Goal: Task Accomplishment & Management: Complete application form

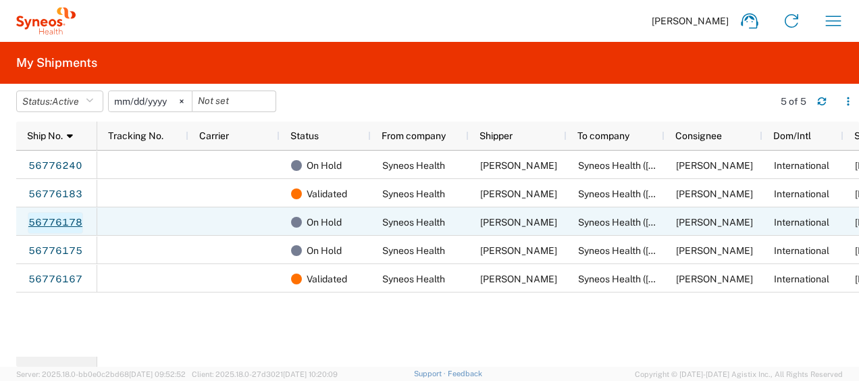
drag, startPoint x: 0, startPoint y: 0, endPoint x: 65, endPoint y: 226, distance: 234.7
click at [65, 226] on link "56776178" at bounding box center [55, 223] width 55 height 22
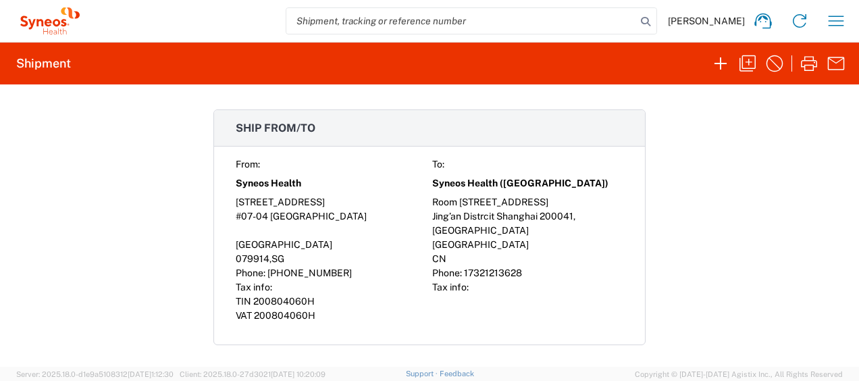
scroll to position [758, 0]
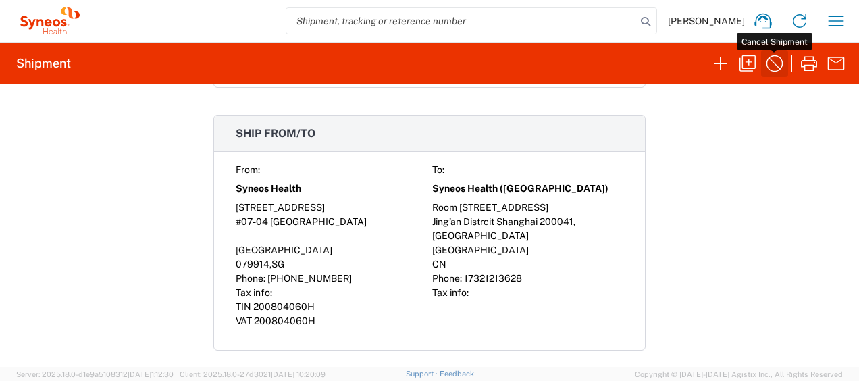
click at [773, 68] on icon "button" at bounding box center [775, 64] width 22 height 22
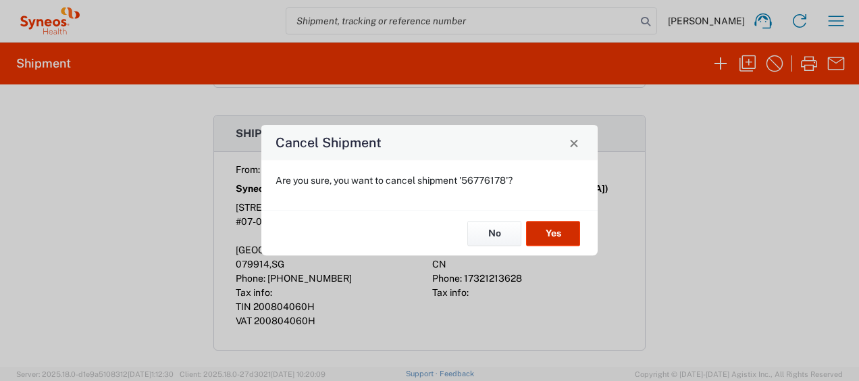
click at [565, 228] on button "Yes" at bounding box center [553, 233] width 54 height 25
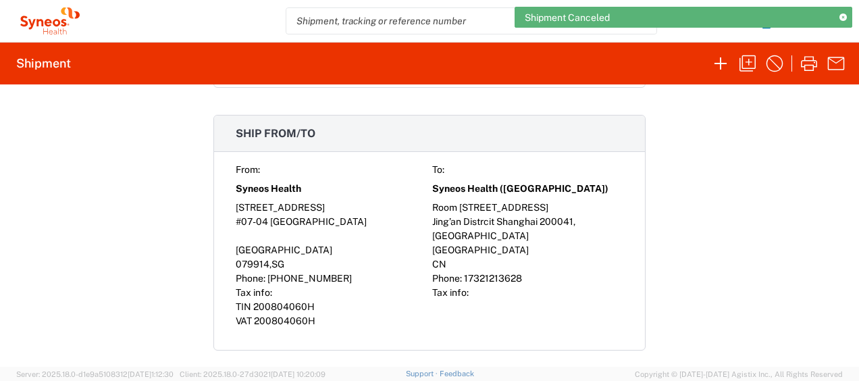
click at [843, 17] on icon at bounding box center [843, 17] width 7 height 7
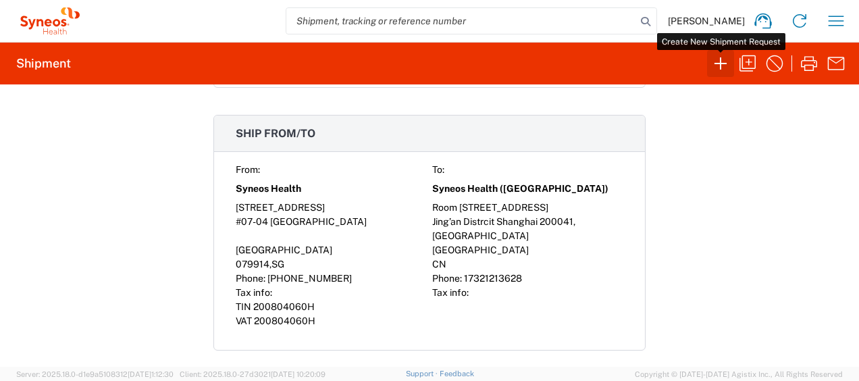
click at [715, 69] on icon "button" at bounding box center [721, 64] width 22 height 22
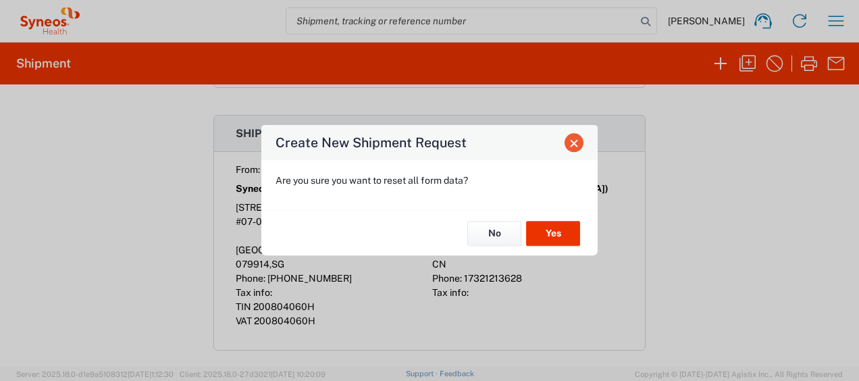
click at [571, 147] on span "Close" at bounding box center [573, 142] width 9 height 9
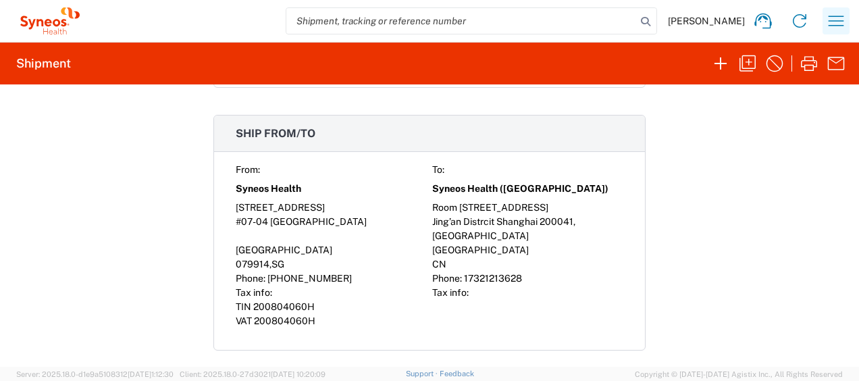
click at [836, 27] on icon "button" at bounding box center [836, 21] width 22 height 22
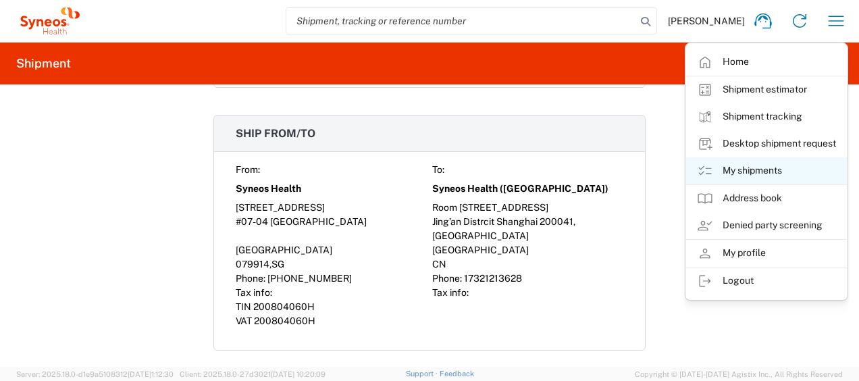
click at [770, 162] on link "My shipments" at bounding box center [766, 170] width 161 height 27
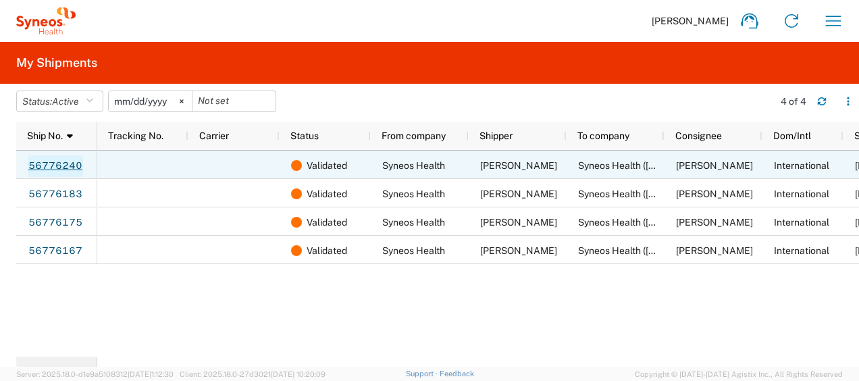
click at [59, 163] on link "56776240" at bounding box center [55, 166] width 55 height 22
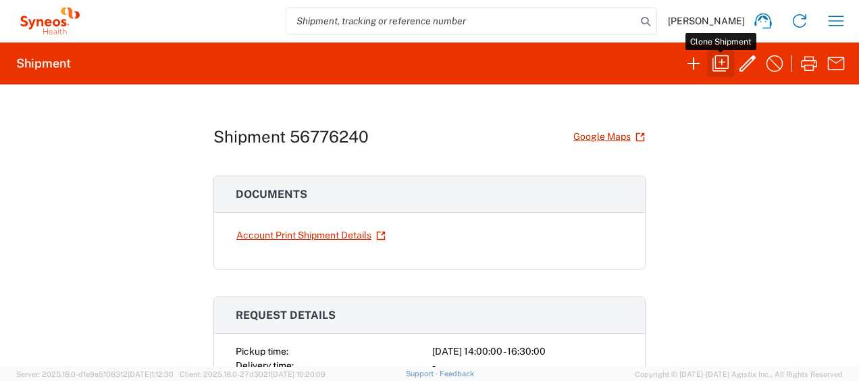
click at [721, 68] on icon "button" at bounding box center [721, 64] width 22 height 22
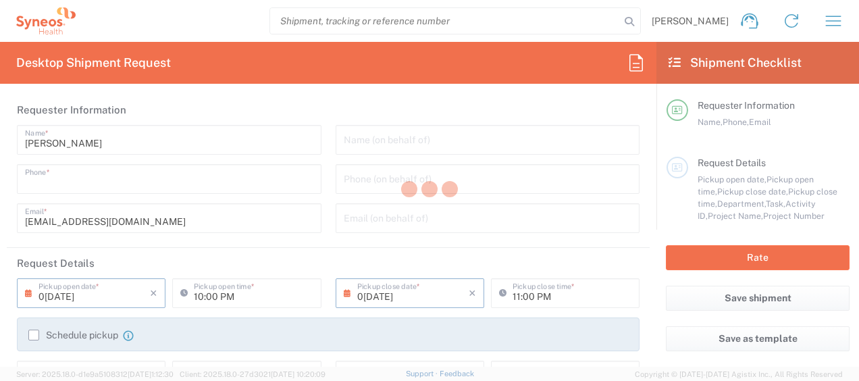
type input "81268519"
type input "3130 DEPARTMENTAL EXPENSE"
type textarea "[EMAIL_ADDRESS][DOMAIN_NAME]"
type input "Syneos Health"
type input "[STREET_ADDRESS]"
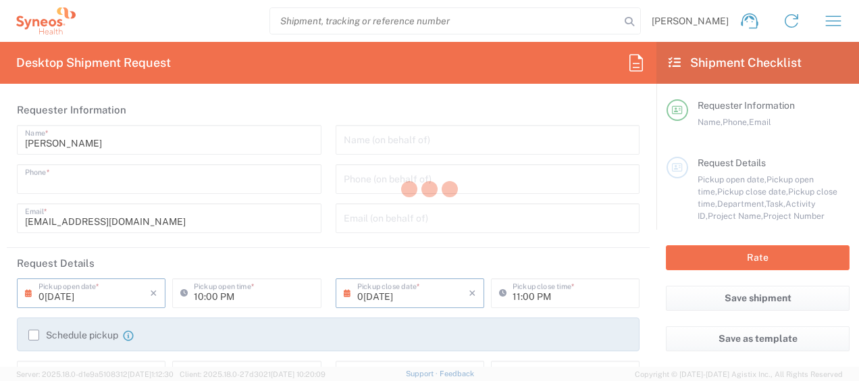
type input "#07-04 [GEOGRAPHIC_DATA]"
type input "[GEOGRAPHIC_DATA]"
type input "079914"
type input "[PERSON_NAME]"
type input "[PHONE_NUMBER]"
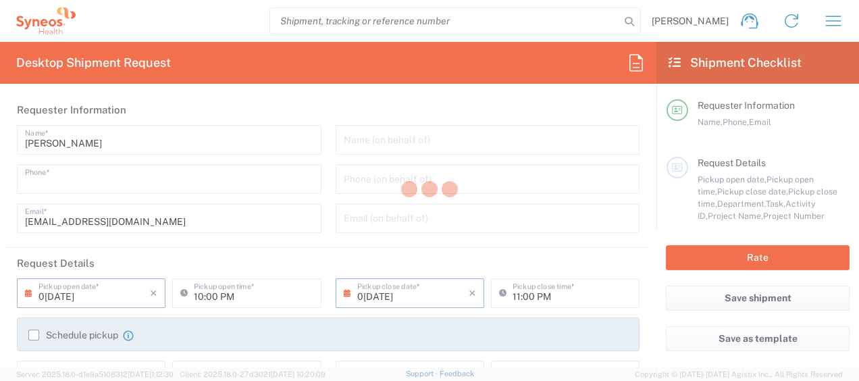
type input "[EMAIL_ADDRESS][DOMAIN_NAME]"
type input "Syneos Health ([GEOGRAPHIC_DATA])"
type input "12F [GEOGRAPHIC_DATA], 2-7-2 Marunouchi, Chiyoda-ku"
type input "[GEOGRAPHIC_DATA], [GEOGRAPHIC_DATA] 100-7012"
type input "[GEOGRAPHIC_DATA]"
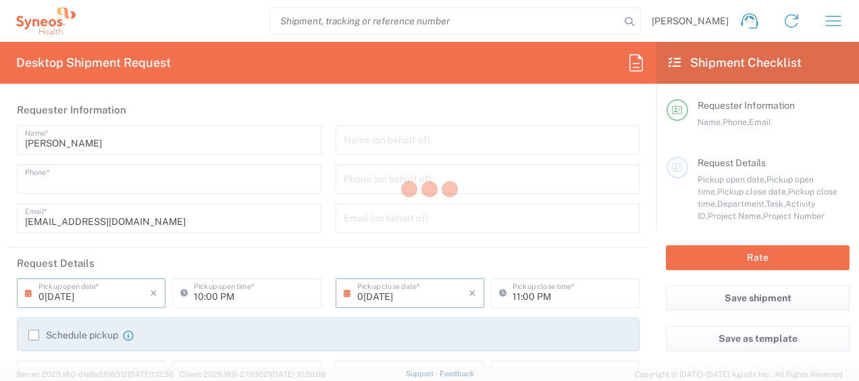
type input "[GEOGRAPHIC_DATA]"
type input "[PERSON_NAME]"
type input "[PHONE_NUMBER]"
type input "Sender/Shipper"
type input "Not Sold"
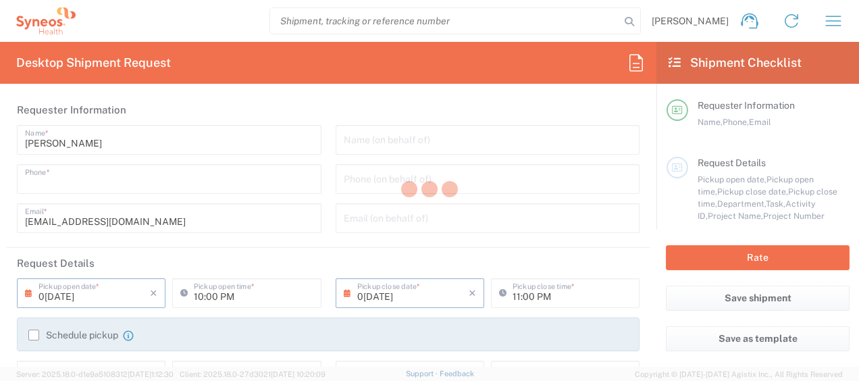
type input "Sender/Shipper"
type input "[DATE]"
type input "02:00 PM"
type input "[DATE]"
type input "04:30 PM"
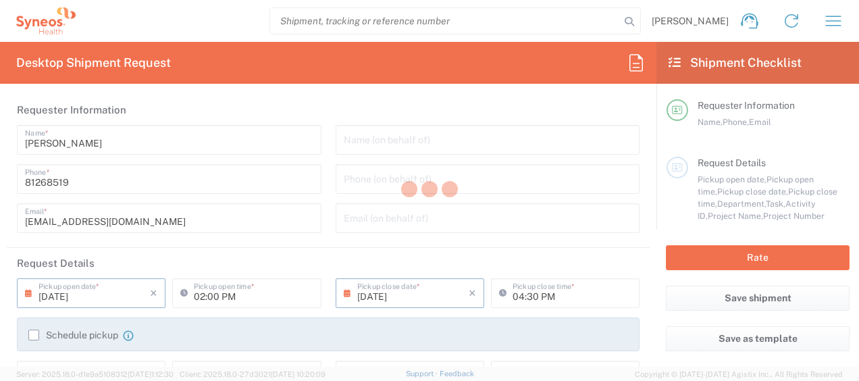
type input "Project"
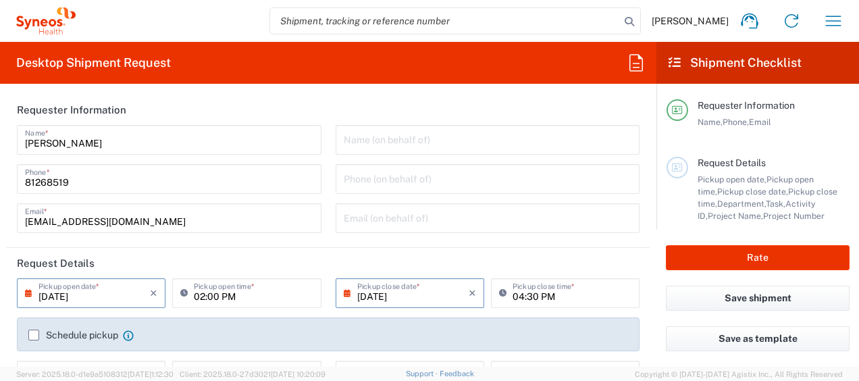
type input "Delivery Duty Paid"
type input "Large Box"
type input "[GEOGRAPHIC_DATA]"
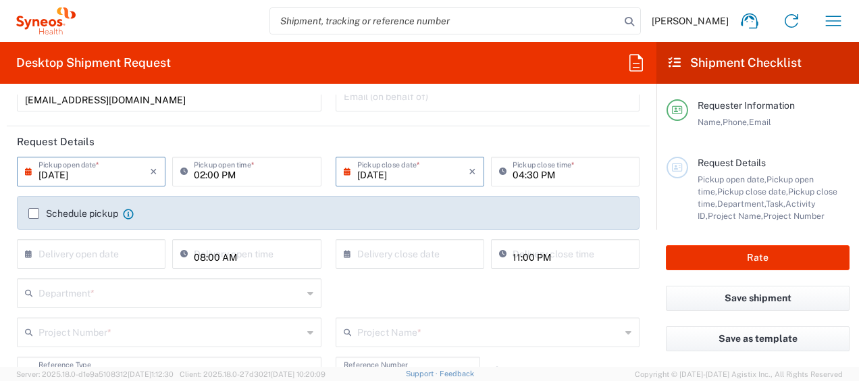
scroll to position [220, 0]
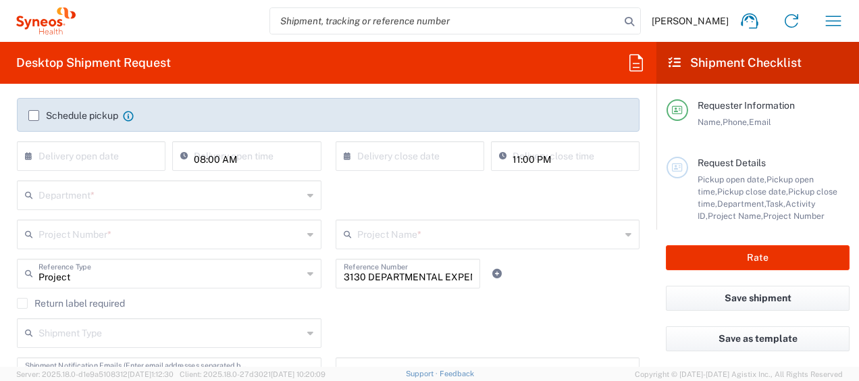
click at [257, 166] on div "08:00 AM Delivery open time" at bounding box center [246, 156] width 149 height 30
click at [248, 157] on input "09:33 PM" at bounding box center [253, 155] width 119 height 24
drag, startPoint x: 248, startPoint y: 157, endPoint x: 193, endPoint y: 156, distance: 54.7
click at [194, 156] on input "09:33 PM" at bounding box center [253, 155] width 119 height 24
type input ":33 PM"
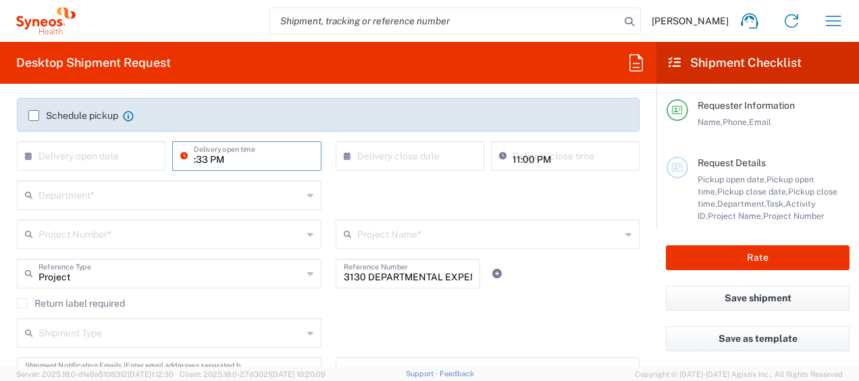
type input "09:33 PM"
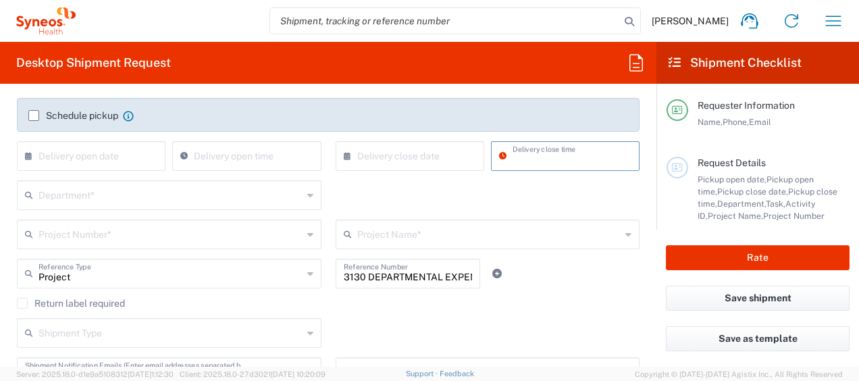
click at [145, 202] on input "text" at bounding box center [171, 194] width 264 height 24
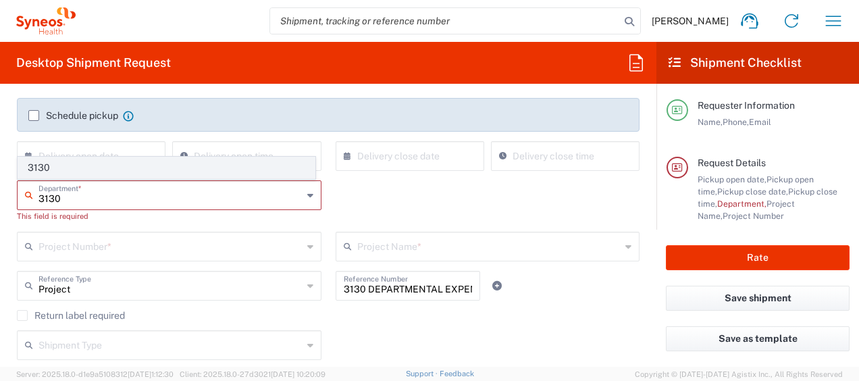
type input "3130"
click at [100, 163] on span "3130" at bounding box center [166, 167] width 297 height 21
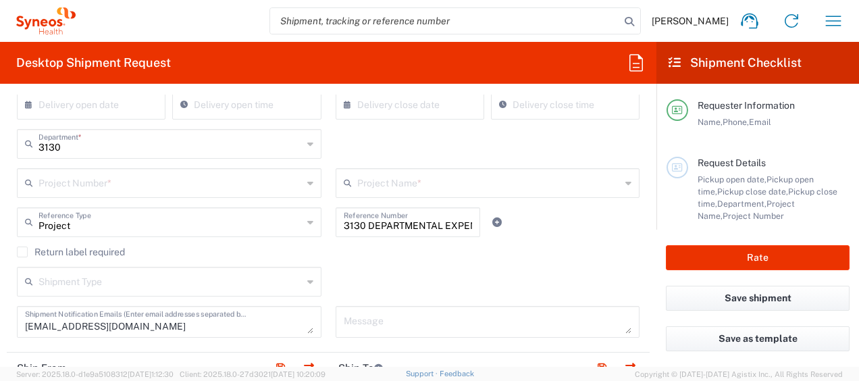
scroll to position [253, 0]
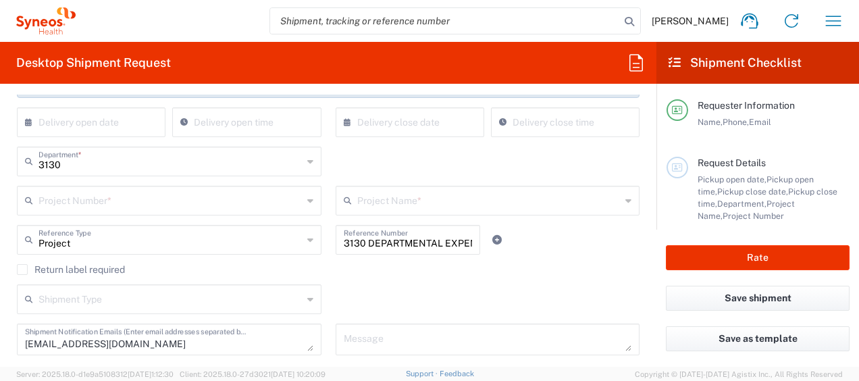
click at [180, 201] on input "text" at bounding box center [171, 200] width 264 height 24
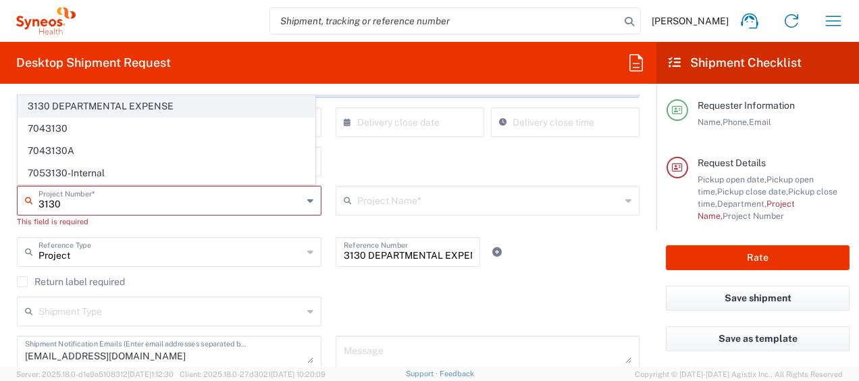
click at [168, 113] on span "3130 DEPARTMENTAL EXPENSE" at bounding box center [166, 106] width 297 height 21
type input "3130 DEPARTMENTAL EXPENSE"
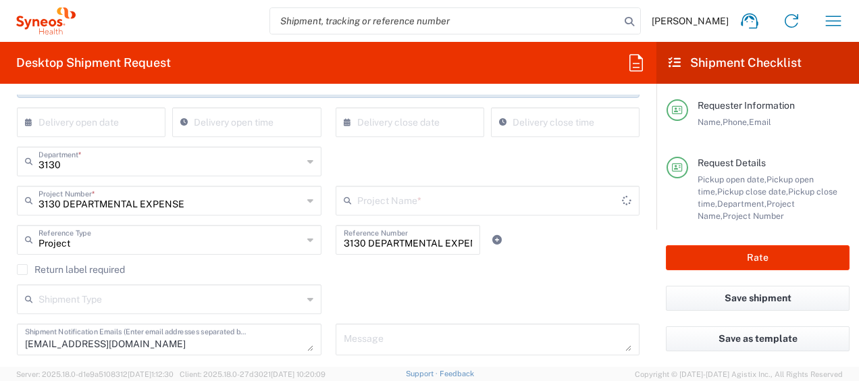
drag, startPoint x: 382, startPoint y: 216, endPoint x: 381, endPoint y: 203, distance: 13.6
click at [382, 215] on div "Project Name * ([GEOGRAPHIC_DATA]) 3 Clinical Educ-00198 0000092391 BMS - MDO 0…" at bounding box center [487, 205] width 319 height 39
click at [381, 203] on input "text" at bounding box center [489, 200] width 265 height 24
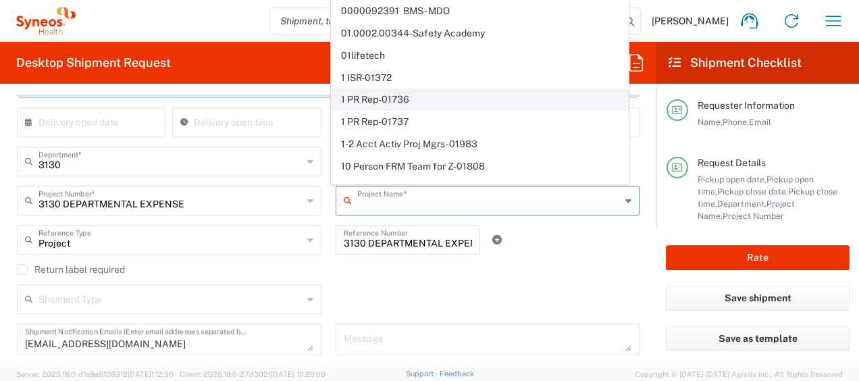
scroll to position [0, 0]
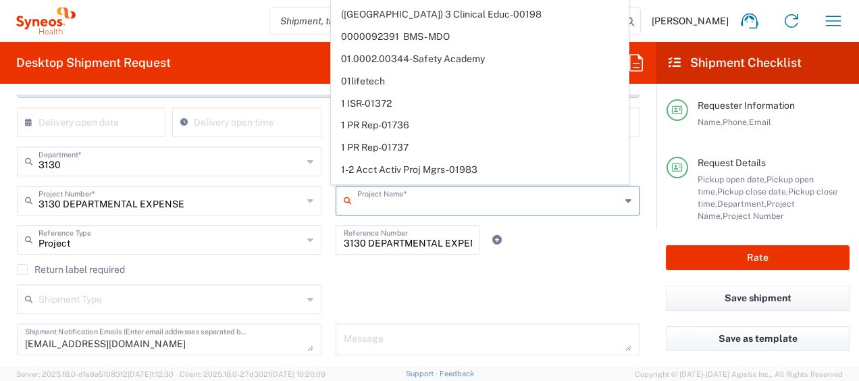
click at [465, 292] on div "Shipment Type Batch Regular" at bounding box center [328, 303] width 637 height 39
type input "3130 DEPARTMENTAL EXPENSE"
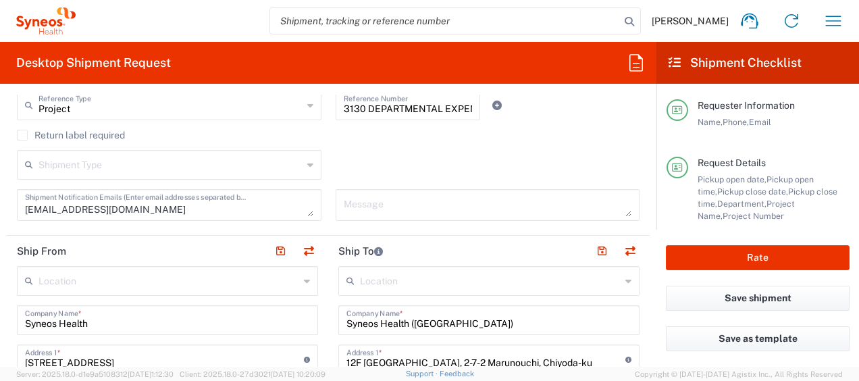
scroll to position [388, 0]
click at [362, 106] on input "3130 DEPARTMENTAL EXPENSE" at bounding box center [408, 104] width 129 height 24
drag, startPoint x: 339, startPoint y: 106, endPoint x: 505, endPoint y: 114, distance: 166.4
click at [505, 114] on div "Project Reference Type Project Account Type Activity ID Airline Appointment Num…" at bounding box center [328, 109] width 637 height 39
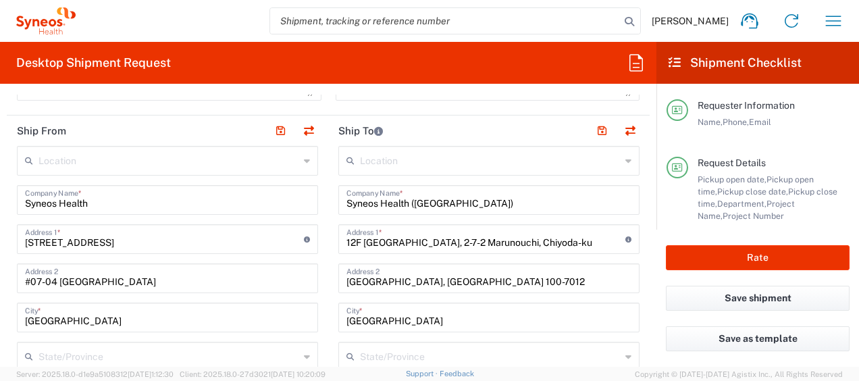
scroll to position [557, 0]
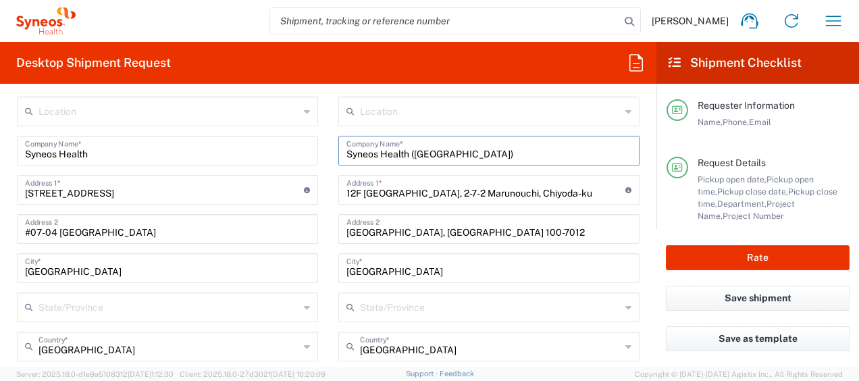
click at [458, 153] on input "Syneos Health ([GEOGRAPHIC_DATA])" at bounding box center [489, 150] width 285 height 24
click at [433, 154] on input "Syneos Health ([GEOGRAPHIC_DATA])" at bounding box center [489, 150] width 285 height 24
type input "Syneos Health ([GEOGRAPHIC_DATA])"
drag, startPoint x: 539, startPoint y: 186, endPoint x: 317, endPoint y: 191, distance: 221.6
click at [317, 191] on div "Ship From Location [PERSON_NAME] LLC-[GEOGRAPHIC_DATA] [GEOGRAPHIC_DATA] [GEOGR…" at bounding box center [328, 387] width 643 height 642
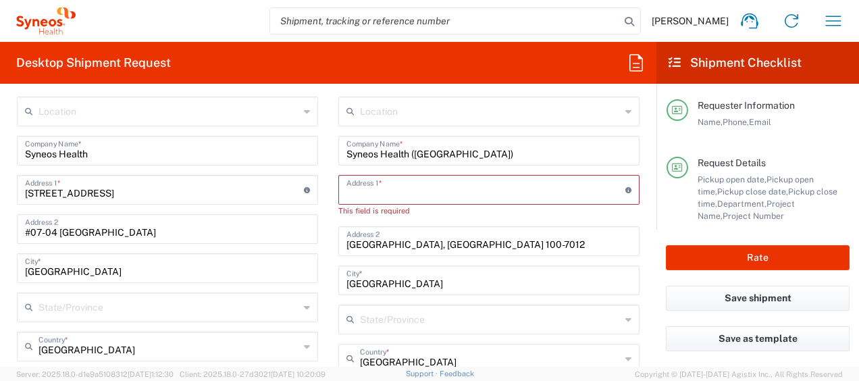
paste input "Room [STREET_ADDRESS]"
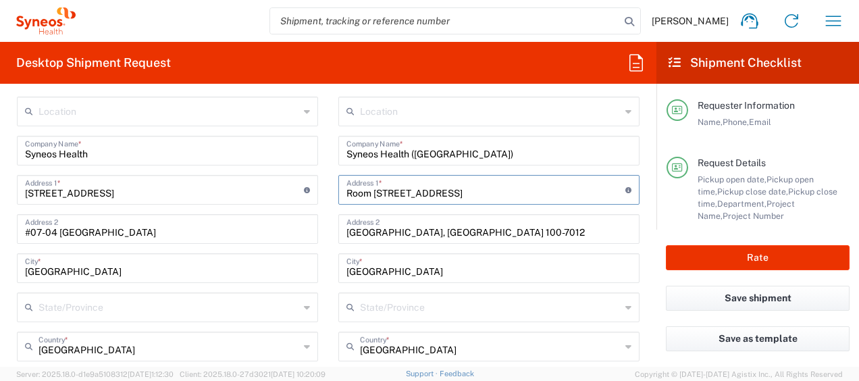
type input "Room [STREET_ADDRESS]"
click at [347, 233] on input "[GEOGRAPHIC_DATA], [GEOGRAPHIC_DATA] 100-7012" at bounding box center [489, 228] width 285 height 24
drag, startPoint x: 463, startPoint y: 231, endPoint x: 334, endPoint y: 238, distance: 129.9
click at [338, 232] on div "[GEOGRAPHIC_DATA], [GEOGRAPHIC_DATA] 100-7012 Address 2" at bounding box center [488, 229] width 301 height 30
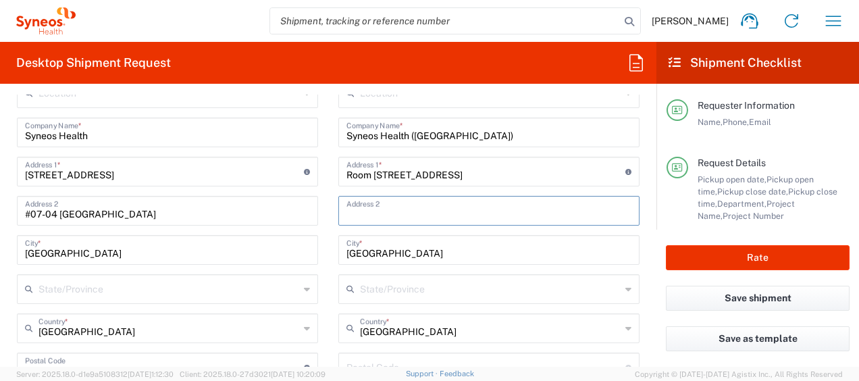
scroll to position [591, 0]
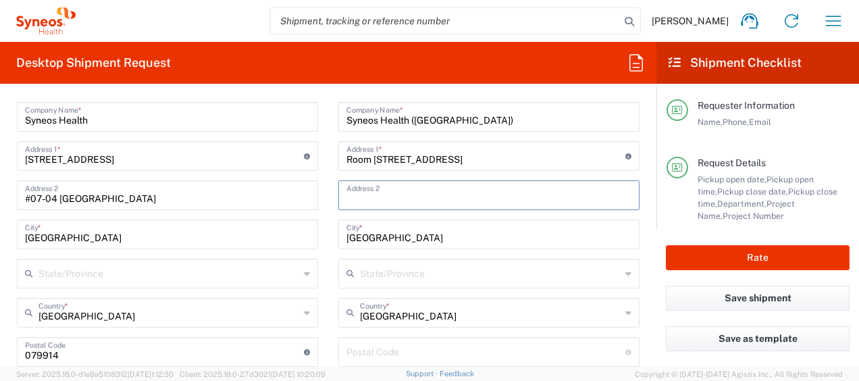
paste input "Jing’an Distrcit Shanghai 200041, [GEOGRAPHIC_DATA]"
type input "Jing’an [GEOGRAPHIC_DATA], [GEOGRAPHIC_DATA]"
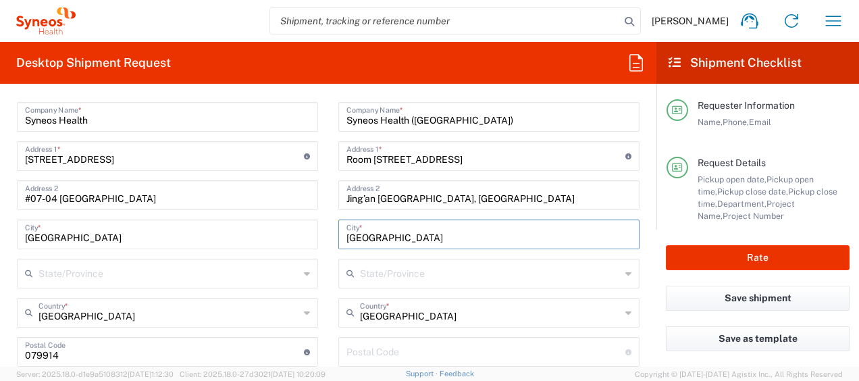
drag, startPoint x: 398, startPoint y: 235, endPoint x: 325, endPoint y: 238, distance: 73.0
click at [328, 238] on main "Location [PERSON_NAME]y LLC-[GEOGRAPHIC_DATA] [GEOGRAPHIC_DATA] [GEOGRAPHIC_DAT…" at bounding box center [489, 346] width 322 height 567
type input "[GEOGRAPHIC_DATA]"
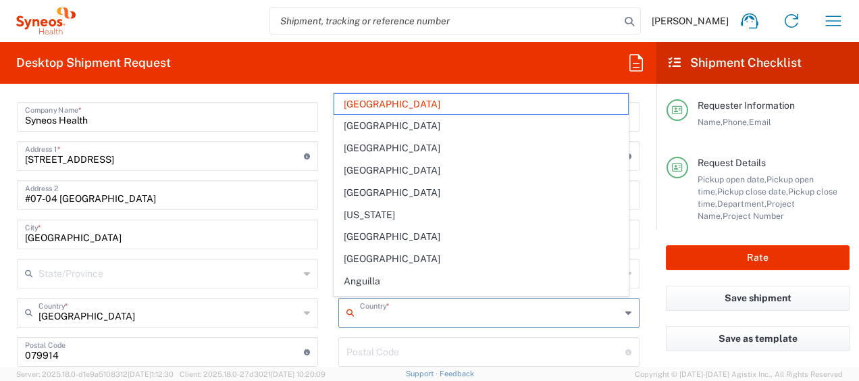
drag, startPoint x: 358, startPoint y: 312, endPoint x: 347, endPoint y: 313, distance: 10.8
click at [347, 313] on div "Country *" at bounding box center [488, 313] width 301 height 30
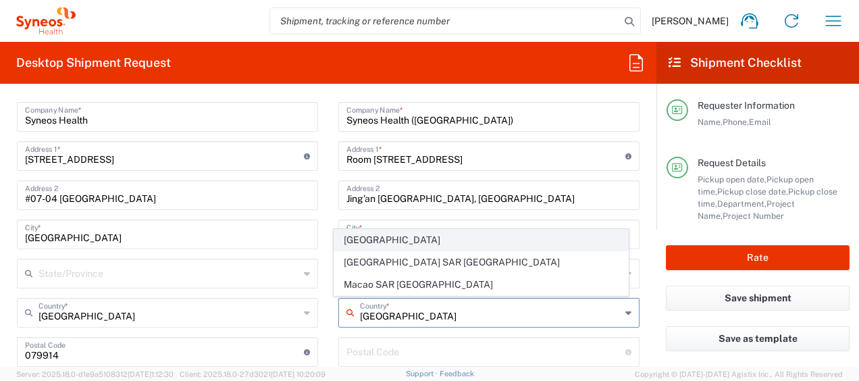
type input "[GEOGRAPHIC_DATA]"
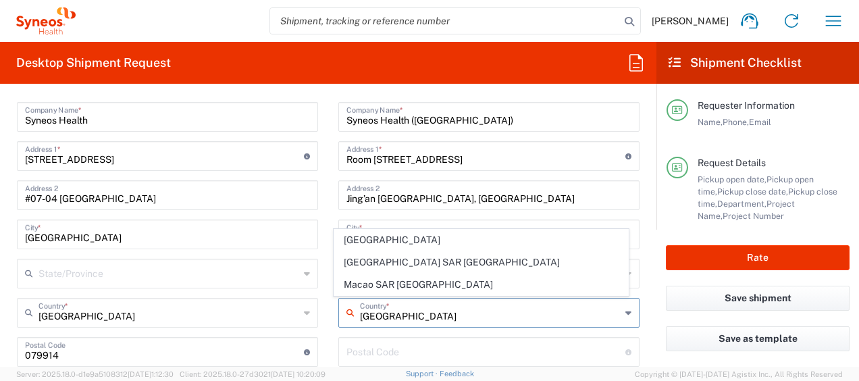
drag, startPoint x: 352, startPoint y: 247, endPoint x: 400, endPoint y: 265, distance: 51.1
click at [352, 247] on span "[GEOGRAPHIC_DATA]" at bounding box center [480, 240] width 293 height 21
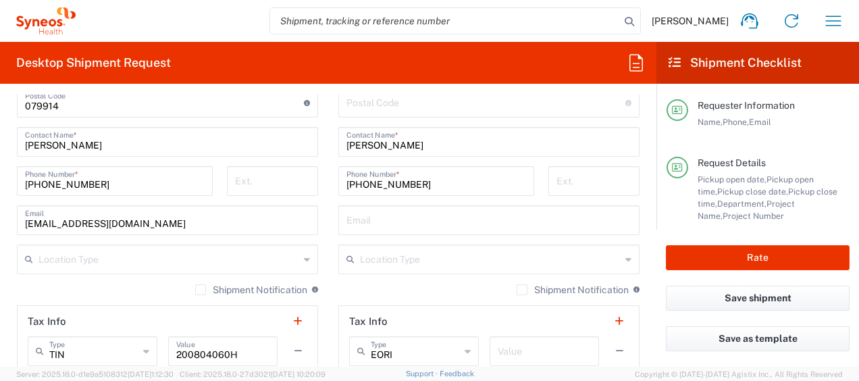
scroll to position [844, 0]
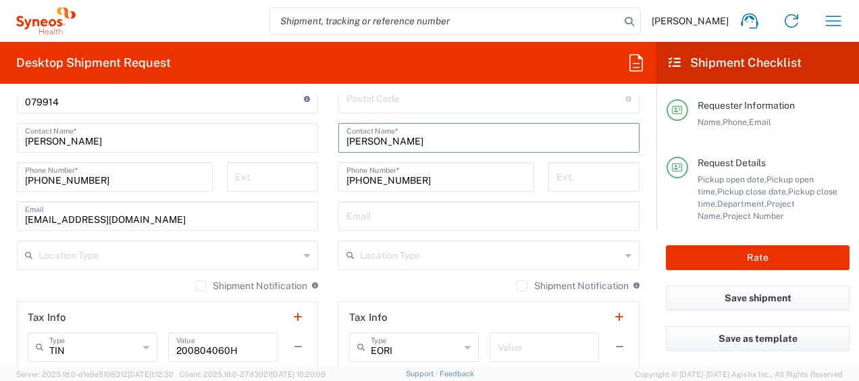
drag, startPoint x: 425, startPoint y: 138, endPoint x: 319, endPoint y: 145, distance: 106.3
click at [319, 145] on div "Ship From Location [PERSON_NAME] LLC-[GEOGRAPHIC_DATA] [GEOGRAPHIC_DATA] [GEOGR…" at bounding box center [328, 100] width 643 height 642
type input "[PERSON_NAME]"
drag, startPoint x: 428, startPoint y: 181, endPoint x: 369, endPoint y: 197, distance: 61.0
click at [338, 182] on div "[PHONE_NUMBER] Phone Number *" at bounding box center [436, 177] width 196 height 30
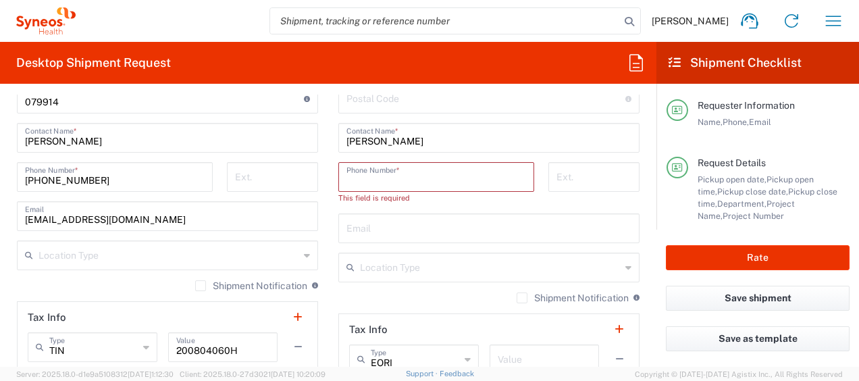
paste input "17321213628"
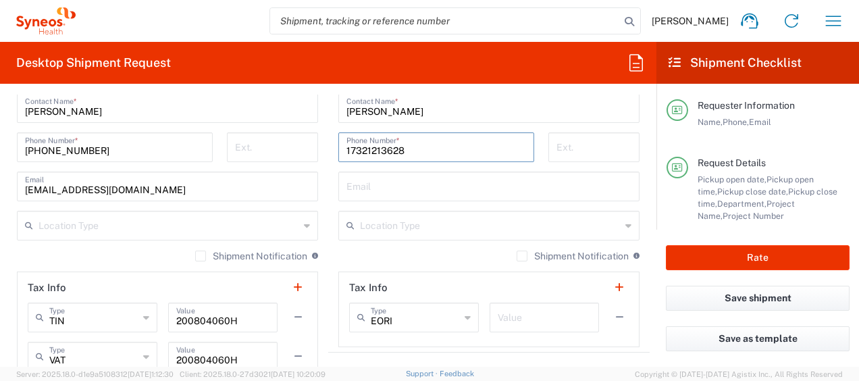
scroll to position [895, 0]
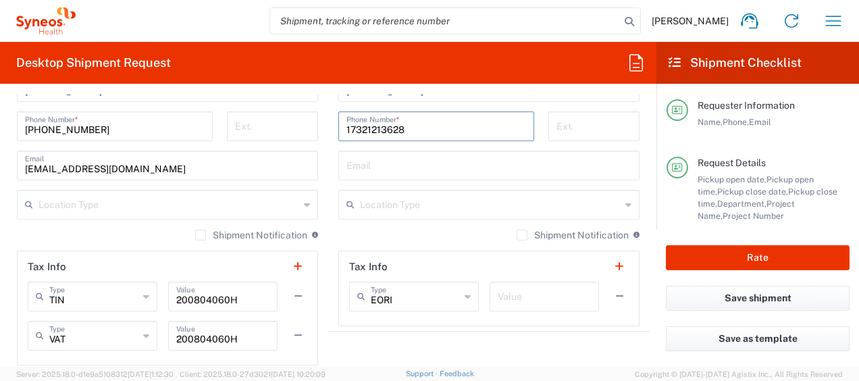
type input "17321213628"
click at [366, 145] on div "17321213628 Phone Number *" at bounding box center [437, 130] width 210 height 39
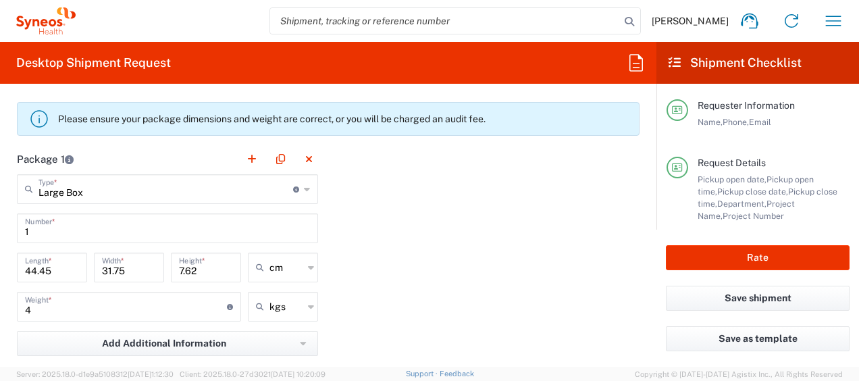
scroll to position [1199, 0]
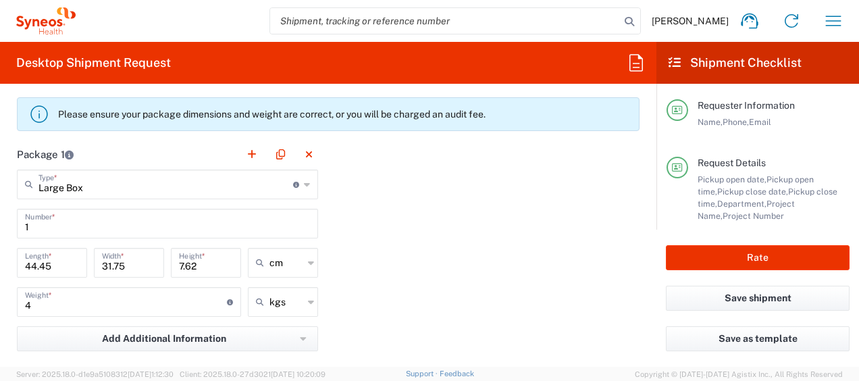
click at [304, 180] on icon at bounding box center [307, 185] width 6 height 22
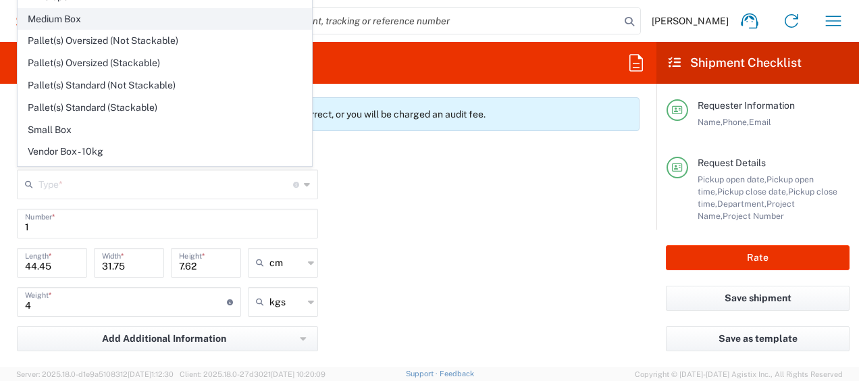
click at [229, 14] on span "Medium Box" at bounding box center [164, 19] width 293 height 21
type input "Medium Box"
type input "33.02"
type input "29.21"
type input "6.35"
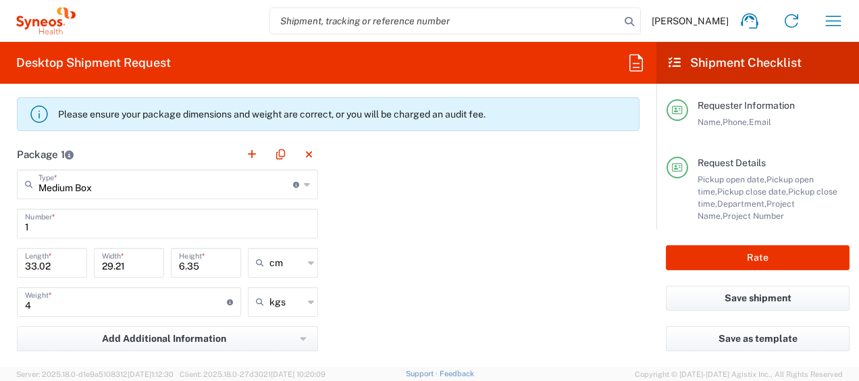
click at [145, 298] on input "4" at bounding box center [126, 301] width 202 height 24
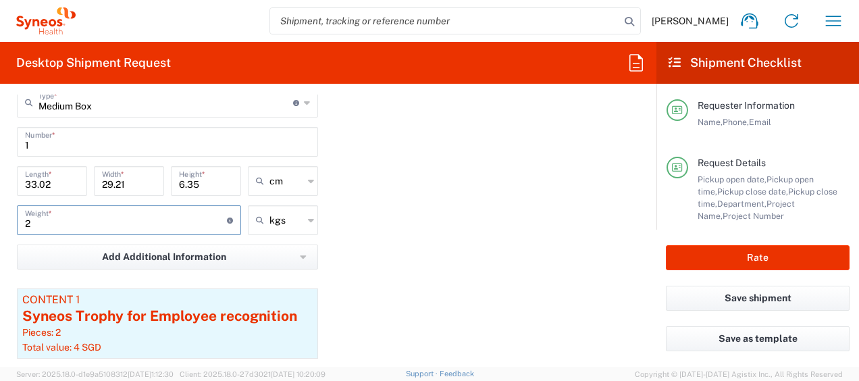
scroll to position [1334, 0]
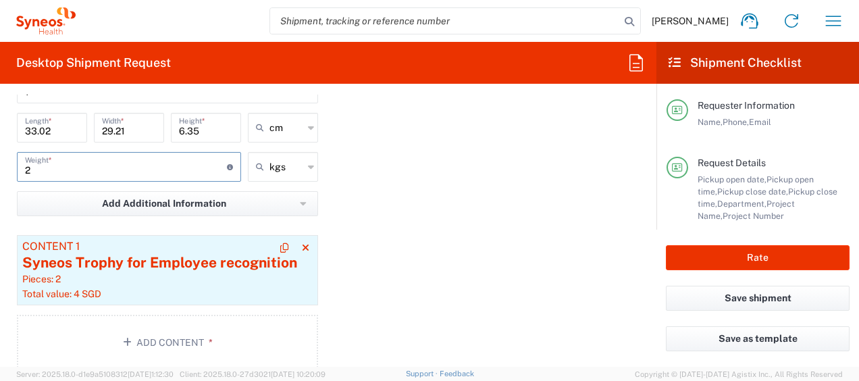
type input "2"
click at [226, 263] on div "Syneos Trophy for Employee recognition" at bounding box center [167, 263] width 290 height 20
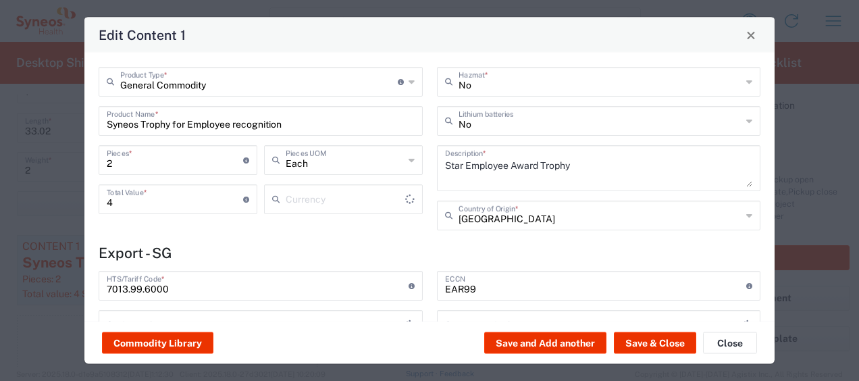
type input "Singapore Dollar"
type input "BIS"
click at [162, 159] on input "2" at bounding box center [175, 159] width 136 height 24
type input "NLR - No License Required"
type input "1"
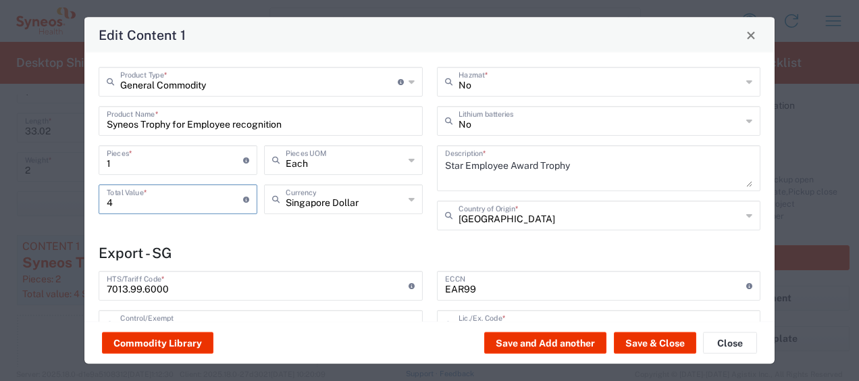
click at [169, 201] on input "4" at bounding box center [175, 198] width 136 height 24
type input "2"
click at [651, 344] on button "Save & Close" at bounding box center [655, 343] width 82 height 22
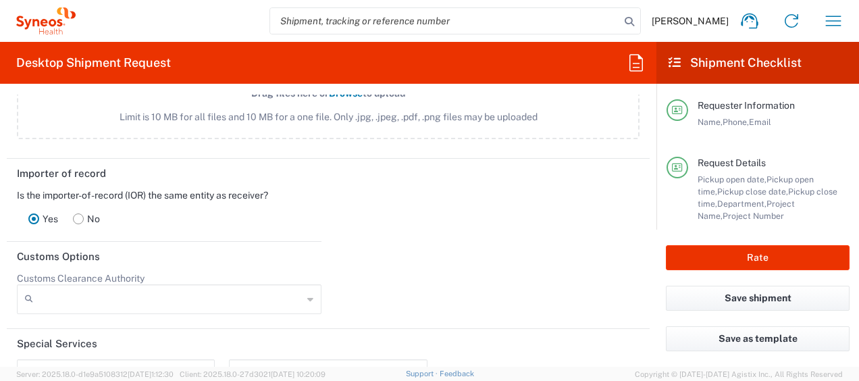
scroll to position [1707, 0]
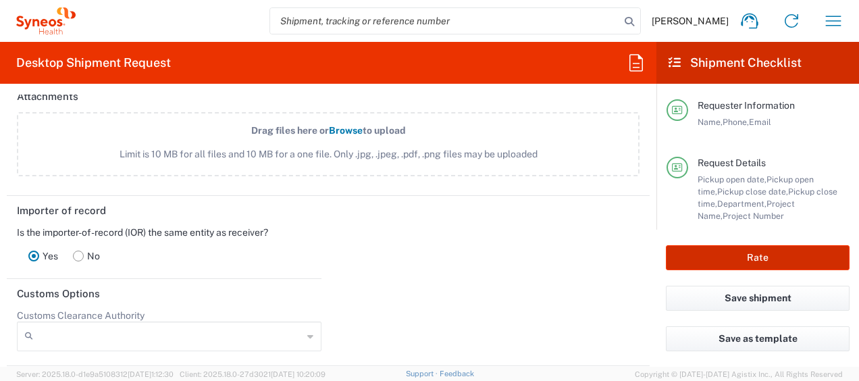
click at [746, 258] on button "Rate" at bounding box center [758, 257] width 184 height 25
type input "3130 DEPARTMENTAL EXPENSE"
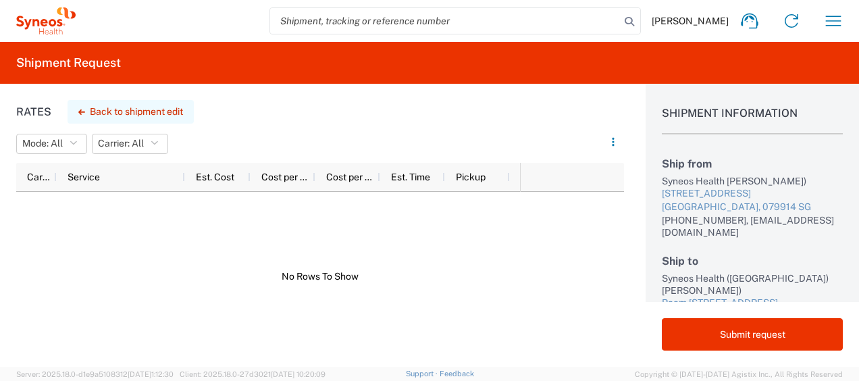
click at [127, 107] on button "Back to shipment edit" at bounding box center [131, 112] width 126 height 24
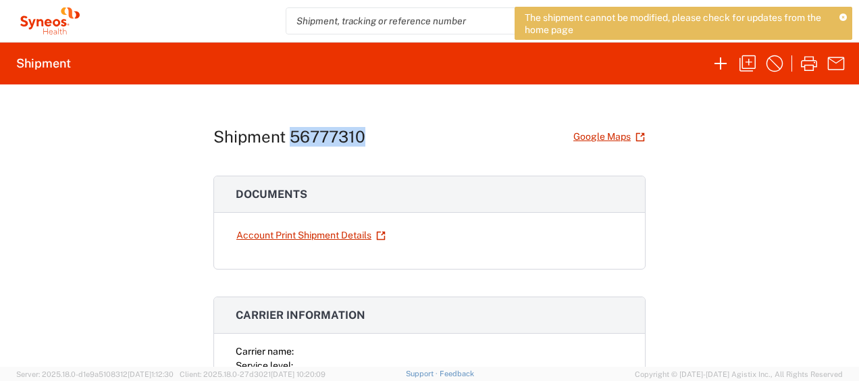
drag, startPoint x: 288, startPoint y: 137, endPoint x: 356, endPoint y: 137, distance: 68.2
click at [356, 137] on h1 "Shipment 56777310" at bounding box center [289, 137] width 152 height 20
copy h1 "56777310"
click at [507, 112] on div "Shipment 56777310 Google Maps Documents Account Print Shipment Details Carrier …" at bounding box center [429, 225] width 432 height 282
click at [841, 12] on div "The shipment cannot be modified, please check for updates from the home page" at bounding box center [684, 23] width 338 height 33
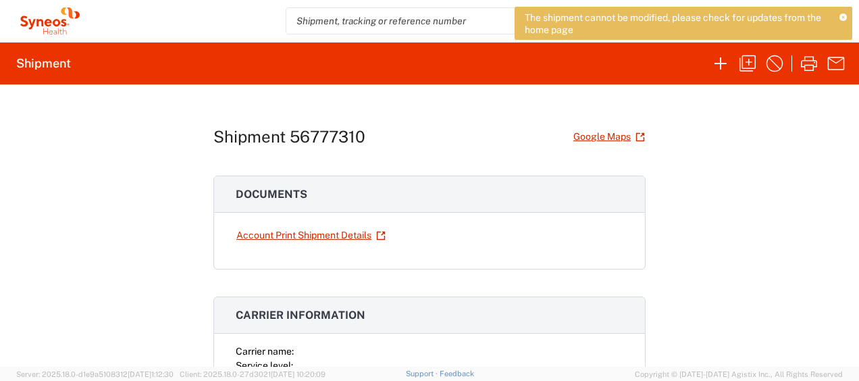
click at [843, 14] on icon at bounding box center [843, 17] width 7 height 7
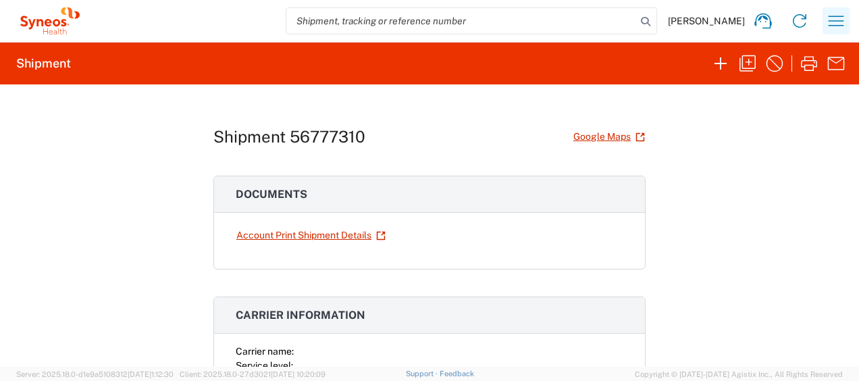
click at [843, 18] on icon "button" at bounding box center [836, 21] width 22 height 22
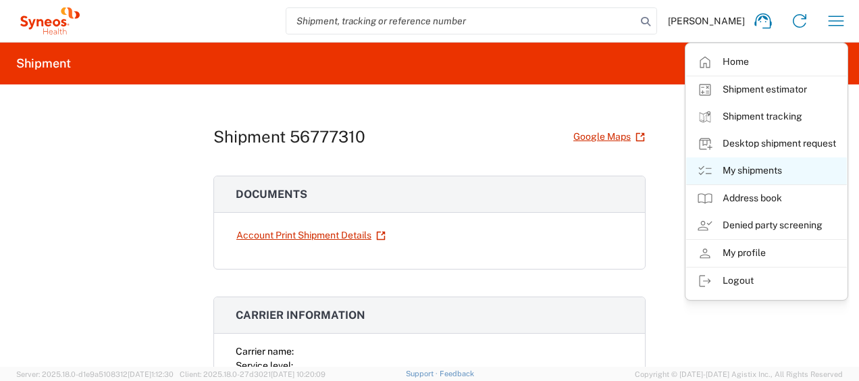
click at [779, 163] on link "My shipments" at bounding box center [766, 170] width 161 height 27
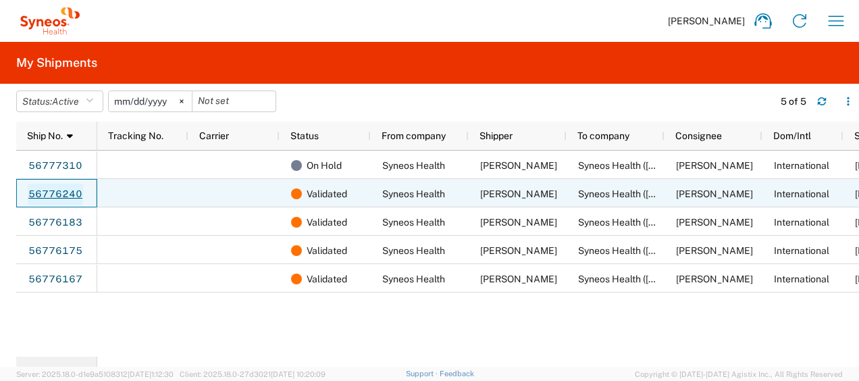
click at [57, 190] on link "56776240" at bounding box center [55, 195] width 55 height 22
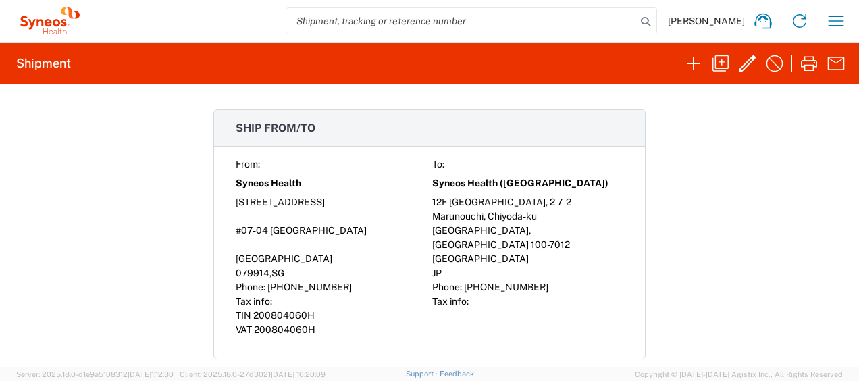
scroll to position [574, 0]
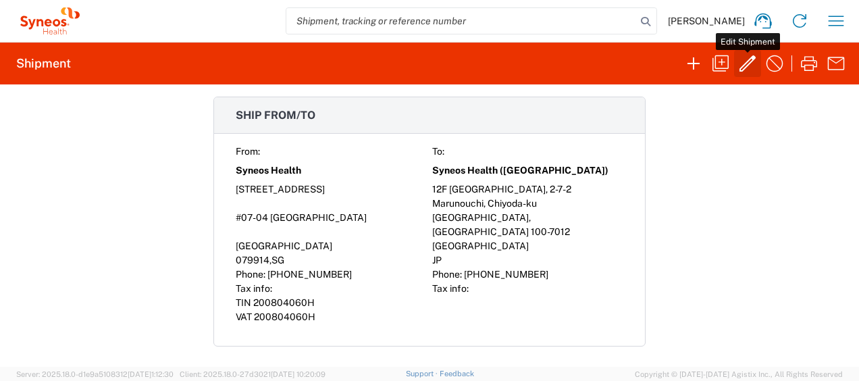
click at [746, 66] on icon "button" at bounding box center [748, 64] width 22 height 22
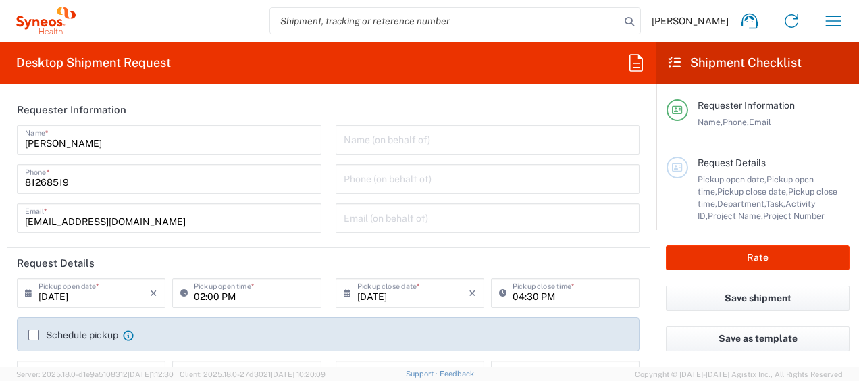
type input "Large Box"
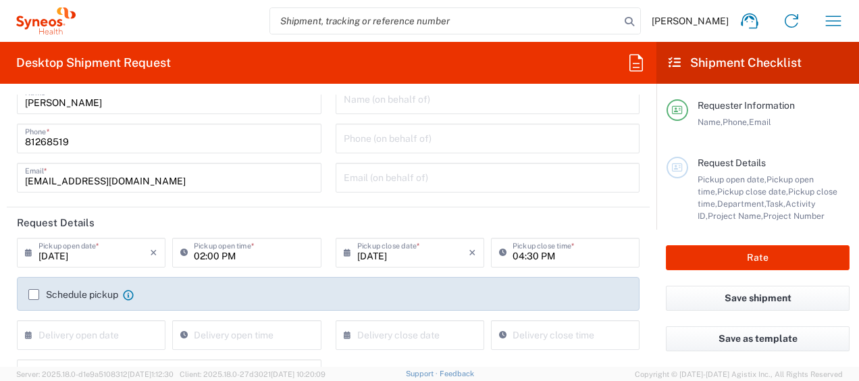
type input "3130 DEPARTMENTAL EXPENSE"
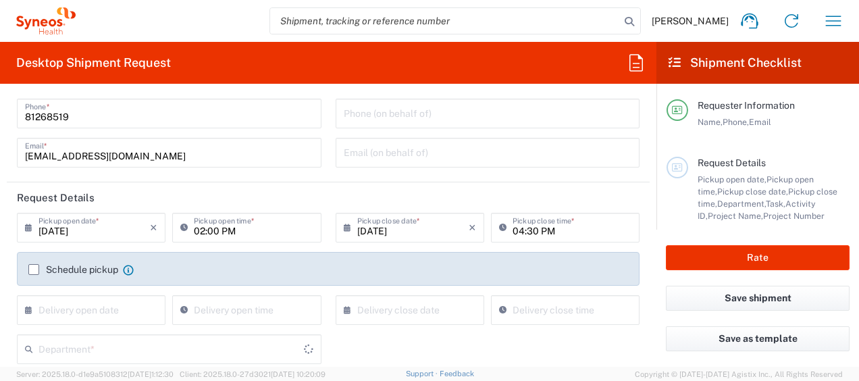
scroll to position [68, 0]
type input "3130 DEPARTMENTAL EXPENSE"
click at [34, 262] on label "Schedule pickup" at bounding box center [73, 267] width 90 height 11
click at [34, 267] on input "Schedule pickup" at bounding box center [34, 267] width 0 height 0
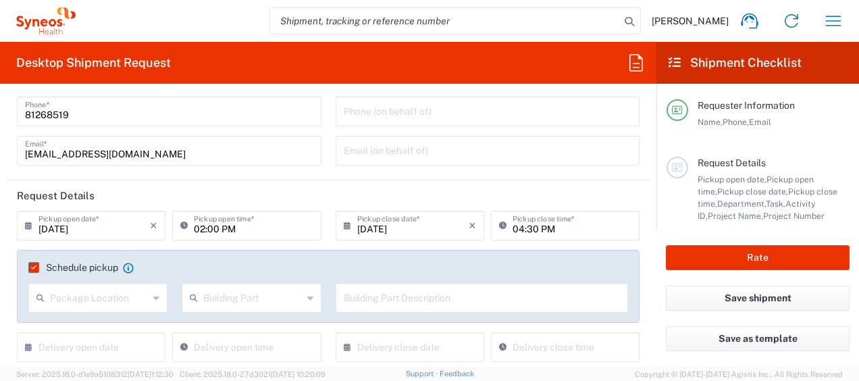
type input "3130"
click at [707, 258] on button "Rate" at bounding box center [758, 257] width 184 height 25
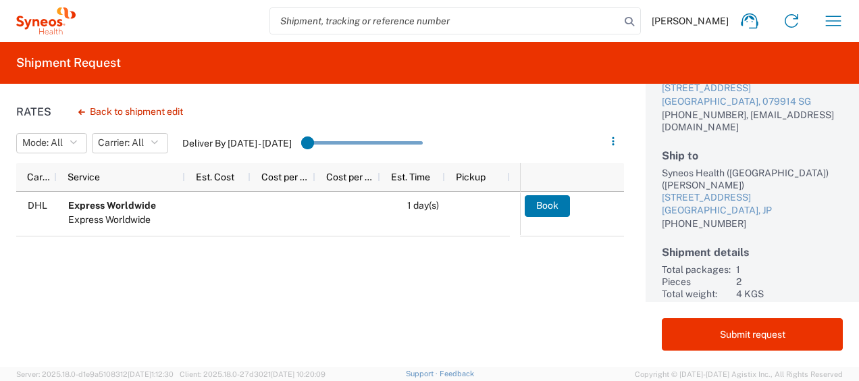
scroll to position [118, 0]
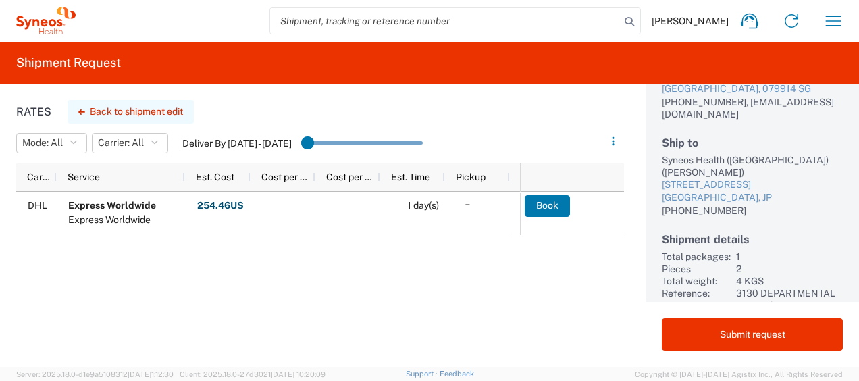
click at [117, 111] on button "Back to shipment edit" at bounding box center [131, 112] width 126 height 24
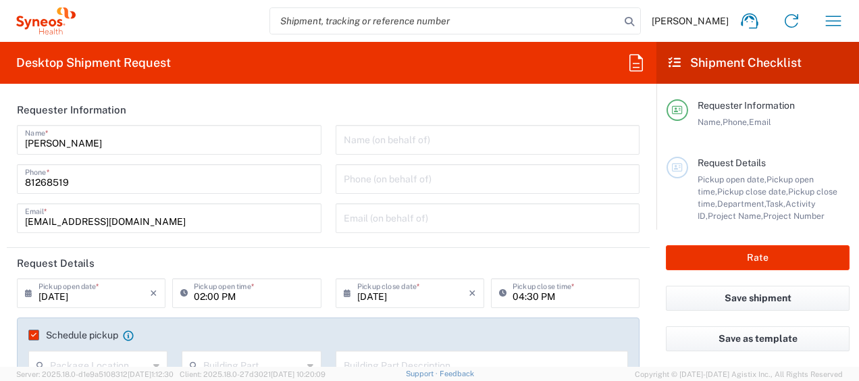
type input "Large Box"
type input "3130 DEPARTMENTAL EXPENSE"
type input "3130"
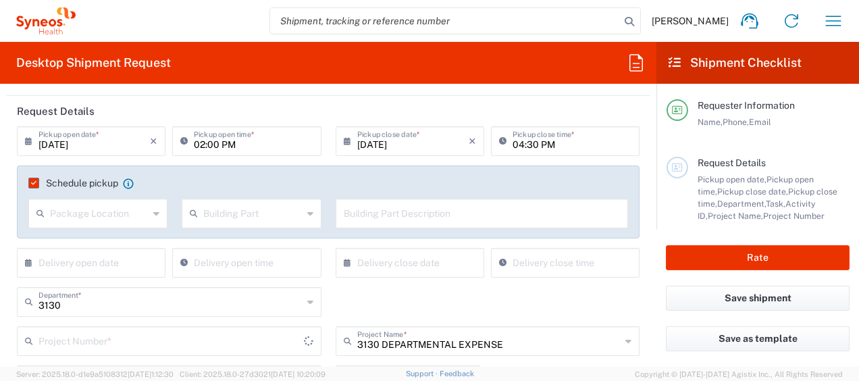
type input "3130 DEPARTMENTAL EXPENSE"
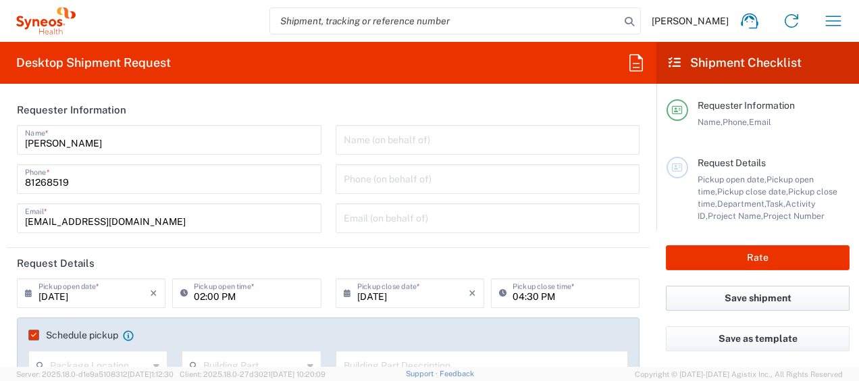
click at [711, 300] on button "Save shipment" at bounding box center [758, 298] width 184 height 25
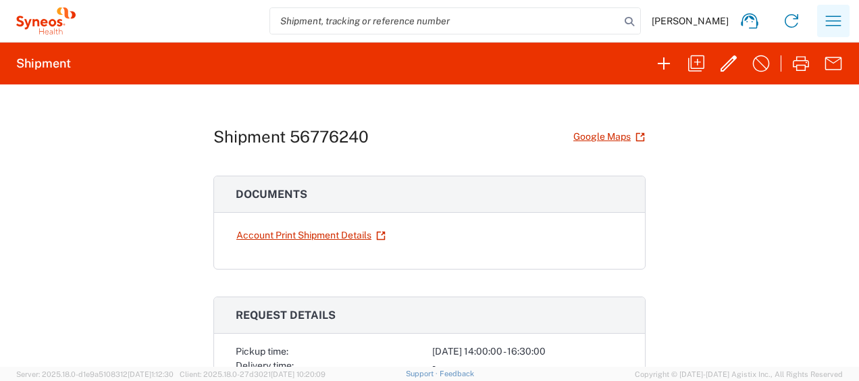
click at [831, 26] on icon "button" at bounding box center [834, 21] width 16 height 10
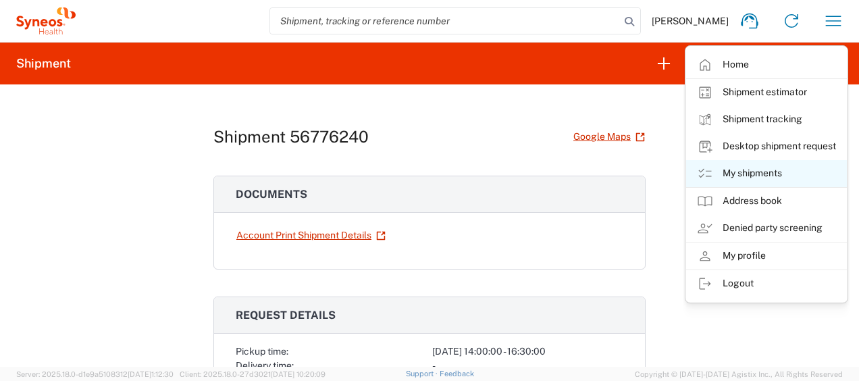
click at [798, 170] on link "My shipments" at bounding box center [766, 173] width 161 height 27
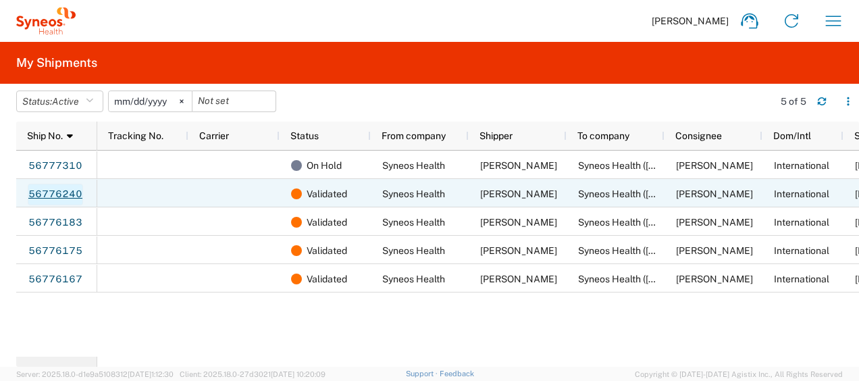
click at [58, 192] on link "56776240" at bounding box center [55, 195] width 55 height 22
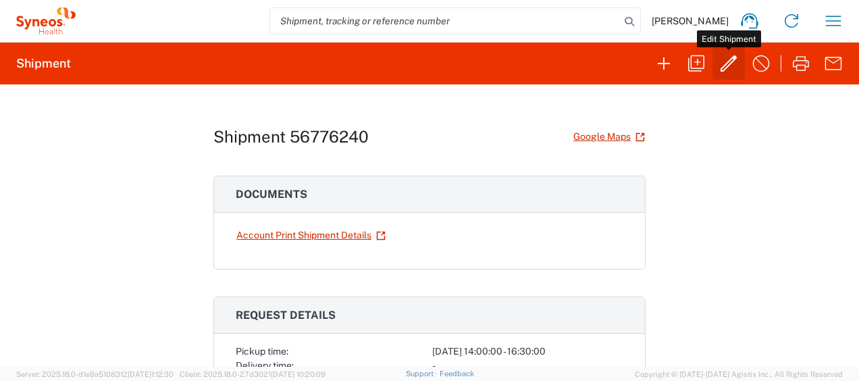
click at [742, 66] on button "button" at bounding box center [729, 63] width 32 height 32
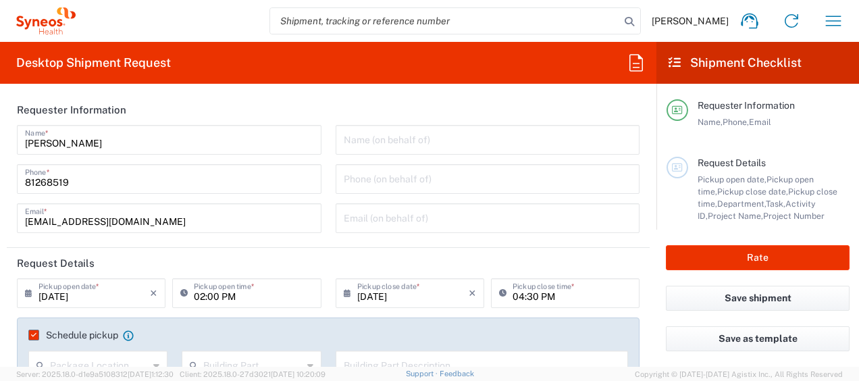
type input "3130 DEPARTMENTAL EXPENSE"
type input "Large Box"
type input "3130"
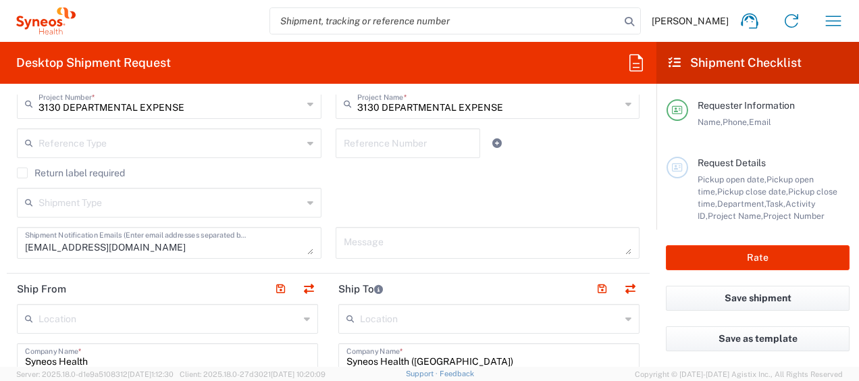
scroll to position [405, 0]
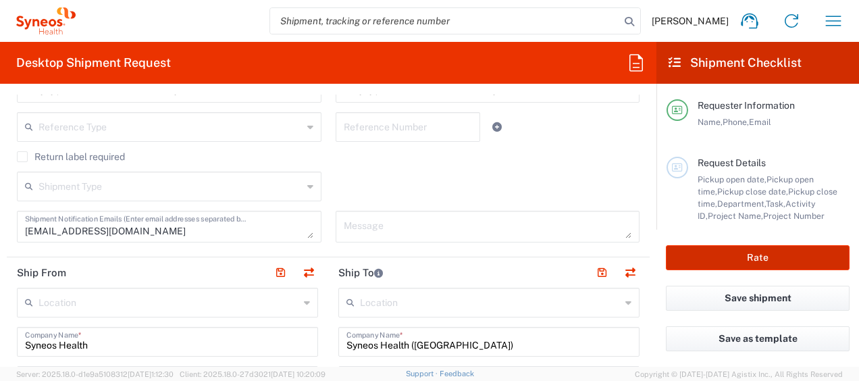
click at [713, 261] on button "Rate" at bounding box center [758, 257] width 184 height 25
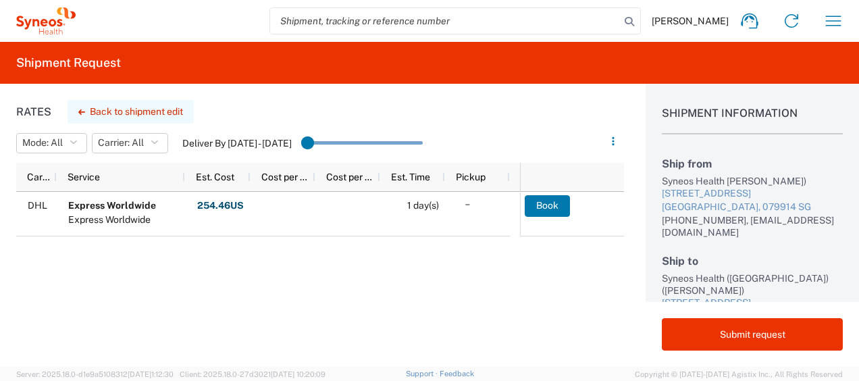
click at [145, 107] on button "Back to shipment edit" at bounding box center [131, 112] width 126 height 24
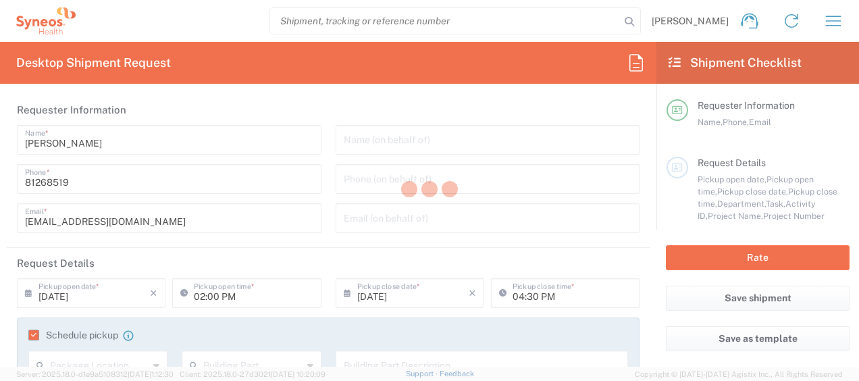
type input "3130 DEPARTMENTAL EXPENSE"
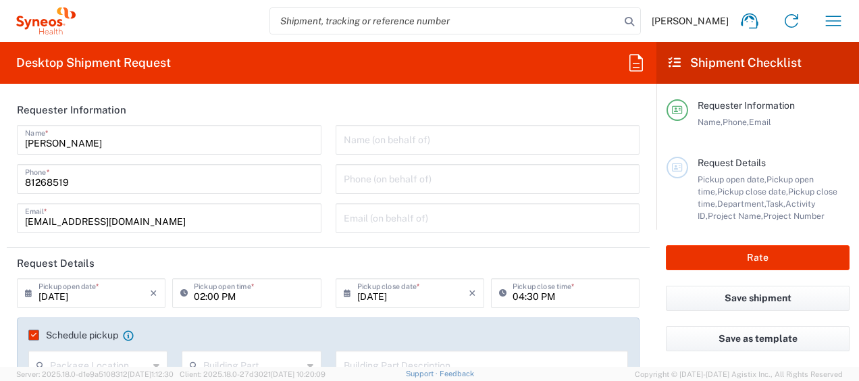
type input "Large Box"
type input "3130 DEPARTMENTAL EXPENSE"
type input "3130"
click at [783, 302] on button "Save shipment" at bounding box center [758, 298] width 184 height 25
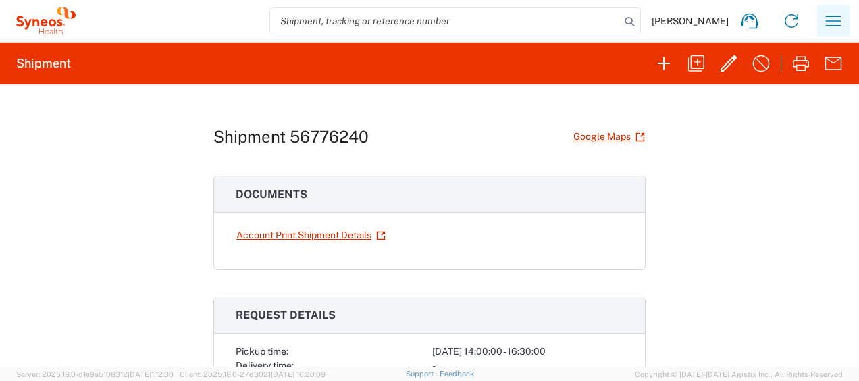
click at [838, 20] on icon "button" at bounding box center [834, 21] width 22 height 22
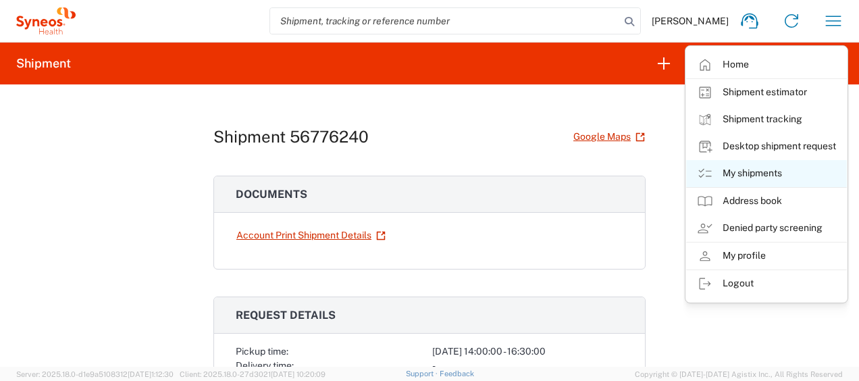
click at [775, 165] on link "My shipments" at bounding box center [766, 173] width 161 height 27
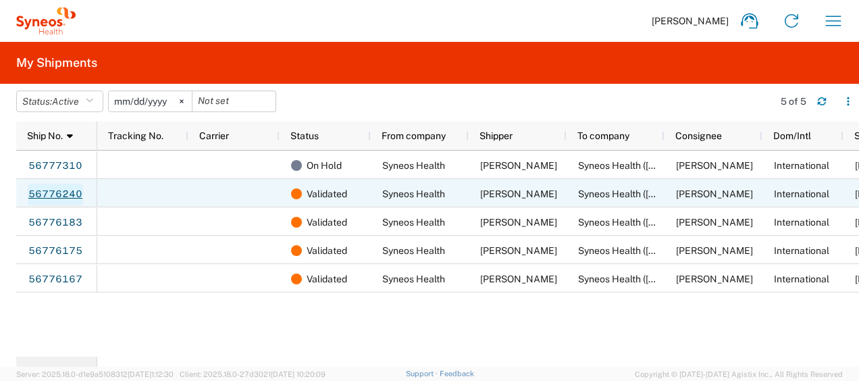
click at [60, 189] on link "56776240" at bounding box center [55, 195] width 55 height 22
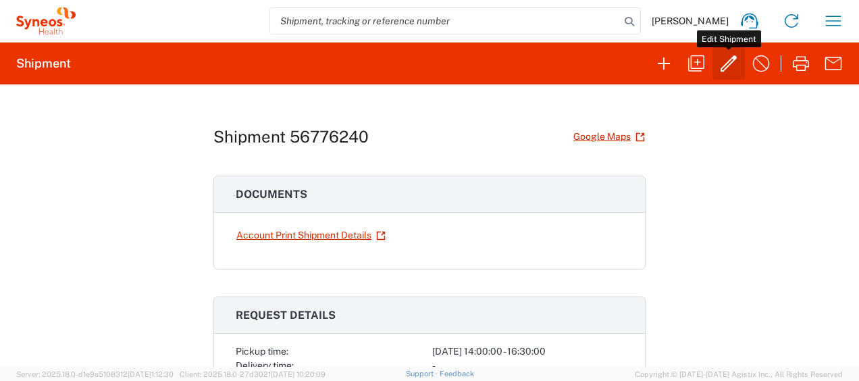
click at [731, 71] on icon "button" at bounding box center [729, 64] width 22 height 22
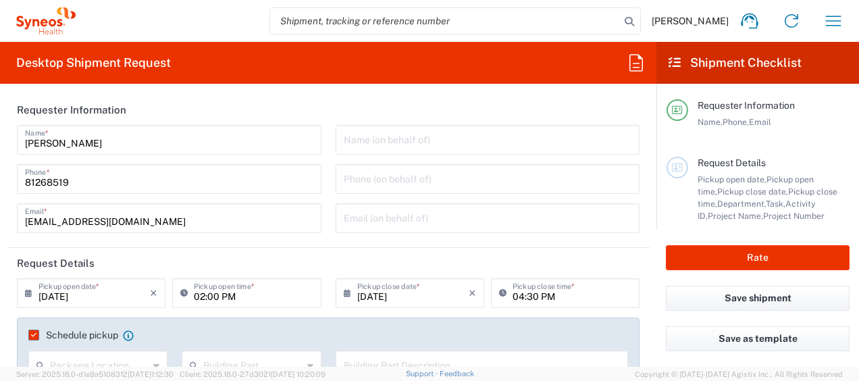
type input "Large Box"
type input "3130 DEPARTMENTAL EXPENSE"
type input "3130"
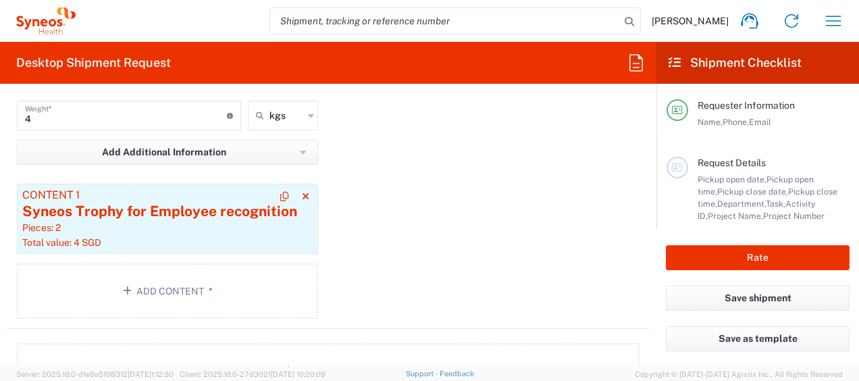
scroll to position [1435, 0]
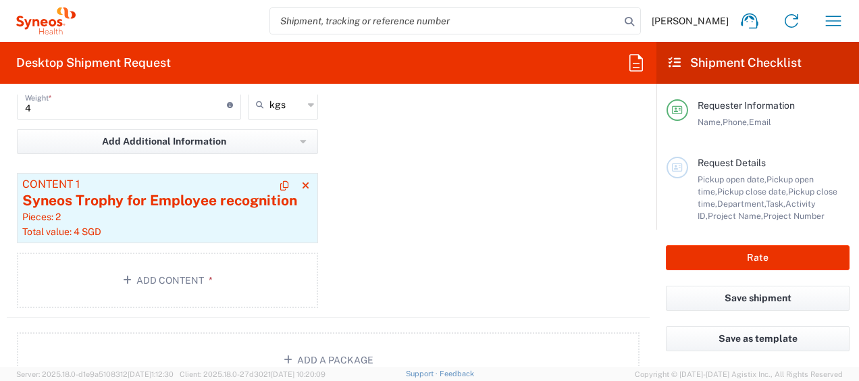
click at [246, 226] on div "Total value: 4 SGD" at bounding box center [167, 232] width 290 height 12
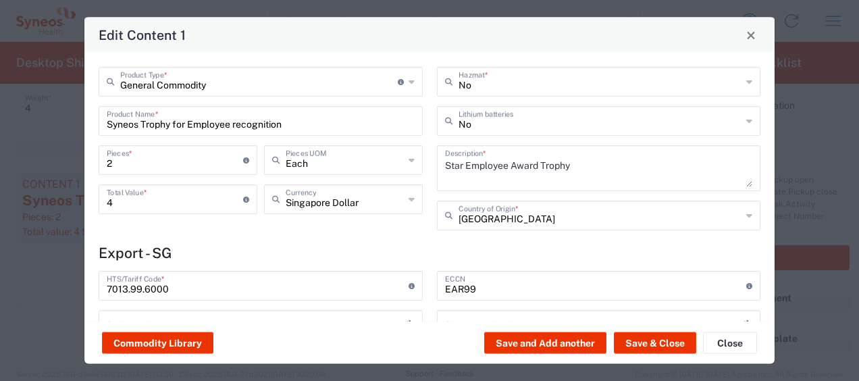
type input "NLR - No License Required"
type input "BIS"
click at [192, 343] on button "Commodity Library" at bounding box center [157, 343] width 111 height 22
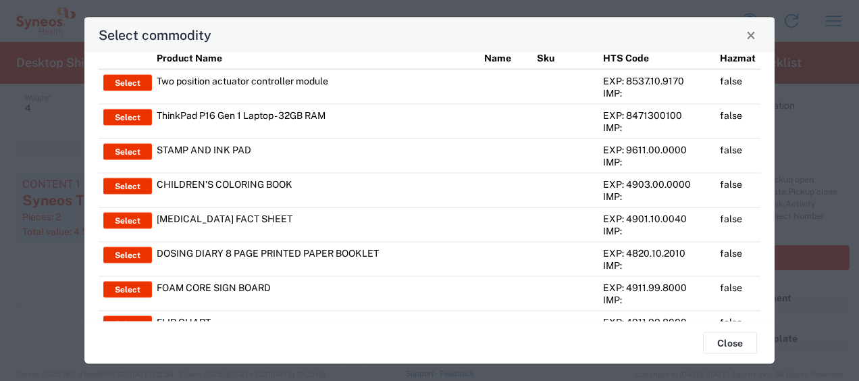
scroll to position [0, 0]
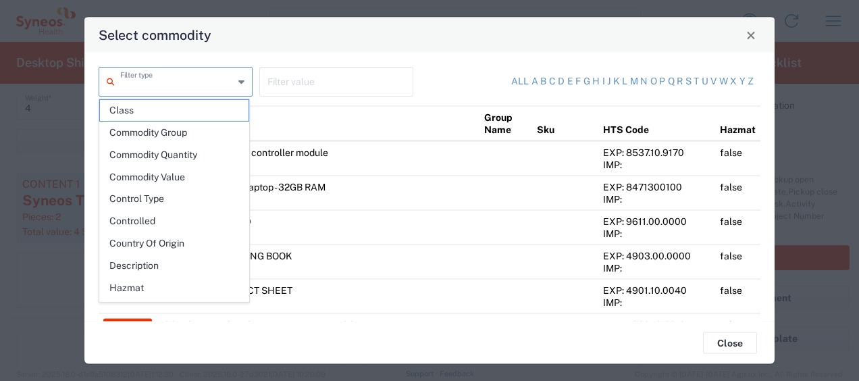
click at [213, 78] on input "text" at bounding box center [176, 81] width 113 height 24
click at [745, 35] on button "Close" at bounding box center [751, 35] width 19 height 19
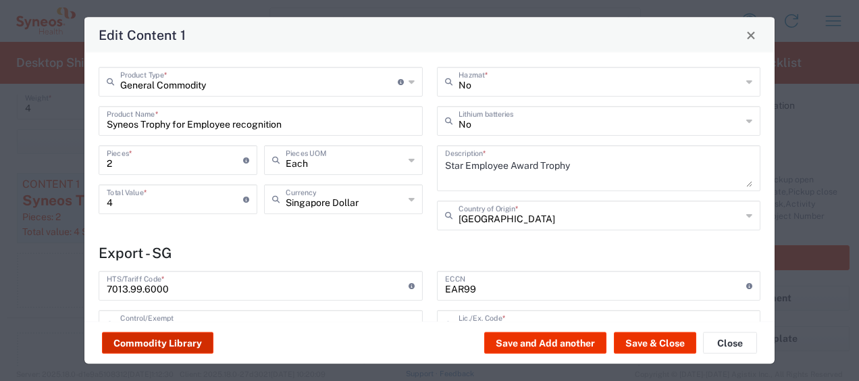
click at [181, 342] on button "Commodity Library" at bounding box center [157, 343] width 111 height 22
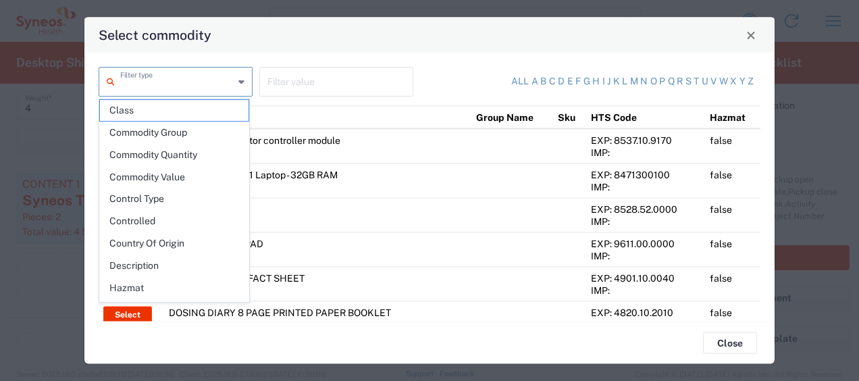
click at [224, 86] on input "text" at bounding box center [176, 81] width 113 height 24
click at [200, 174] on span "Commodity Value" at bounding box center [174, 177] width 149 height 21
type input "Commodity Value"
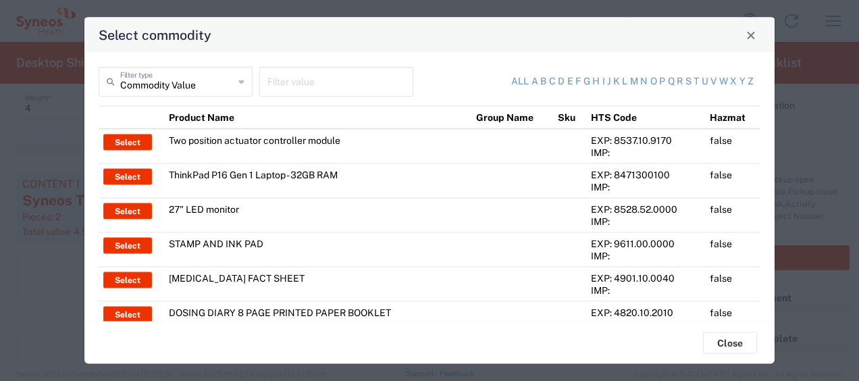
click at [304, 80] on input "text" at bounding box center [336, 81] width 138 height 24
type input "2"
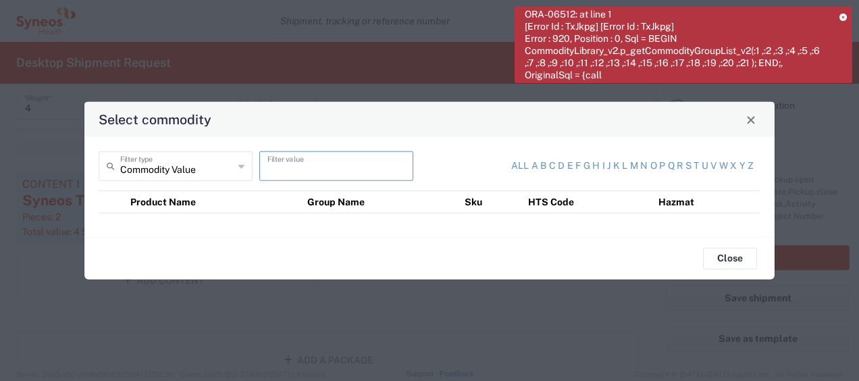
click at [238, 168] on icon at bounding box center [241, 166] width 6 height 22
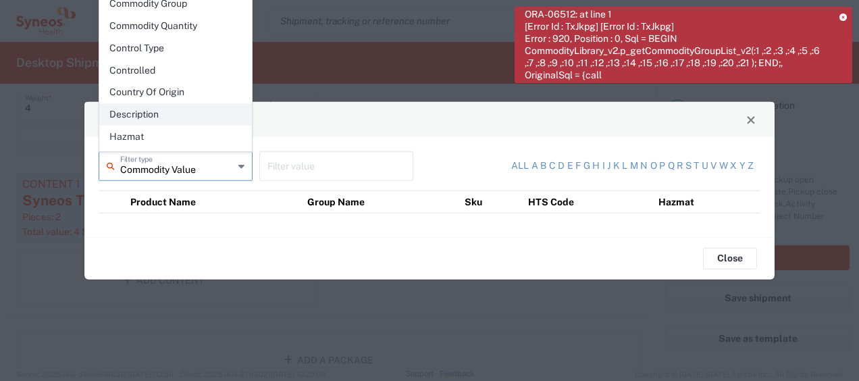
click at [215, 104] on span "Description" at bounding box center [175, 114] width 151 height 21
type input "Description"
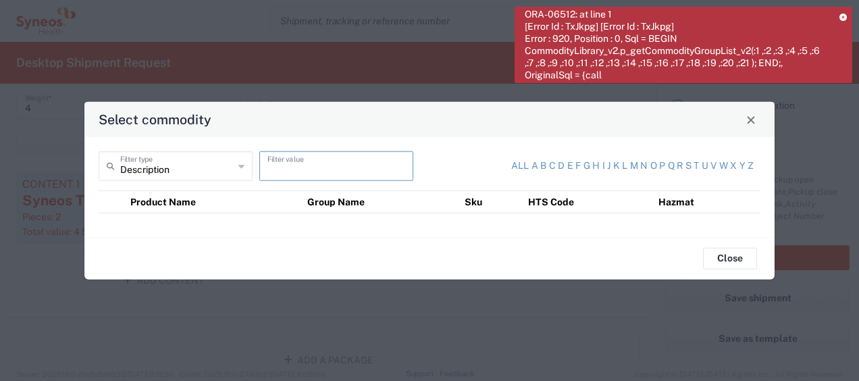
click at [292, 169] on input "text" at bounding box center [336, 165] width 138 height 24
type input "glass trophy"
drag, startPoint x: 338, startPoint y: 169, endPoint x: 259, endPoint y: 170, distance: 78.4
click at [259, 170] on div "glass trophy Filter value" at bounding box center [336, 166] width 154 height 30
click at [240, 170] on icon at bounding box center [241, 166] width 6 height 22
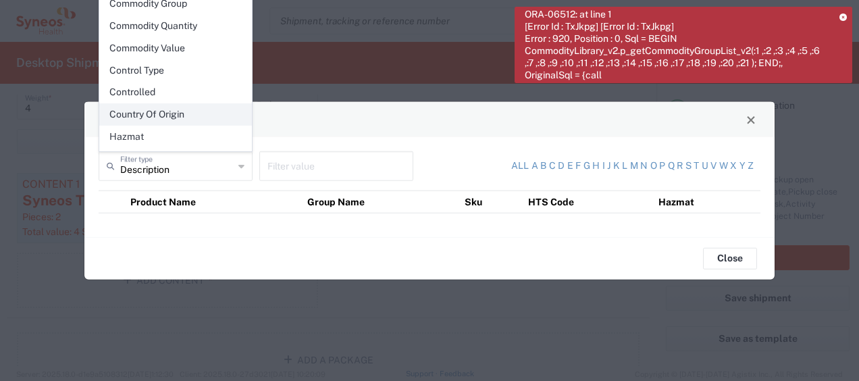
click at [203, 107] on span "Country Of Origin" at bounding box center [175, 114] width 151 height 21
type input "Country Of Origin"
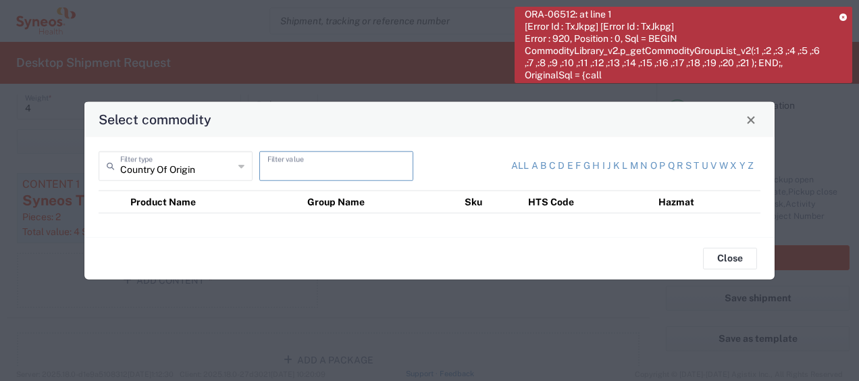
click at [324, 168] on input "text" at bounding box center [336, 165] width 138 height 24
type input "s"
click at [245, 166] on div "Country Of Origin Filter type" at bounding box center [176, 166] width 154 height 30
type input "Country Of Origin"
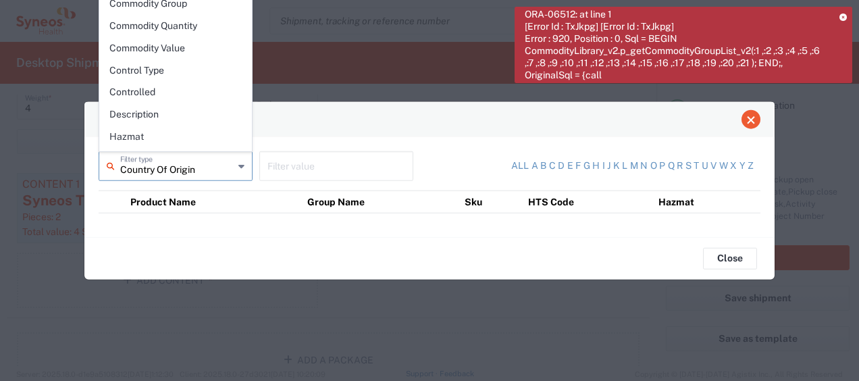
click at [752, 128] on button "Close" at bounding box center [751, 119] width 19 height 19
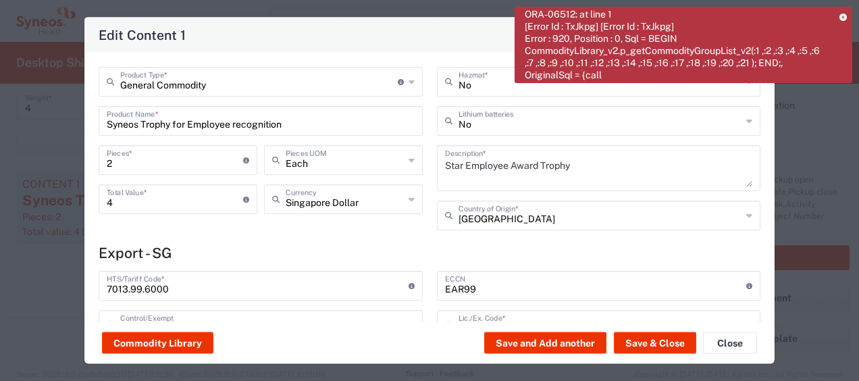
click at [840, 16] on icon at bounding box center [843, 17] width 7 height 7
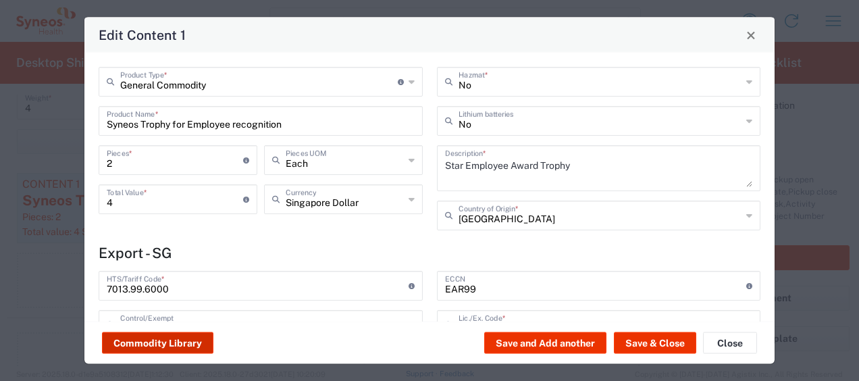
click at [147, 335] on button "Commodity Library" at bounding box center [157, 343] width 111 height 22
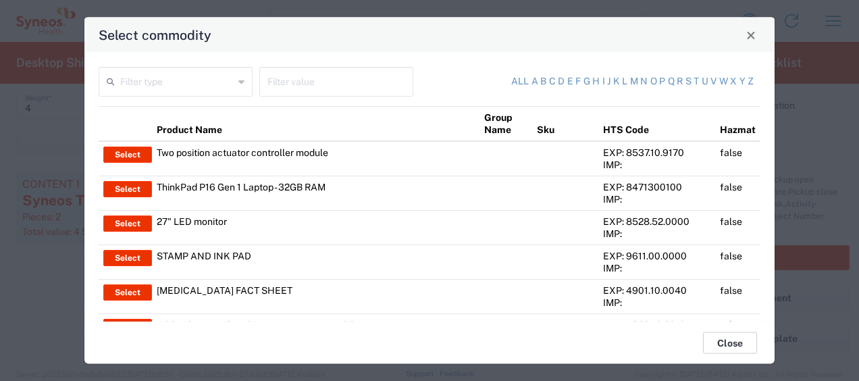
drag, startPoint x: 739, startPoint y: 347, endPoint x: 736, endPoint y: 335, distance: 11.8
click at [738, 346] on button "Close" at bounding box center [730, 343] width 54 height 22
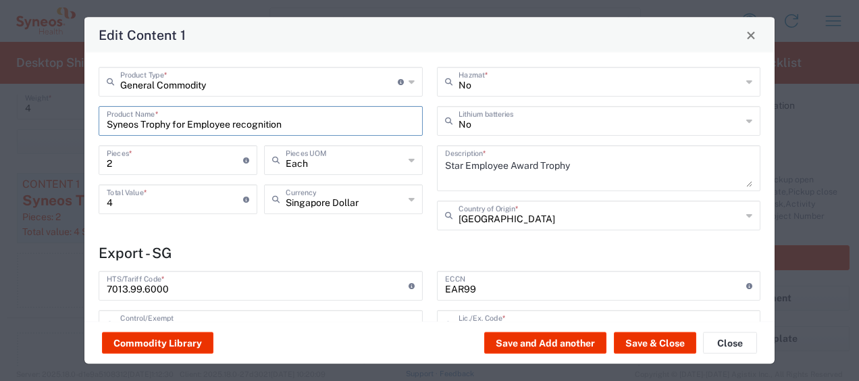
click at [367, 120] on input "Syneos Trophy for Employee recognition" at bounding box center [261, 120] width 308 height 24
click at [194, 339] on button "Commodity Library" at bounding box center [157, 343] width 111 height 22
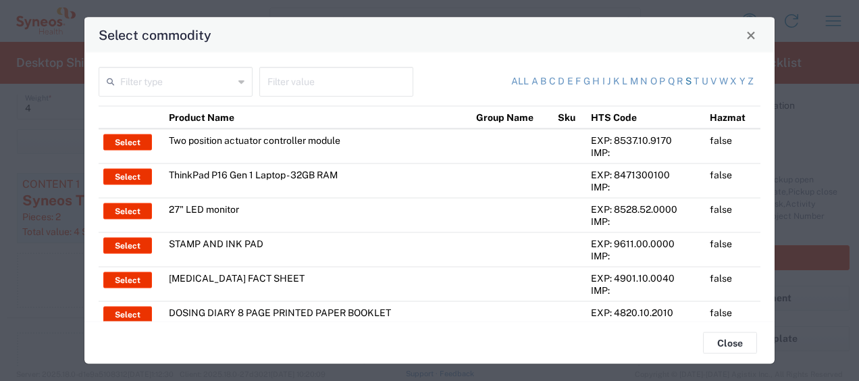
click at [686, 79] on link "s" at bounding box center [689, 82] width 6 height 14
type input "Product Name"
type input "s"
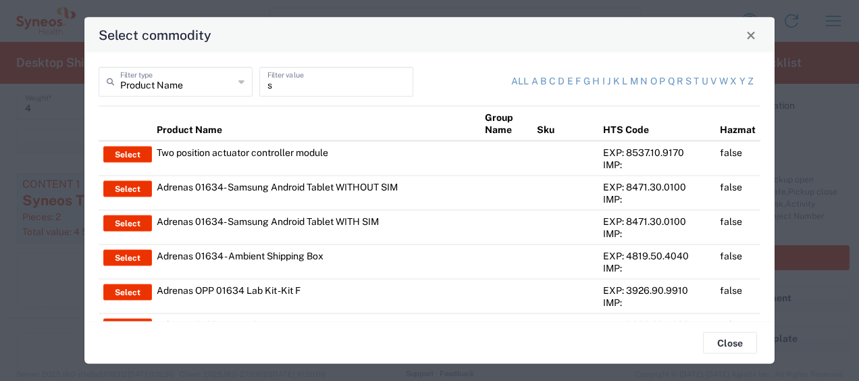
click at [298, 85] on input "s" at bounding box center [336, 81] width 138 height 24
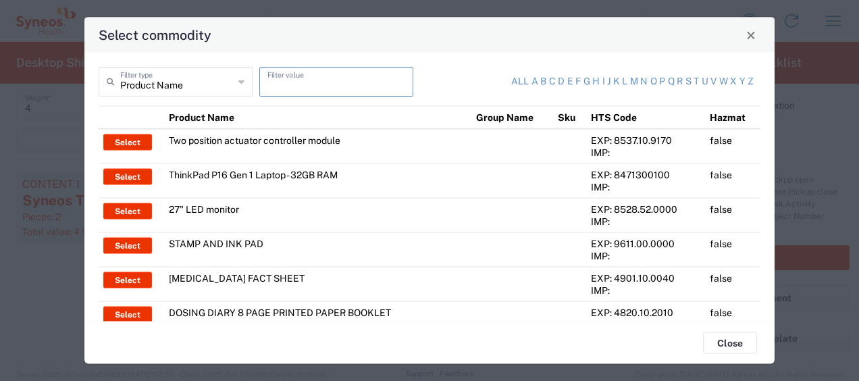
click at [242, 74] on div "Product Name Filter type" at bounding box center [176, 82] width 154 height 30
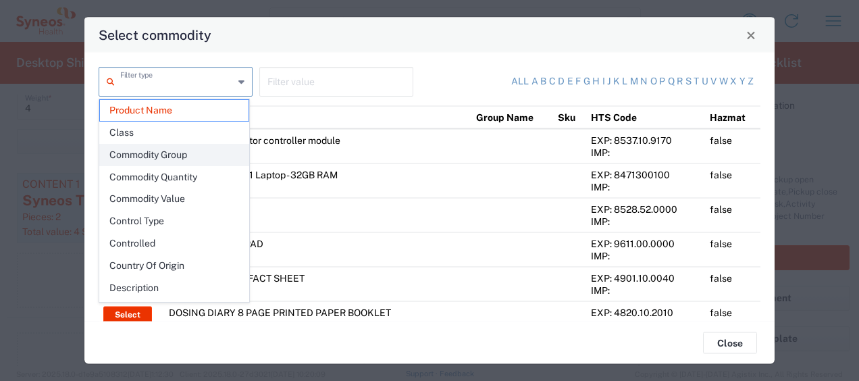
click at [192, 151] on span "Commodity Group" at bounding box center [174, 155] width 149 height 21
type input "Commodity Group"
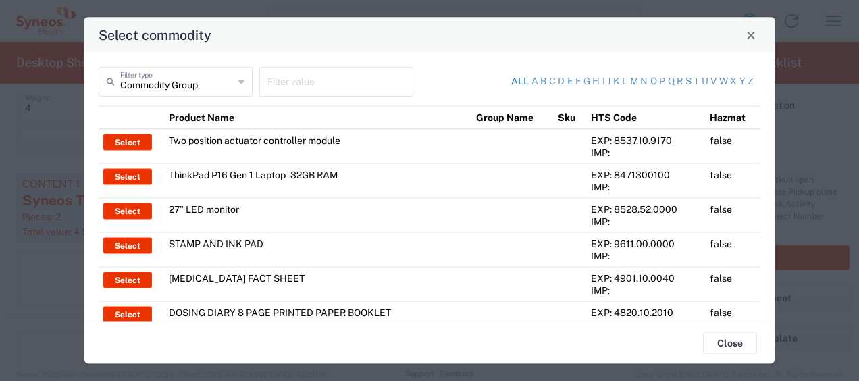
click at [511, 82] on link "All" at bounding box center [520, 82] width 18 height 14
click at [238, 77] on icon at bounding box center [241, 82] width 6 height 22
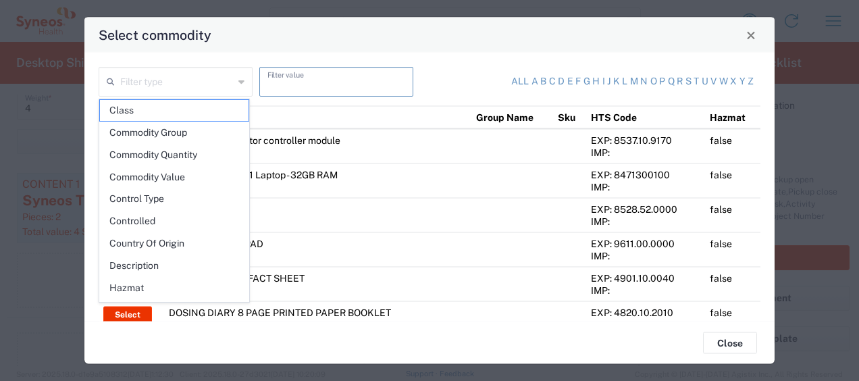
click at [397, 88] on input "text" at bounding box center [336, 81] width 138 height 24
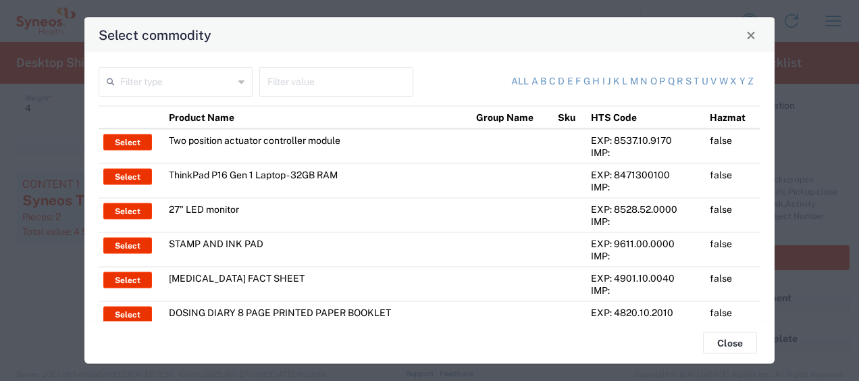
click at [455, 78] on div "All a b c d e f g h i j k l m n o p q r s t u v w x y z" at bounding box center [588, 82] width 331 height 30
click at [361, 84] on input "text" at bounding box center [336, 81] width 138 height 24
type input "trophy"
click at [240, 84] on icon at bounding box center [241, 82] width 6 height 22
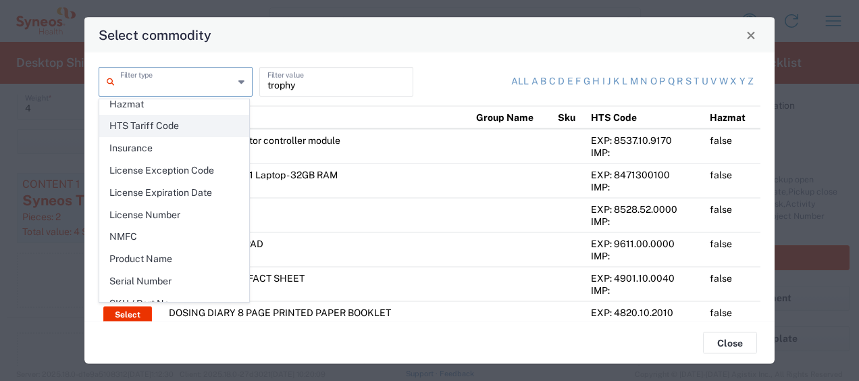
scroll to position [188, 0]
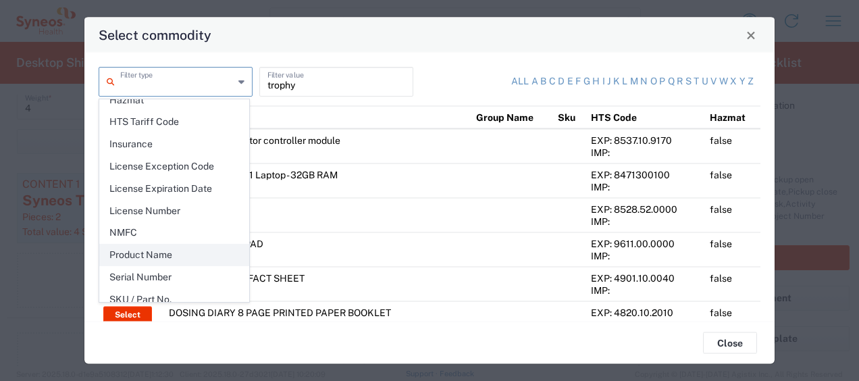
click at [181, 250] on span "Product Name" at bounding box center [174, 255] width 149 height 21
type input "Product Name"
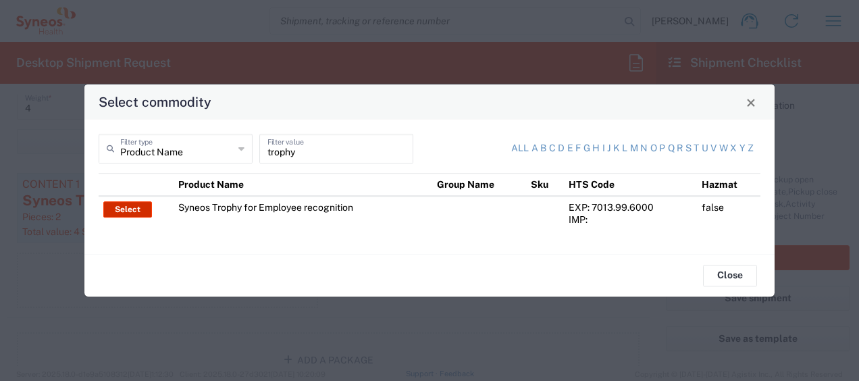
click at [138, 208] on button "Select" at bounding box center [127, 209] width 49 height 16
type input "US Dollar"
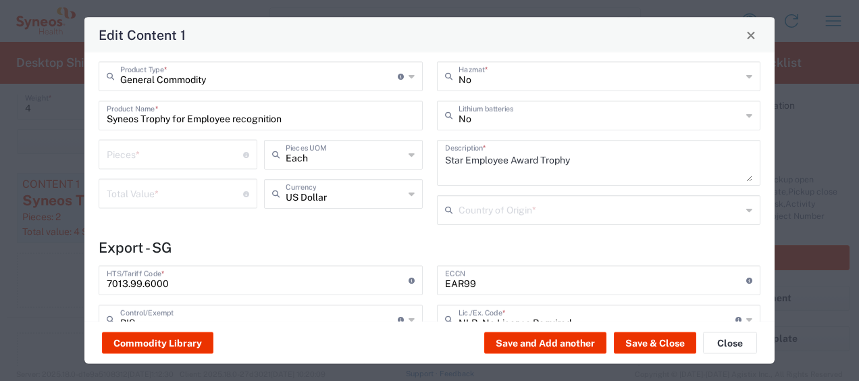
scroll to position [0, 0]
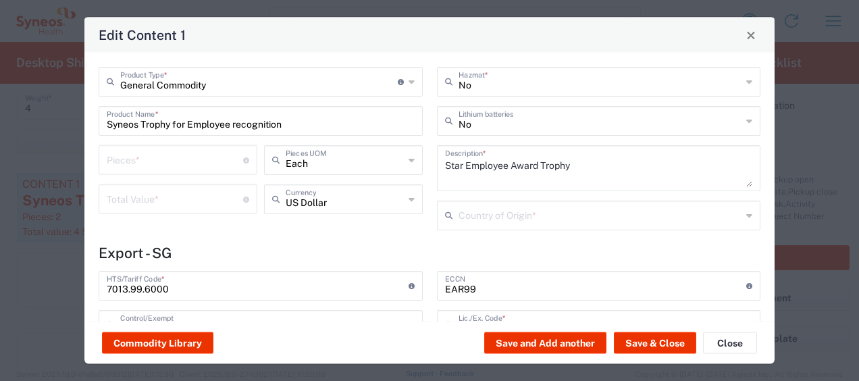
click at [174, 163] on input "number" at bounding box center [175, 159] width 136 height 24
type input "2"
click at [189, 201] on input "number" at bounding box center [175, 198] width 136 height 24
type input "4"
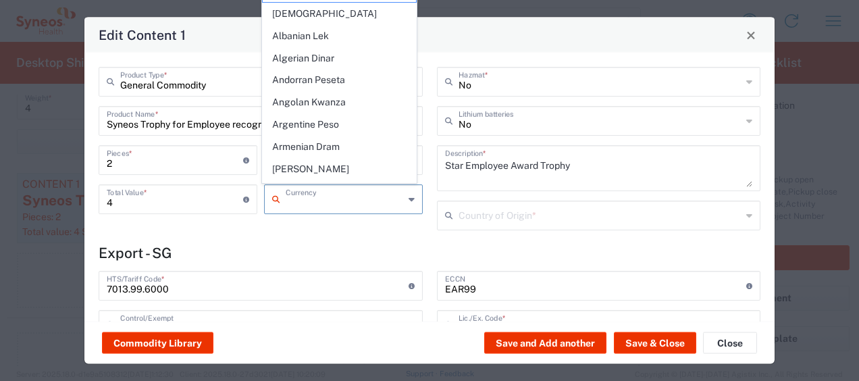
click at [324, 199] on input "text" at bounding box center [345, 198] width 118 height 24
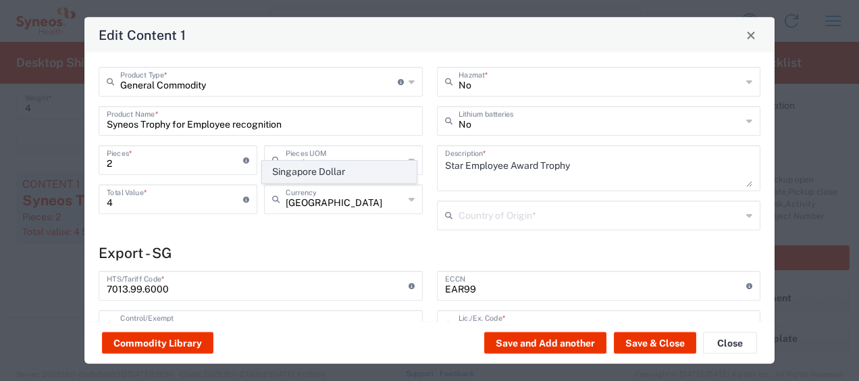
click at [327, 168] on span "Singapore Dollar" at bounding box center [339, 171] width 153 height 21
type input "Singapore Dollar"
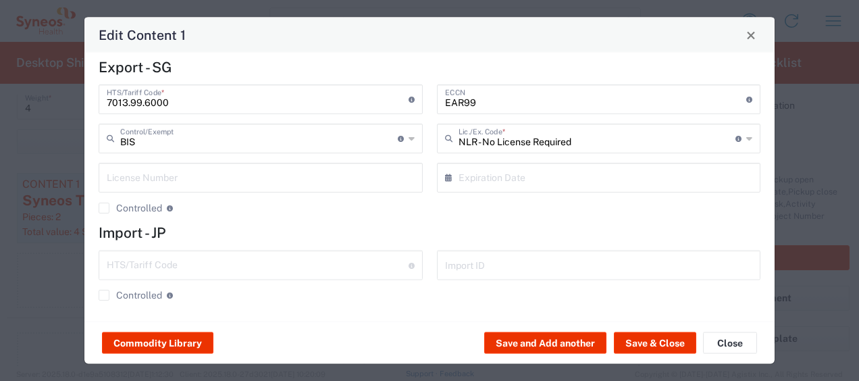
scroll to position [188, 0]
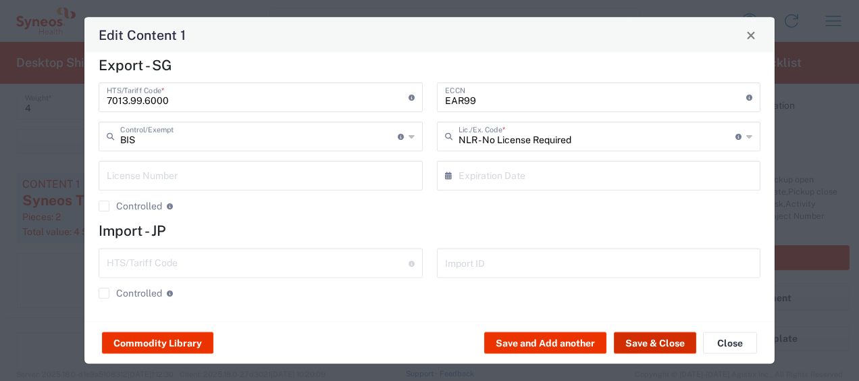
click at [632, 339] on button "Save & Close" at bounding box center [655, 343] width 82 height 22
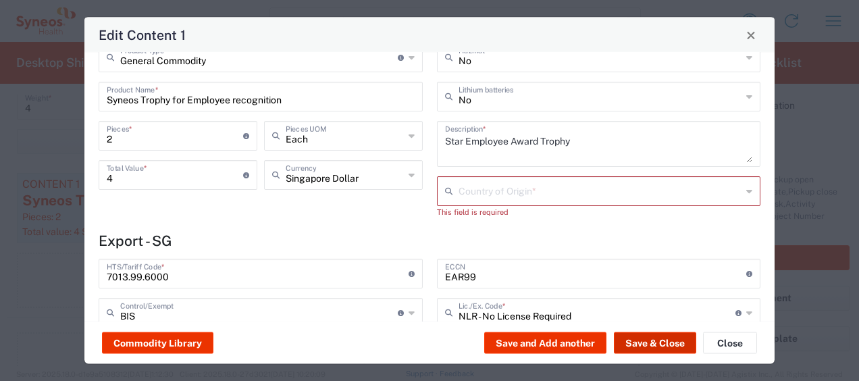
scroll to position [0, 0]
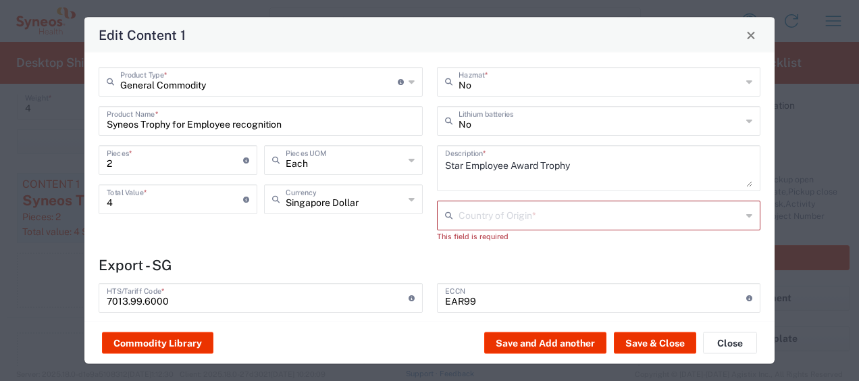
click at [611, 215] on input "text" at bounding box center [601, 215] width 284 height 24
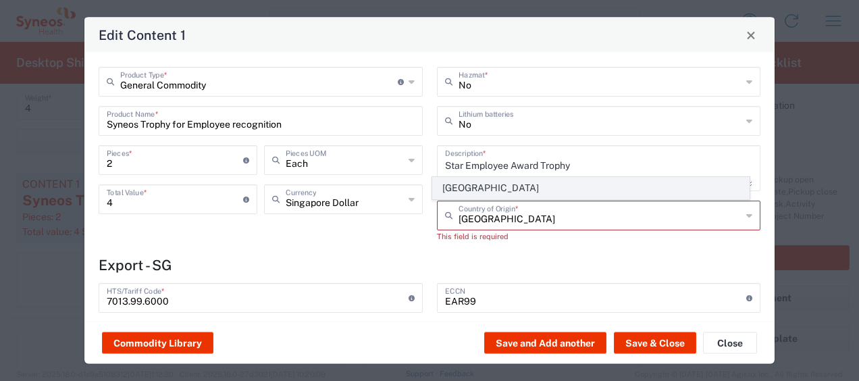
click at [538, 192] on span "[GEOGRAPHIC_DATA]" at bounding box center [591, 188] width 316 height 21
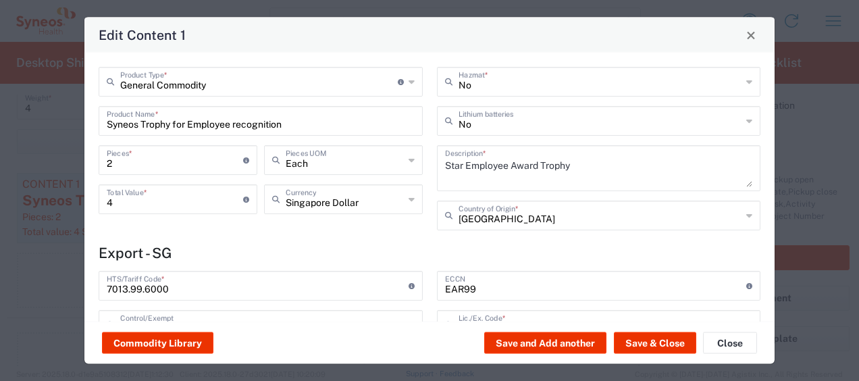
click at [507, 218] on input "[GEOGRAPHIC_DATA]" at bounding box center [601, 215] width 284 height 24
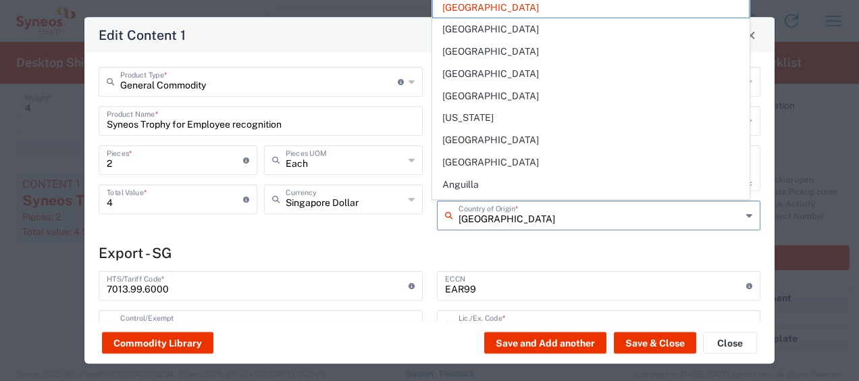
drag, startPoint x: 507, startPoint y: 218, endPoint x: 451, endPoint y: 218, distance: 56.1
click at [451, 218] on div "Singapore Country of Origin *" at bounding box center [599, 216] width 324 height 30
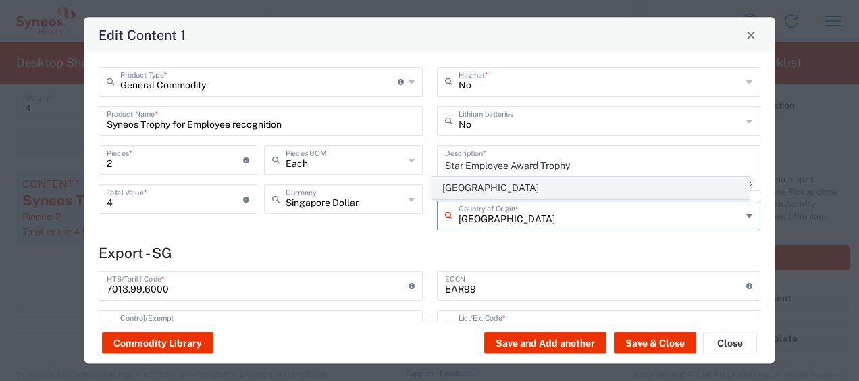
type input "[GEOGRAPHIC_DATA]"
click at [586, 189] on span "[GEOGRAPHIC_DATA]" at bounding box center [591, 188] width 316 height 21
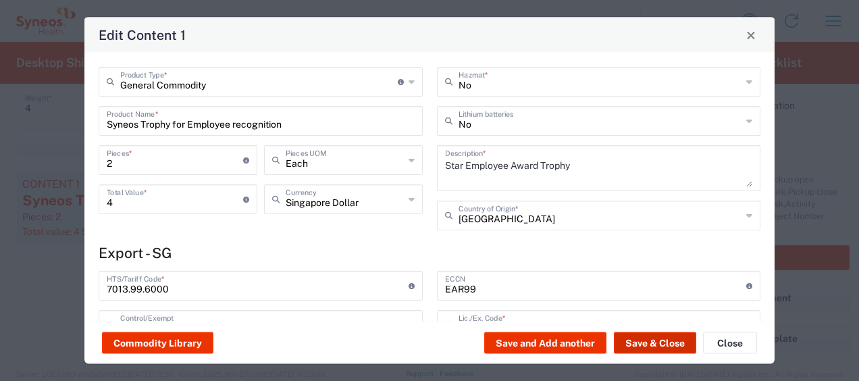
click at [647, 341] on button "Save & Close" at bounding box center [655, 343] width 82 height 22
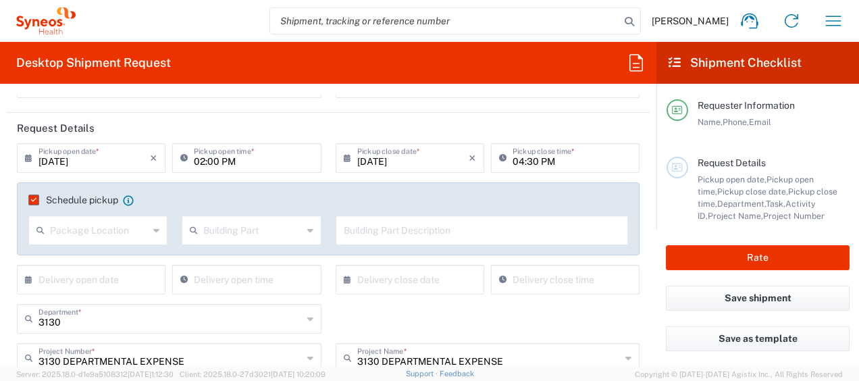
click at [36, 197] on label "Schedule pickup" at bounding box center [73, 200] width 90 height 11
click at [31, 200] on input "Schedule pickup" at bounding box center [31, 200] width 0 height 0
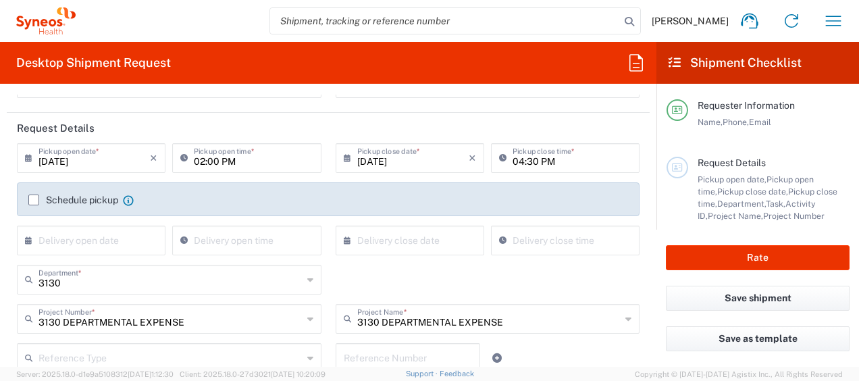
click at [36, 197] on label "Schedule pickup" at bounding box center [73, 200] width 90 height 11
click at [34, 200] on input "Schedule pickup" at bounding box center [34, 200] width 0 height 0
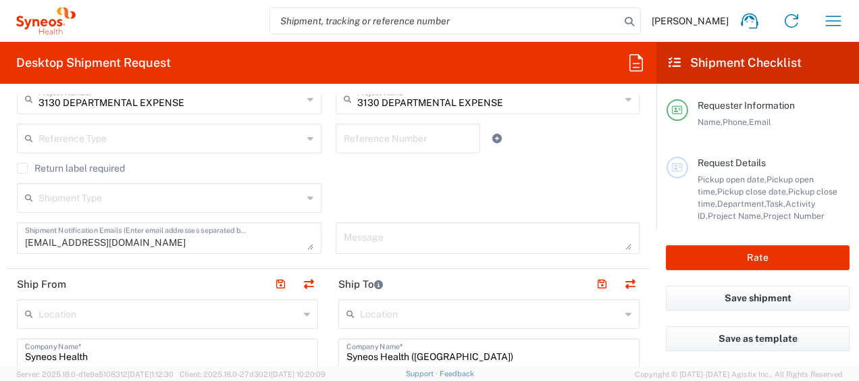
scroll to position [405, 0]
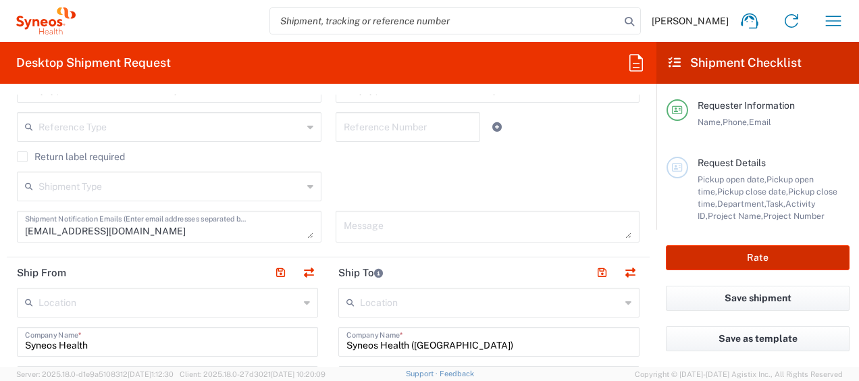
click at [718, 259] on button "Rate" at bounding box center [758, 257] width 184 height 25
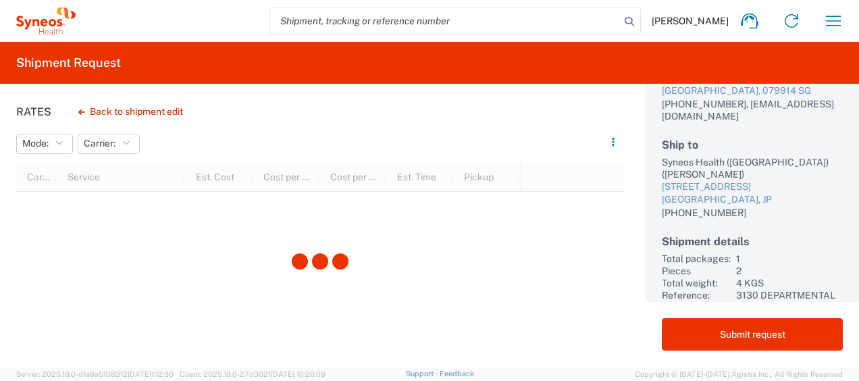
scroll to position [118, 0]
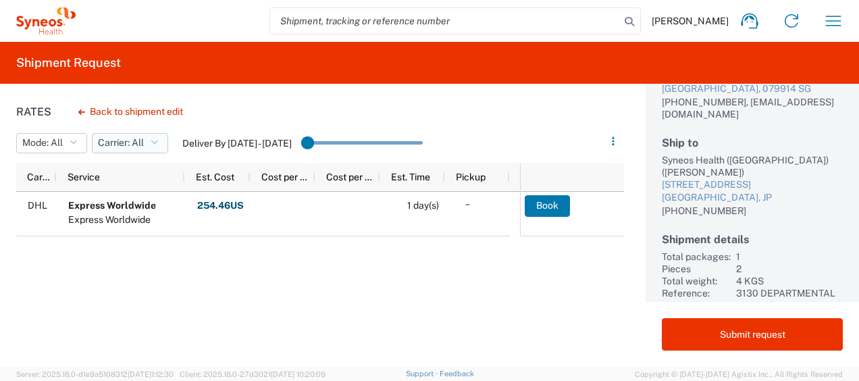
click at [155, 145] on icon "button" at bounding box center [154, 142] width 7 height 9
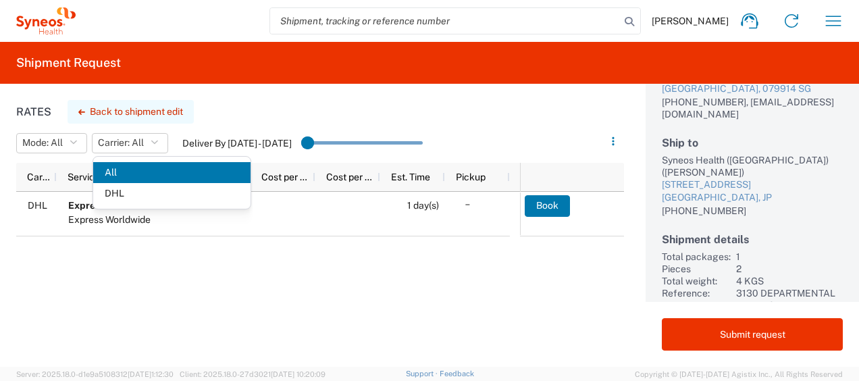
click at [154, 115] on button "Back to shipment edit" at bounding box center [131, 112] width 126 height 24
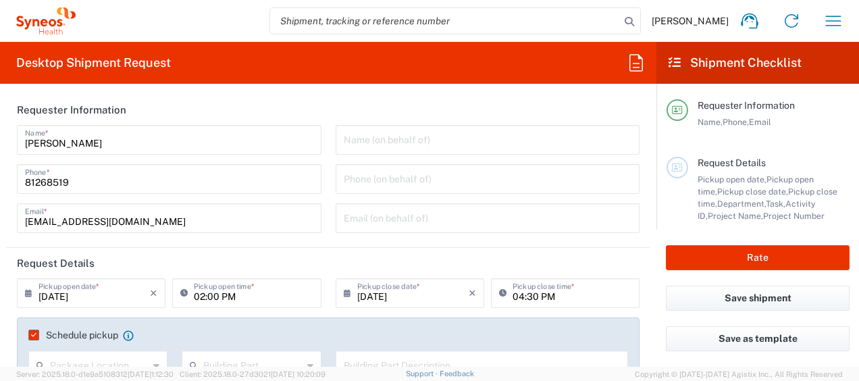
type input "3130 DEPARTMENTAL EXPENSE"
type input "Large Box"
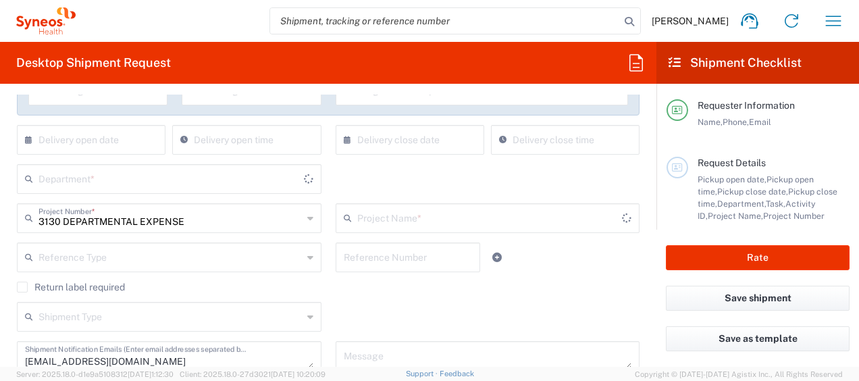
type input "3130"
type input "3130 DEPARTMENTAL EXPENSE"
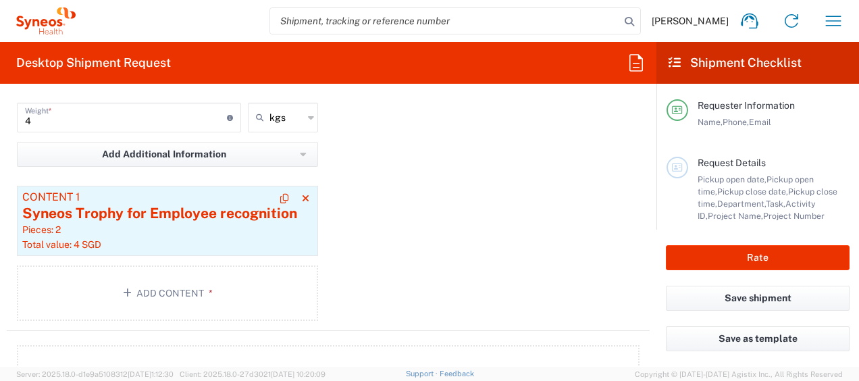
scroll to position [1435, 0]
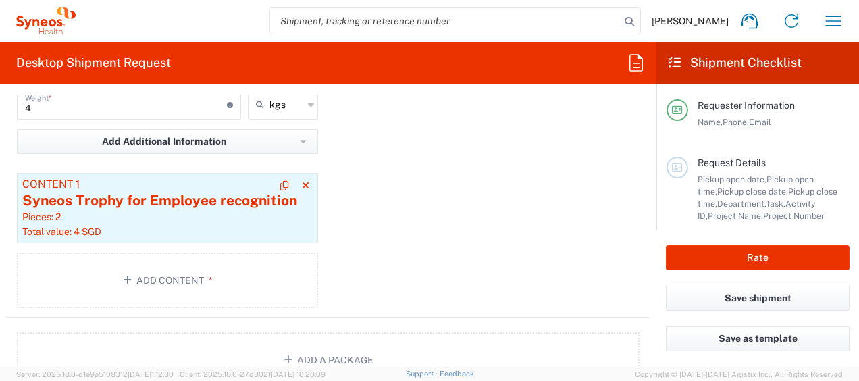
click at [203, 190] on div "Syneos Trophy for Employee recognition" at bounding box center [167, 200] width 290 height 20
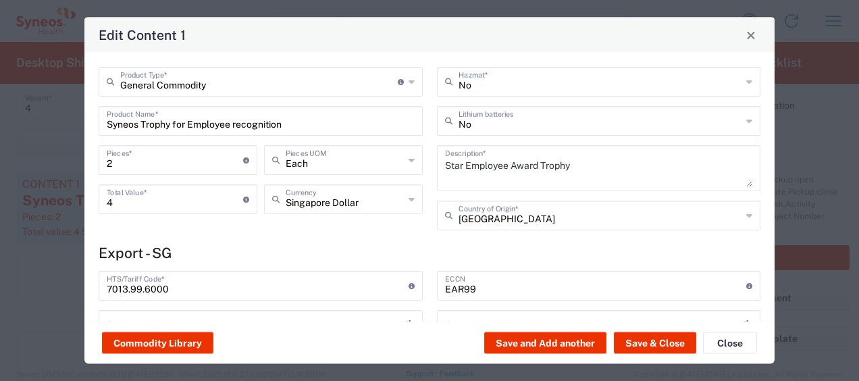
type input "NLR - No License Required"
type input "BIS"
click at [752, 39] on span "Close" at bounding box center [750, 34] width 9 height 9
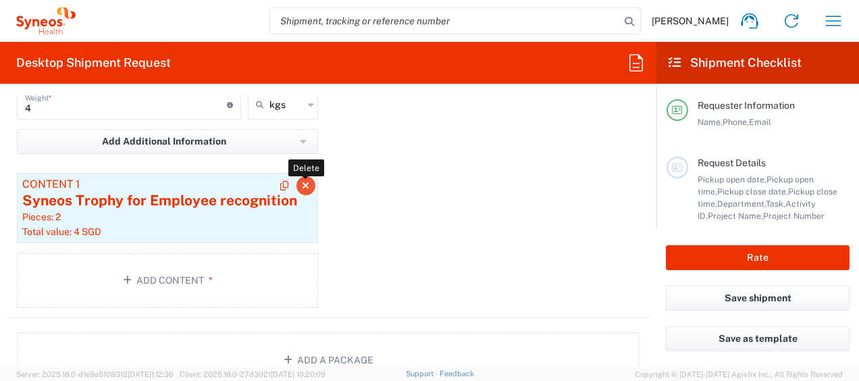
click at [302, 181] on icon "button" at bounding box center [305, 185] width 7 height 9
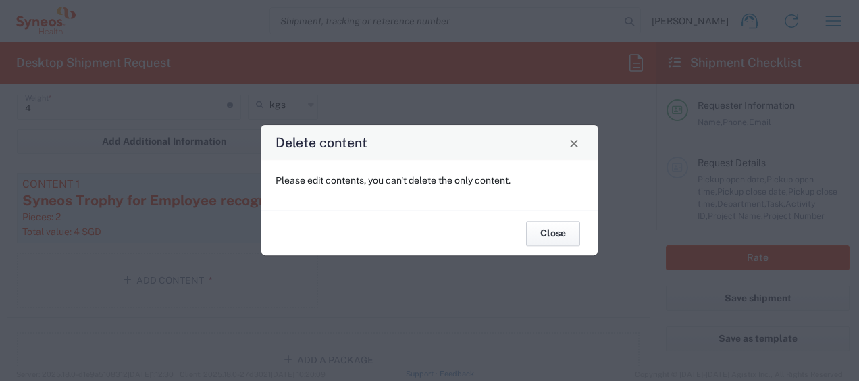
click at [542, 232] on button "Close" at bounding box center [553, 233] width 54 height 25
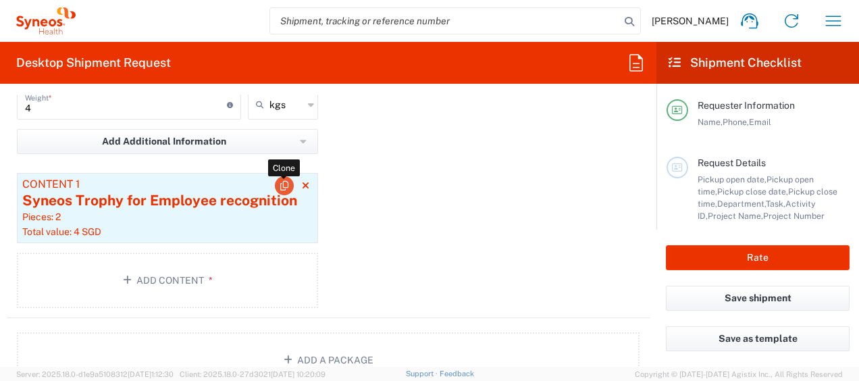
click at [280, 184] on icon "button" at bounding box center [284, 185] width 8 height 9
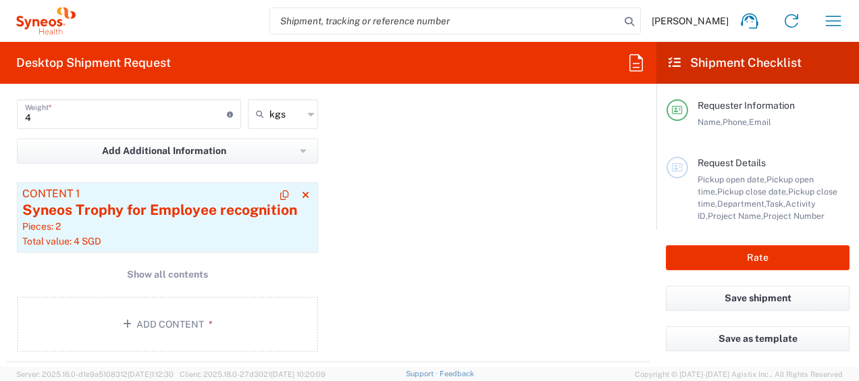
scroll to position [1418, 0]
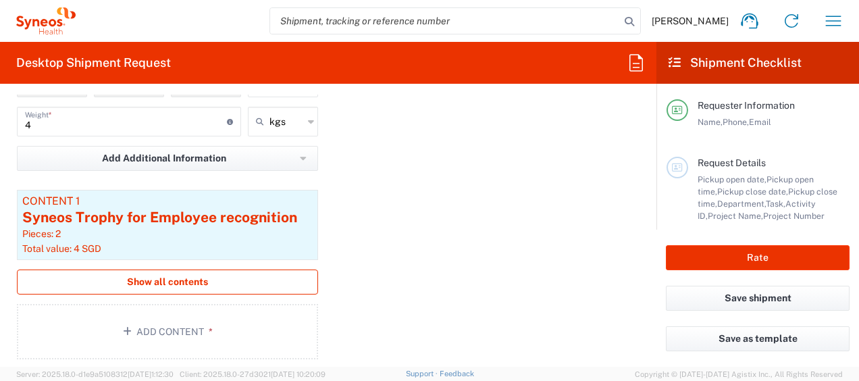
click at [228, 278] on button "Show all contents" at bounding box center [167, 282] width 301 height 25
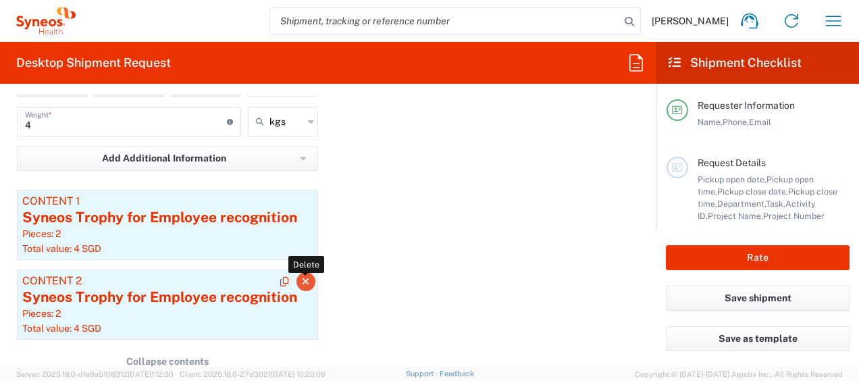
click at [302, 277] on icon "button" at bounding box center [305, 281] width 7 height 9
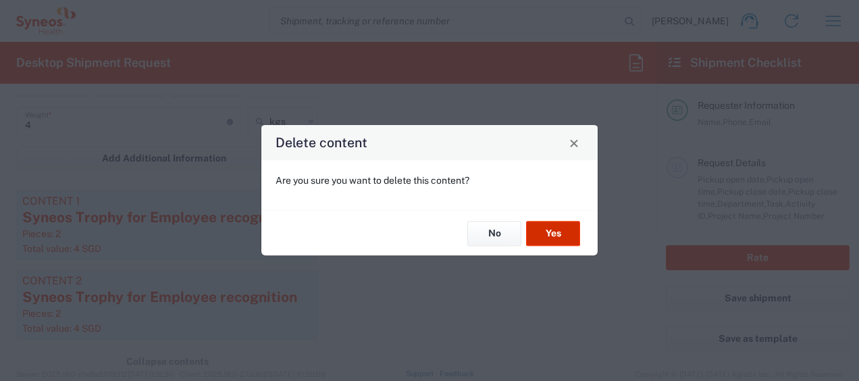
click at [540, 233] on button "Yes" at bounding box center [553, 233] width 54 height 25
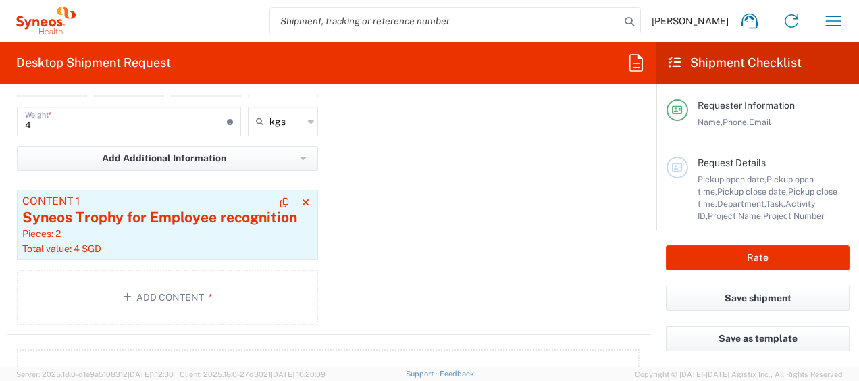
click at [217, 217] on div "Syneos Trophy for Employee recognition" at bounding box center [167, 217] width 290 height 20
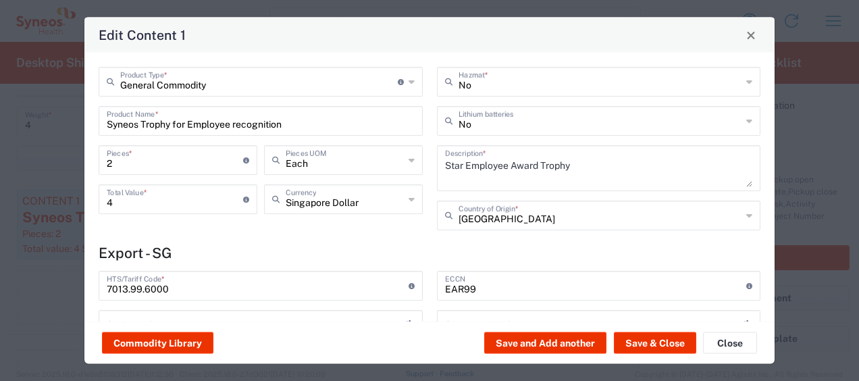
type input "BIS"
type input "NLR - No License Required"
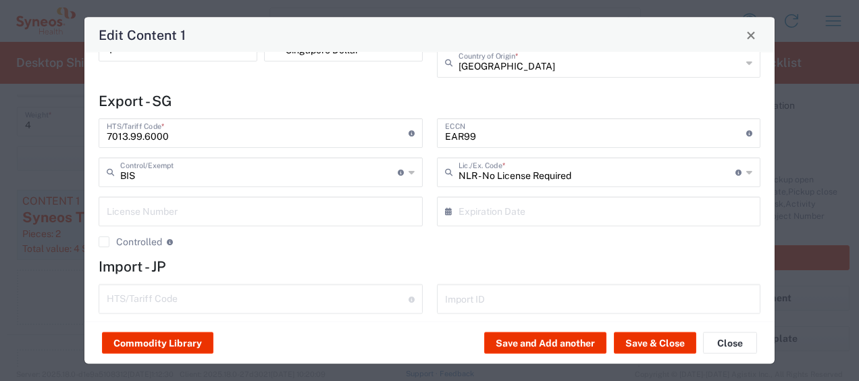
scroll to position [0, 0]
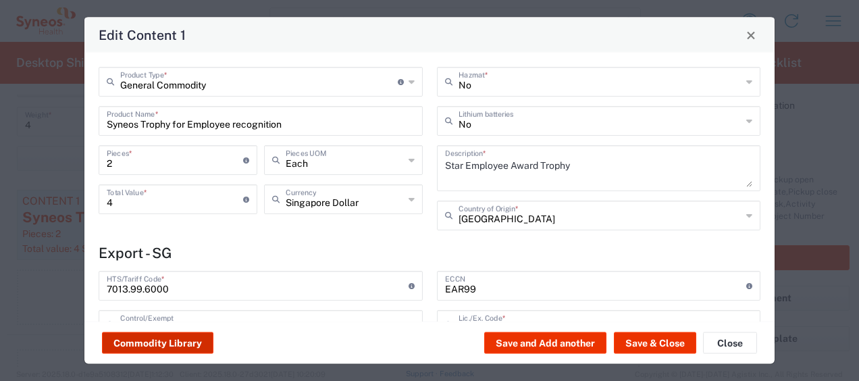
click at [197, 338] on button "Commodity Library" at bounding box center [157, 343] width 111 height 22
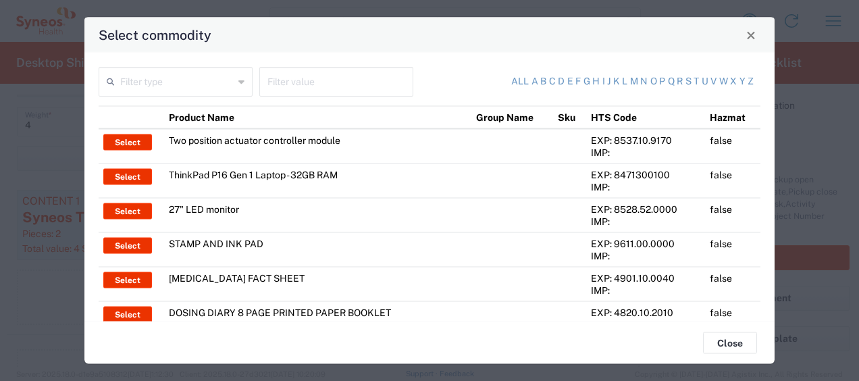
click at [218, 80] on input "text" at bounding box center [176, 81] width 113 height 24
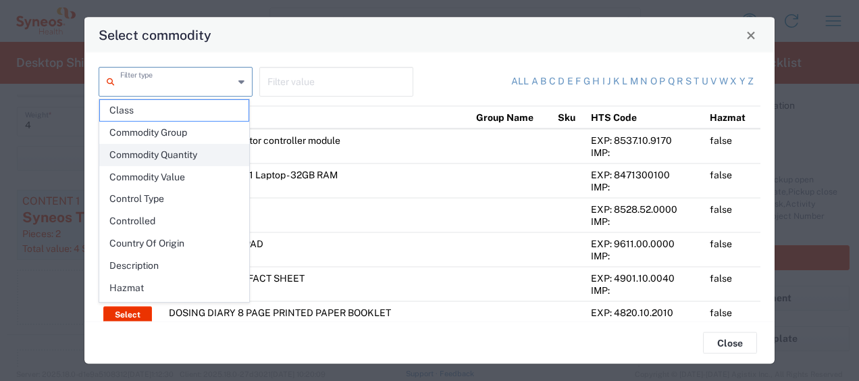
scroll to position [188, 0]
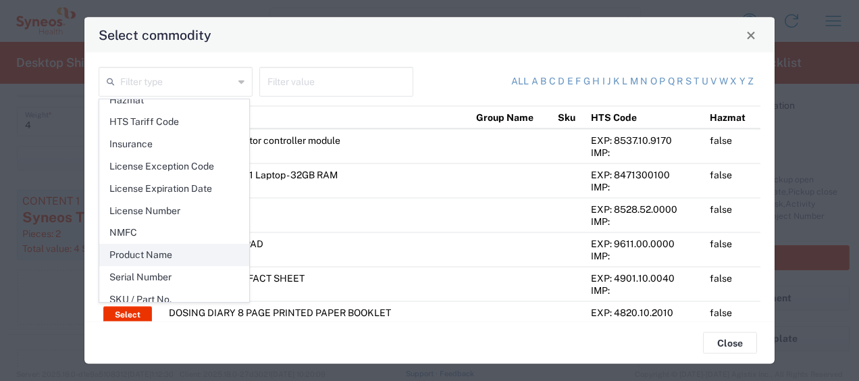
click at [193, 245] on span "Product Name" at bounding box center [174, 255] width 149 height 21
type input "Product Name"
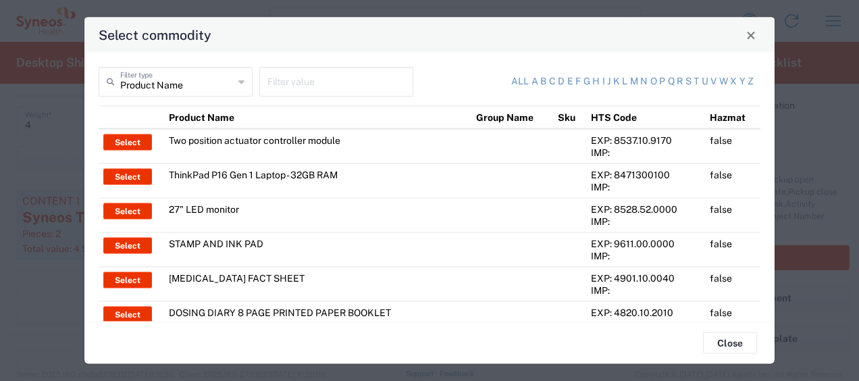
click at [288, 74] on input "text" at bounding box center [336, 81] width 138 height 24
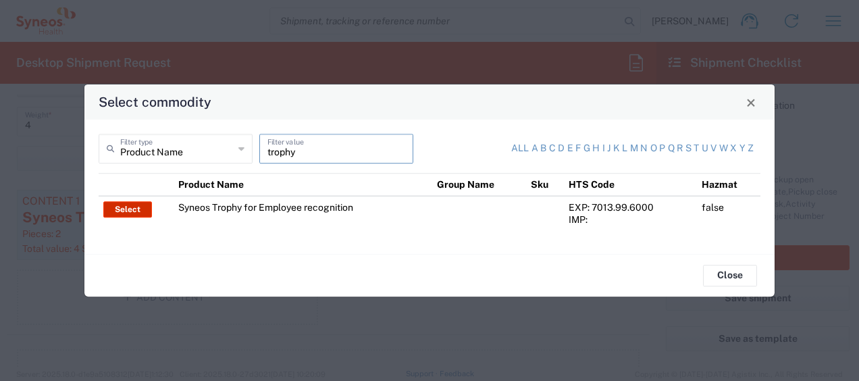
type input "trophy"
click at [140, 209] on button "Select" at bounding box center [127, 209] width 49 height 16
type input "US Dollar"
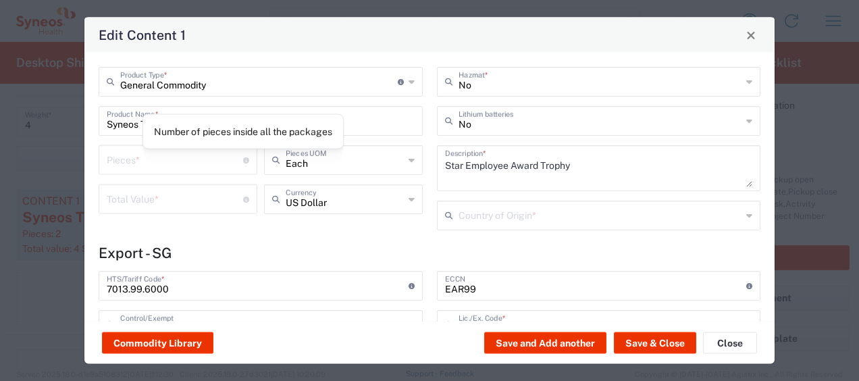
click at [190, 161] on input "number" at bounding box center [175, 159] width 136 height 24
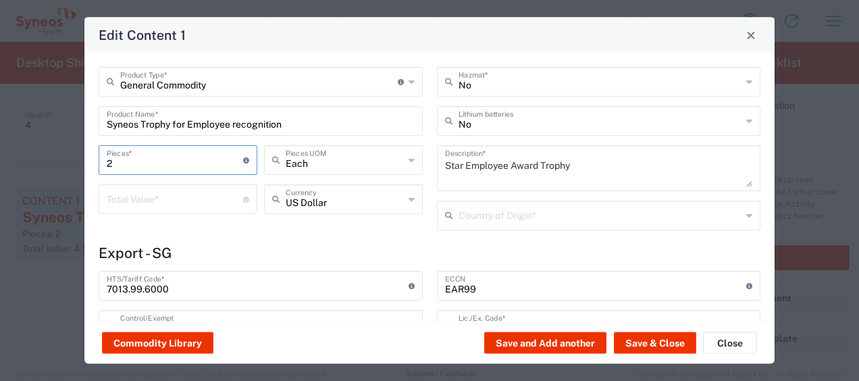
type input "2"
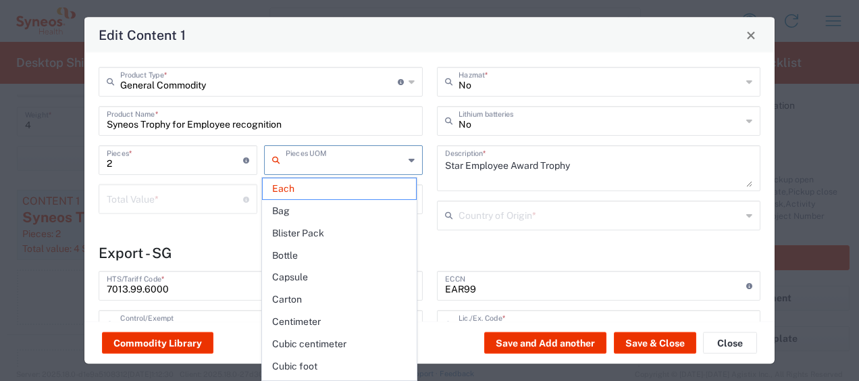
click at [306, 163] on input "text" at bounding box center [345, 159] width 118 height 24
click at [331, 188] on span "Each" at bounding box center [339, 188] width 153 height 21
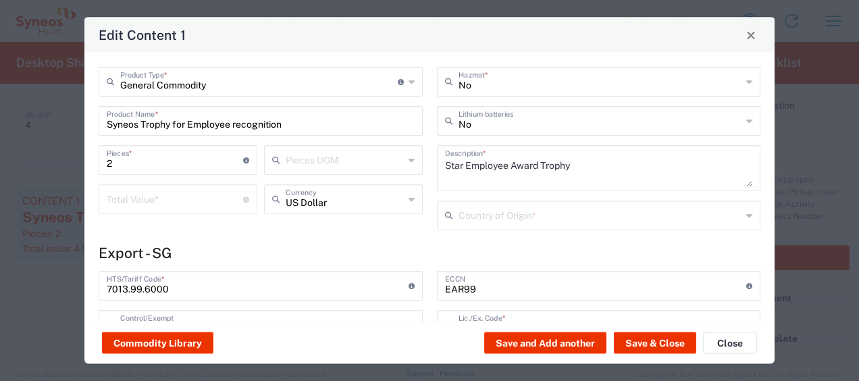
click at [332, 163] on input "text" at bounding box center [345, 159] width 118 height 24
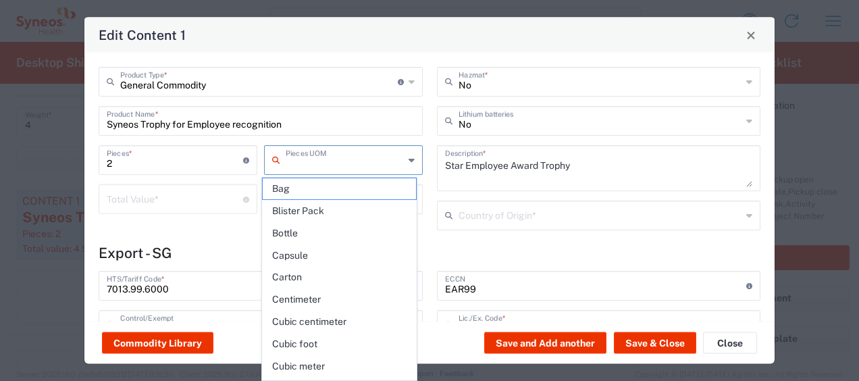
click at [199, 197] on input "number" at bounding box center [175, 198] width 136 height 24
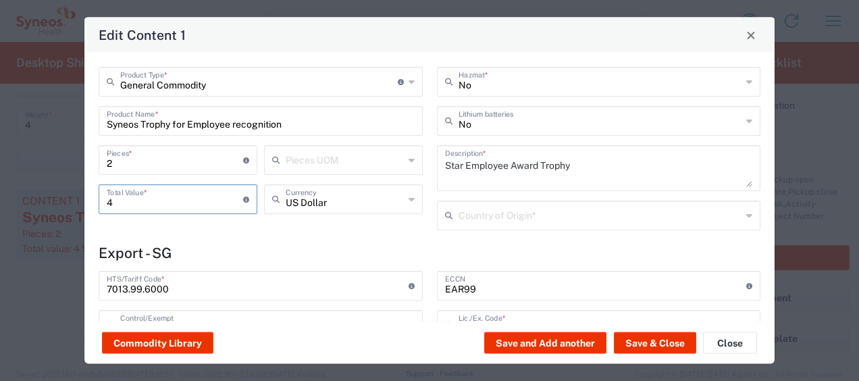
type input "4"
click at [399, 196] on div "US Dollar Currency" at bounding box center [343, 199] width 159 height 30
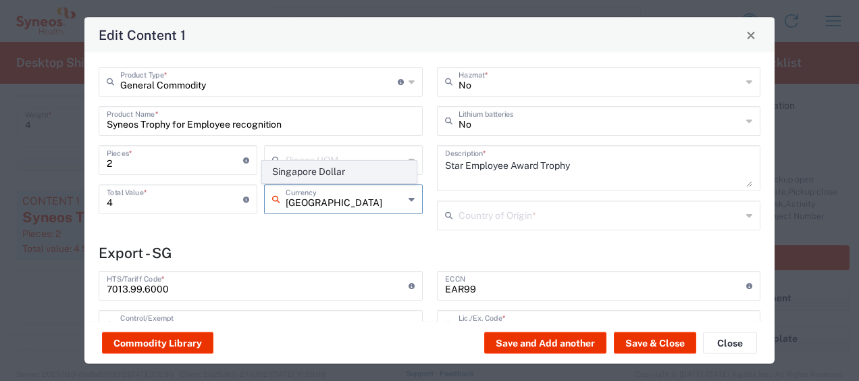
click at [350, 168] on span "Singapore Dollar" at bounding box center [339, 171] width 153 height 21
type input "Singapore Dollar"
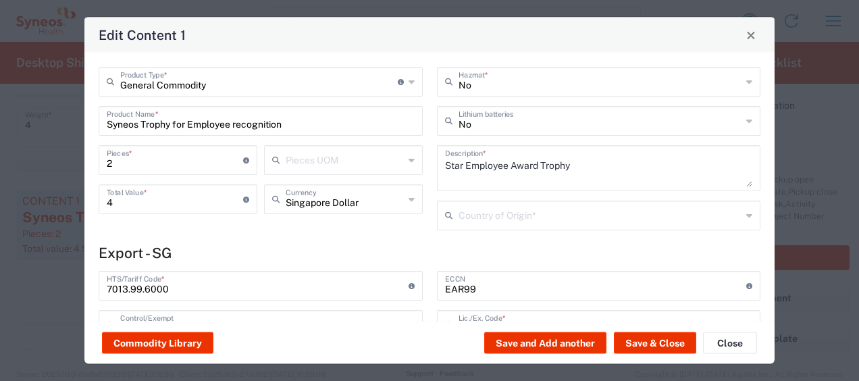
click at [478, 213] on input "text" at bounding box center [601, 215] width 284 height 24
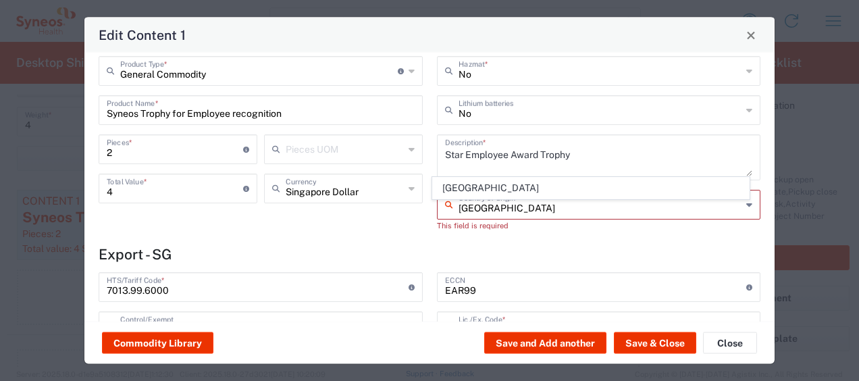
scroll to position [17, 0]
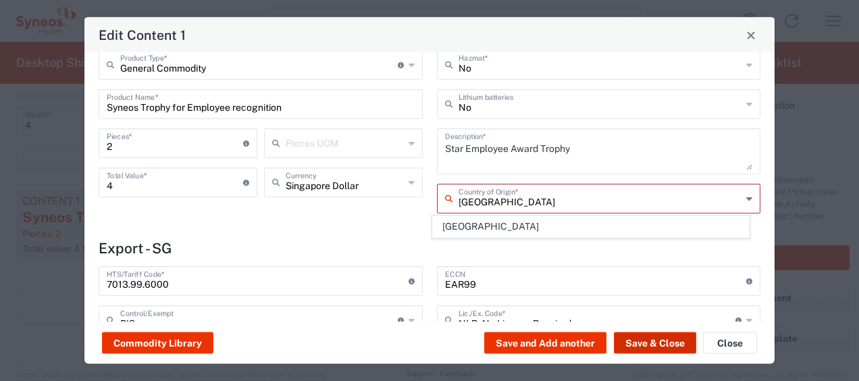
type input "[GEOGRAPHIC_DATA]"
click at [676, 341] on button "Save & Close" at bounding box center [655, 343] width 82 height 22
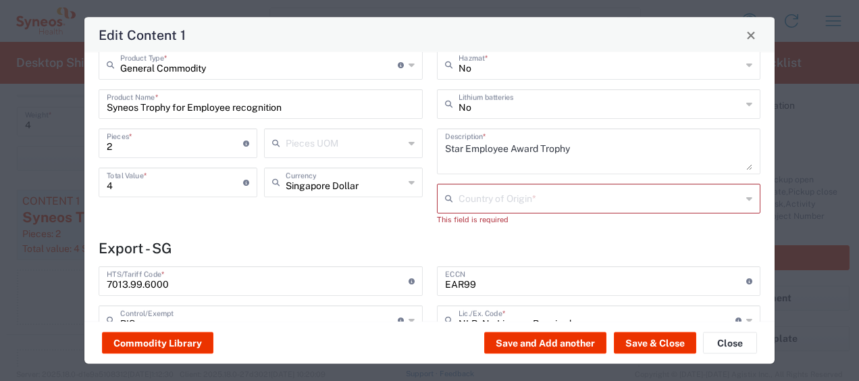
click at [615, 197] on input "text" at bounding box center [601, 198] width 284 height 24
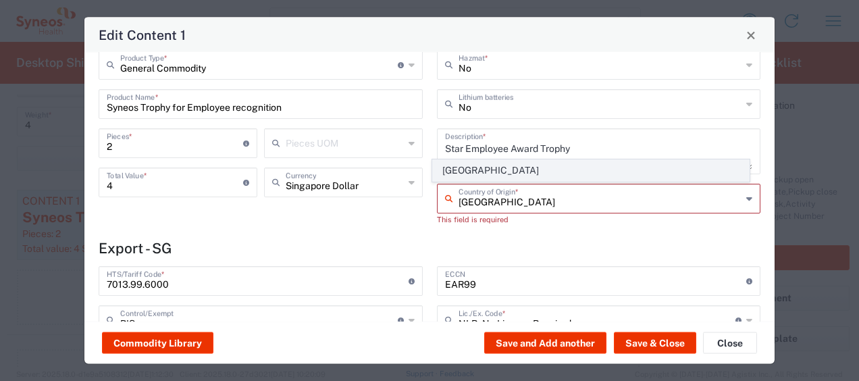
type input "[GEOGRAPHIC_DATA]"
click at [569, 173] on span "[GEOGRAPHIC_DATA]" at bounding box center [591, 170] width 316 height 21
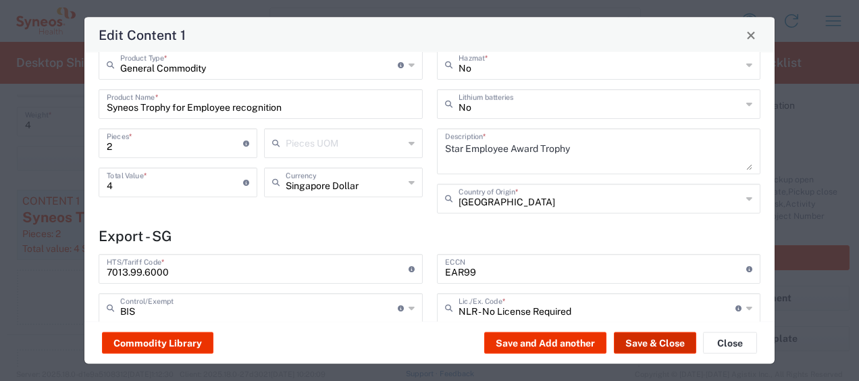
click at [653, 345] on button "Save & Close" at bounding box center [655, 343] width 82 height 22
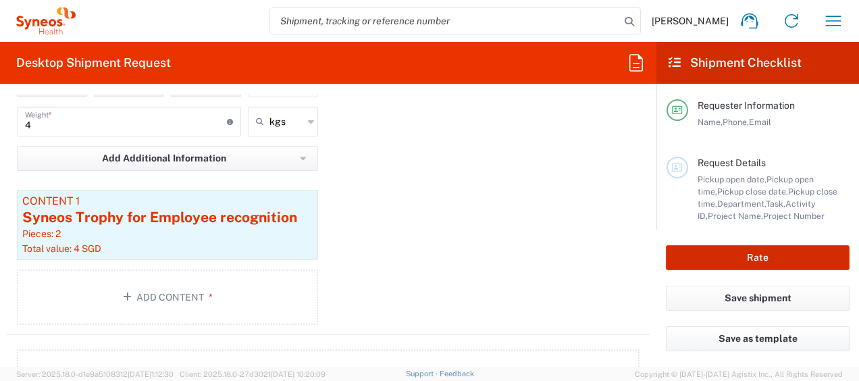
click at [709, 259] on button "Rate" at bounding box center [758, 257] width 184 height 25
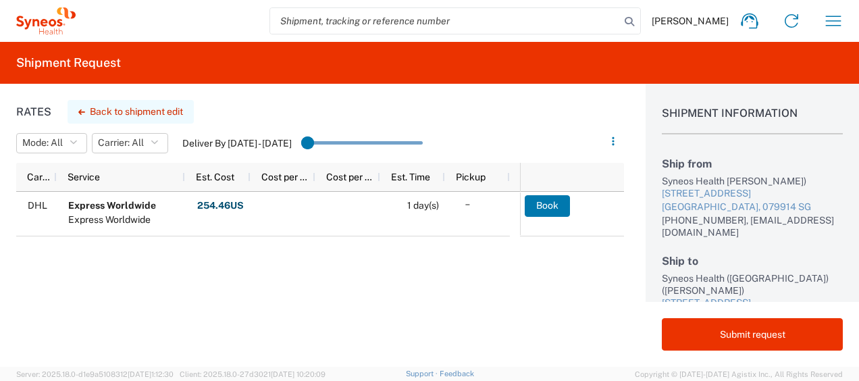
click at [163, 107] on button "Back to shipment edit" at bounding box center [131, 112] width 126 height 24
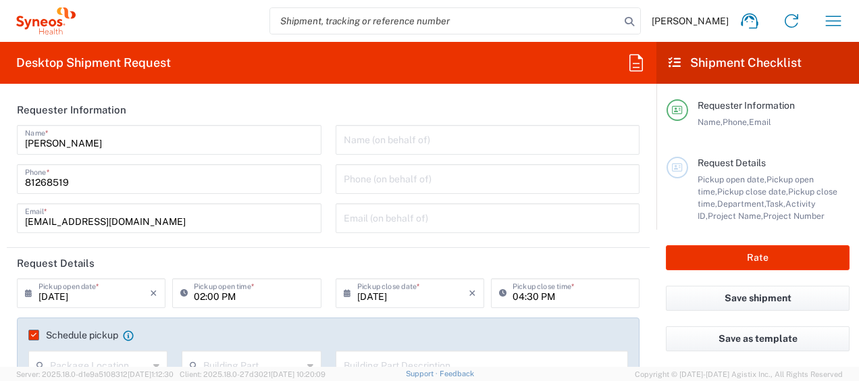
type input "3130 DEPARTMENTAL EXPENSE"
type input "3130"
type input "Large Box"
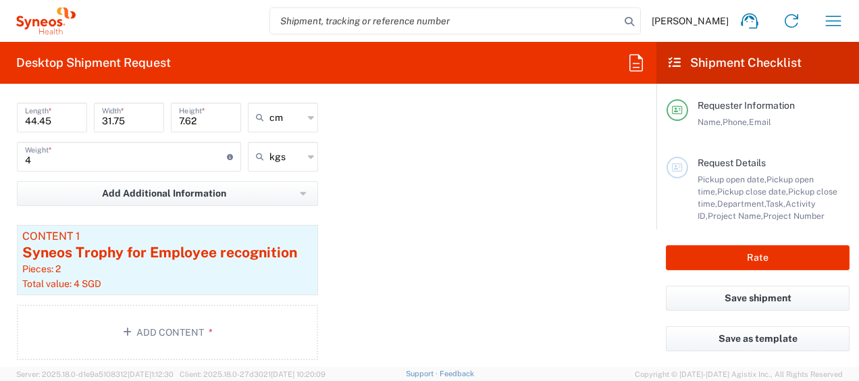
scroll to position [1418, 0]
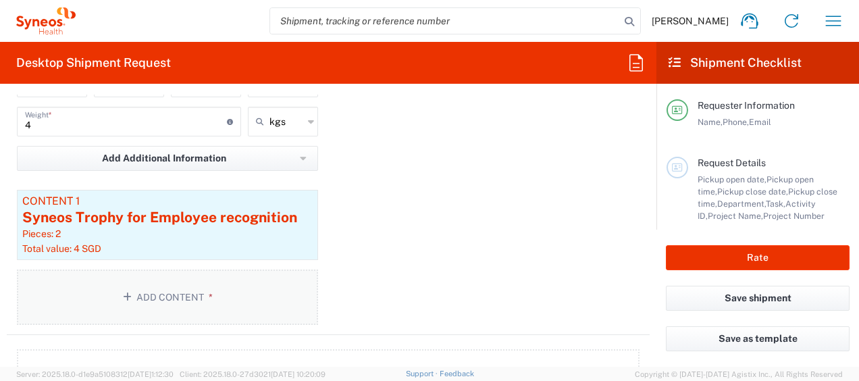
click at [221, 284] on button "Add Content *" at bounding box center [167, 297] width 301 height 55
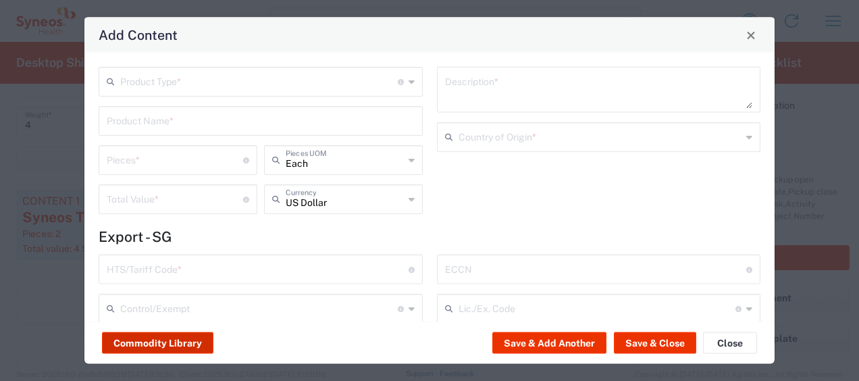
click at [185, 336] on button "Commodity Library" at bounding box center [157, 343] width 111 height 22
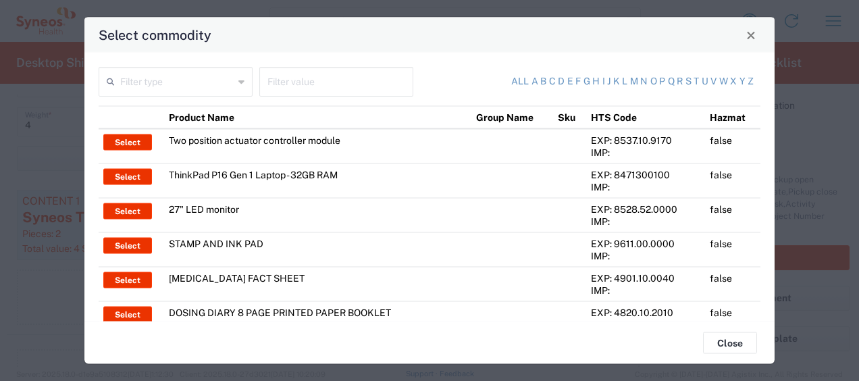
click at [311, 79] on input "text" at bounding box center [336, 81] width 138 height 24
type input "trophy"
click at [228, 80] on input "text" at bounding box center [176, 81] width 113 height 24
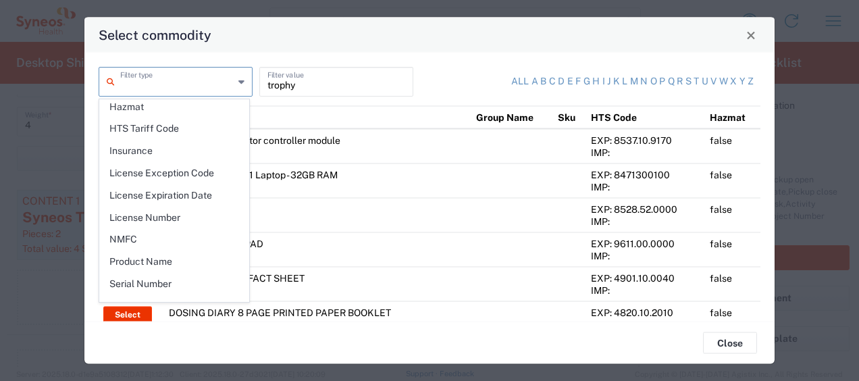
scroll to position [188, 0]
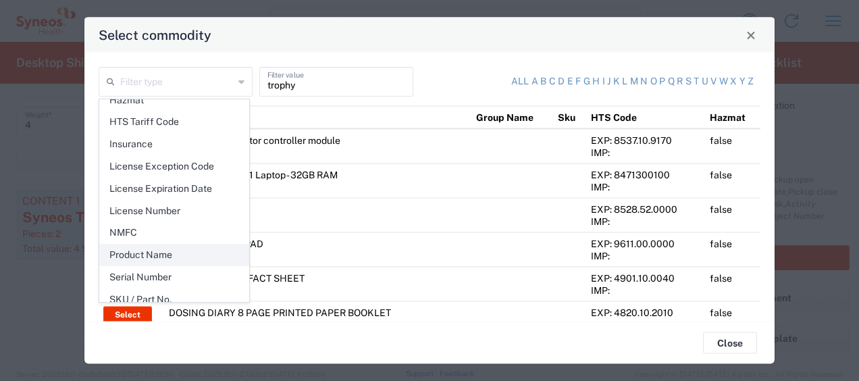
click at [184, 245] on span "Product Name" at bounding box center [174, 255] width 149 height 21
type input "Product Name"
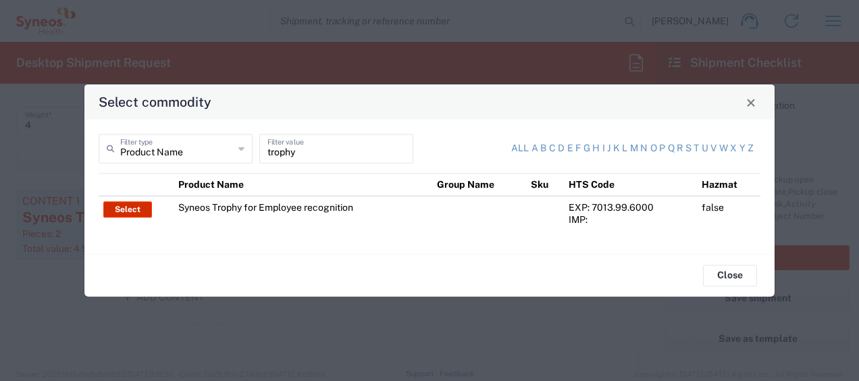
click at [137, 206] on button "Select" at bounding box center [127, 209] width 49 height 16
type input "Syneos Trophy for Employee recognition"
type textarea "Star Employee Award Trophy"
type input "7013.99.6000"
type input "BIS"
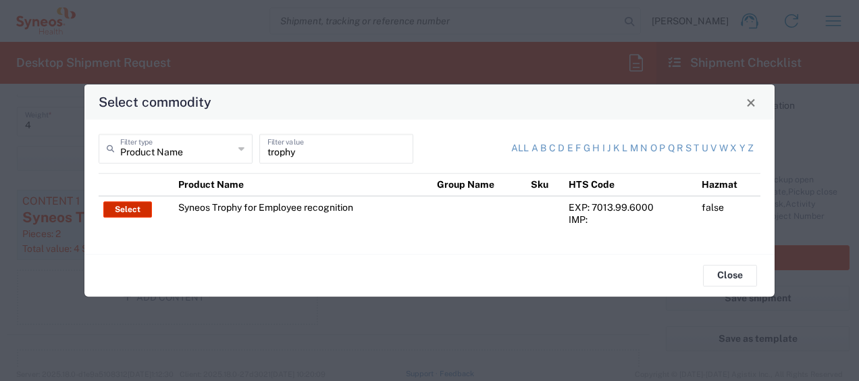
type input "EAR99"
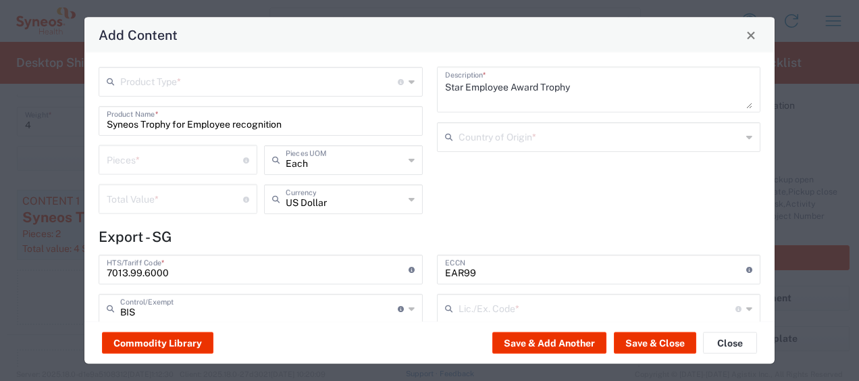
type input "NLR - No License Required"
click at [238, 76] on input "text" at bounding box center [259, 81] width 278 height 24
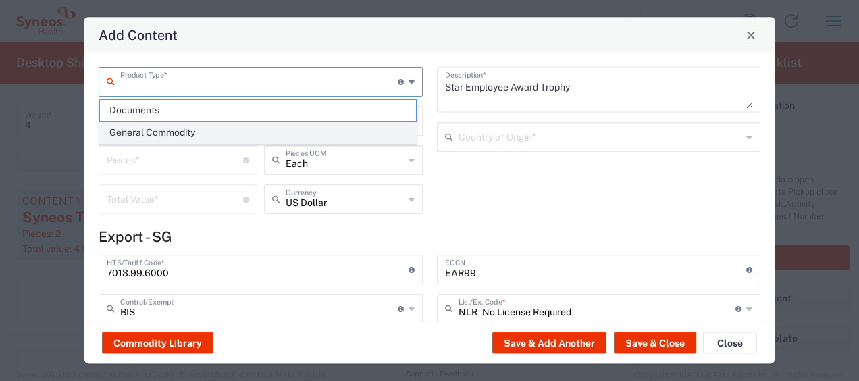
click at [230, 127] on span "General Commodity" at bounding box center [258, 132] width 316 height 21
type input "General Commodity"
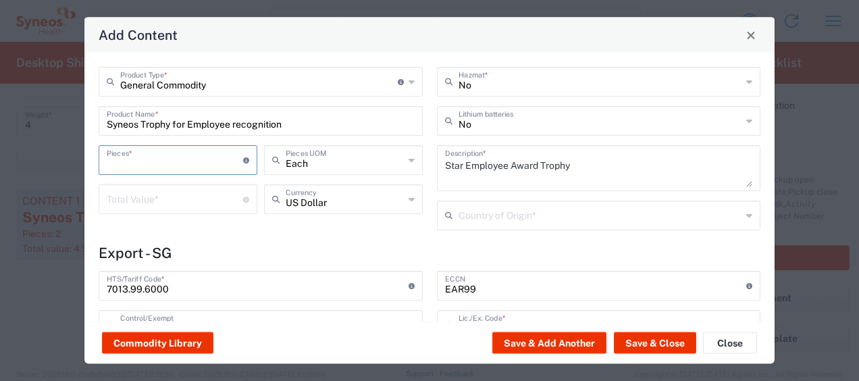
click at [190, 162] on input "number" at bounding box center [175, 159] width 136 height 24
type input "2"
click at [185, 205] on input "number" at bounding box center [175, 198] width 136 height 24
type input "4"
click at [331, 199] on input "text" at bounding box center [345, 198] width 118 height 24
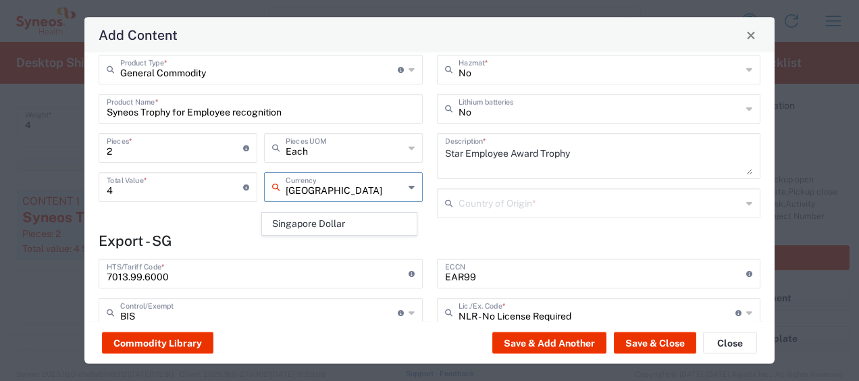
scroll to position [34, 0]
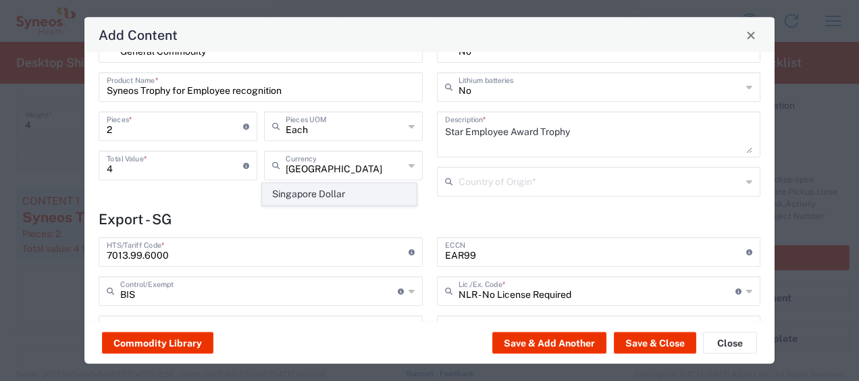
click at [336, 193] on span "Singapore Dollar" at bounding box center [339, 194] width 153 height 21
type input "Singapore Dollar"
click at [494, 183] on input "text" at bounding box center [601, 181] width 284 height 24
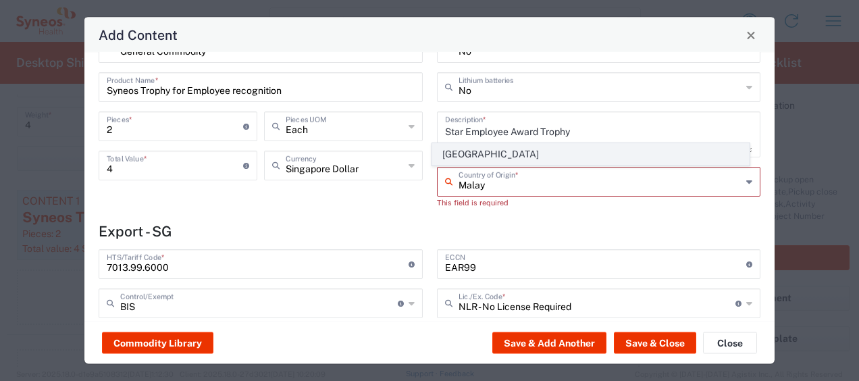
click at [498, 150] on span "[GEOGRAPHIC_DATA]" at bounding box center [591, 154] width 316 height 21
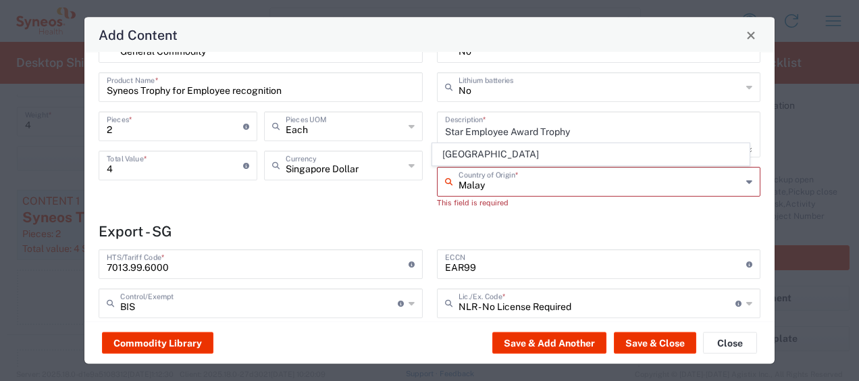
type input "[GEOGRAPHIC_DATA]"
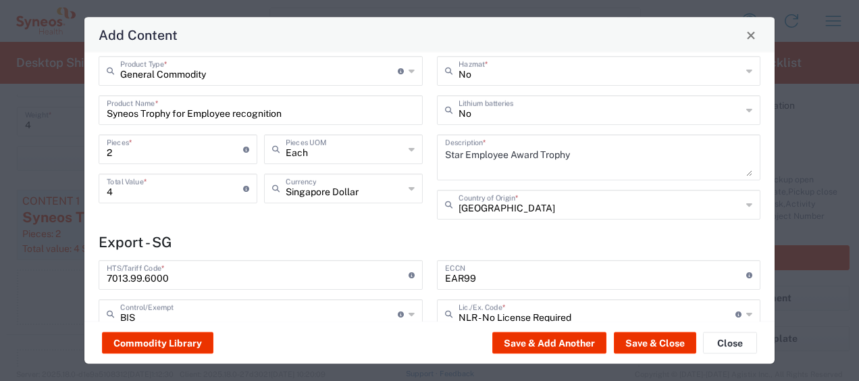
scroll to position [0, 0]
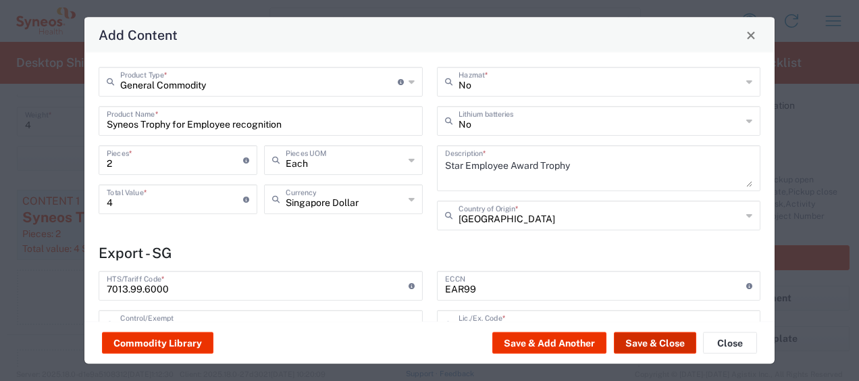
click at [630, 349] on button "Save & Close" at bounding box center [655, 343] width 82 height 22
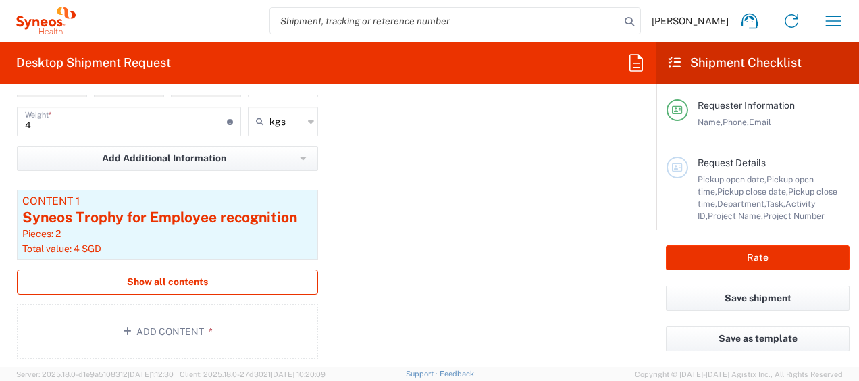
click at [200, 276] on span "Show all contents" at bounding box center [167, 282] width 81 height 13
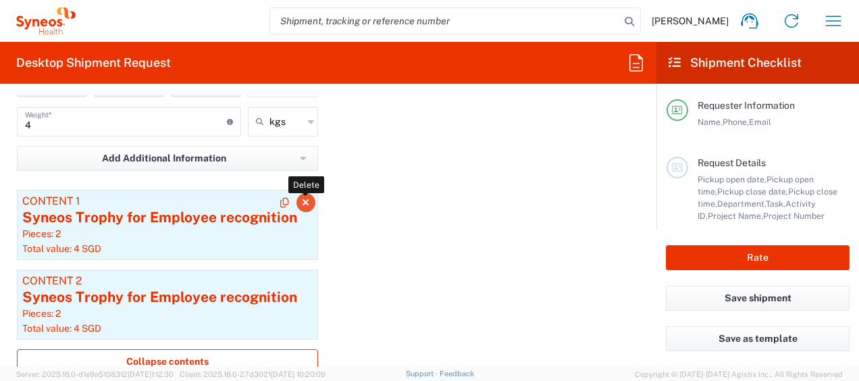
click at [302, 198] on icon "button" at bounding box center [305, 202] width 7 height 9
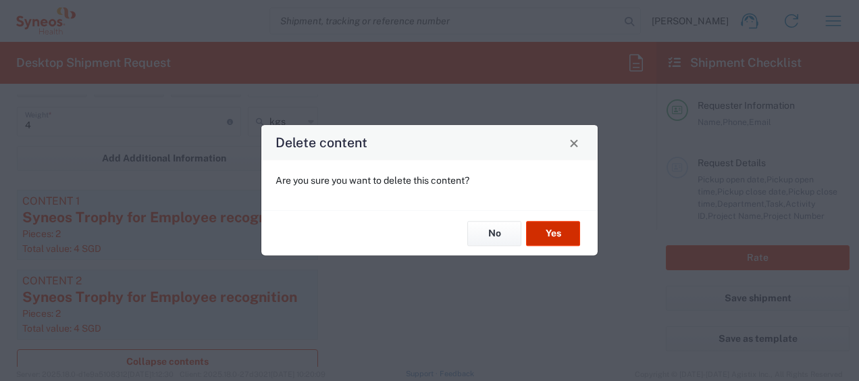
click at [540, 229] on button "Yes" at bounding box center [553, 233] width 54 height 25
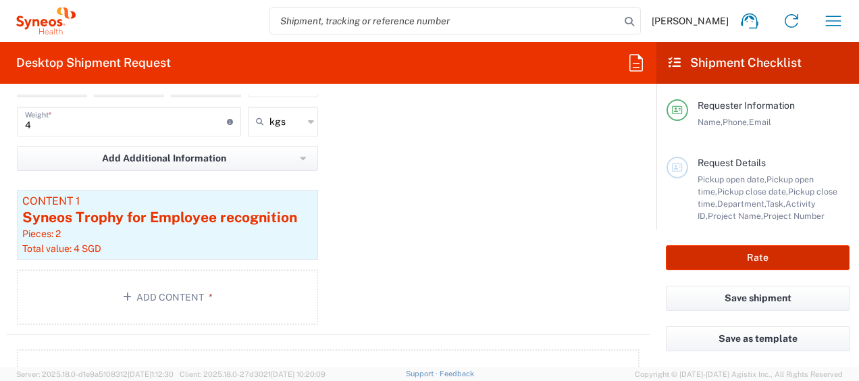
click at [771, 262] on button "Rate" at bounding box center [758, 257] width 184 height 25
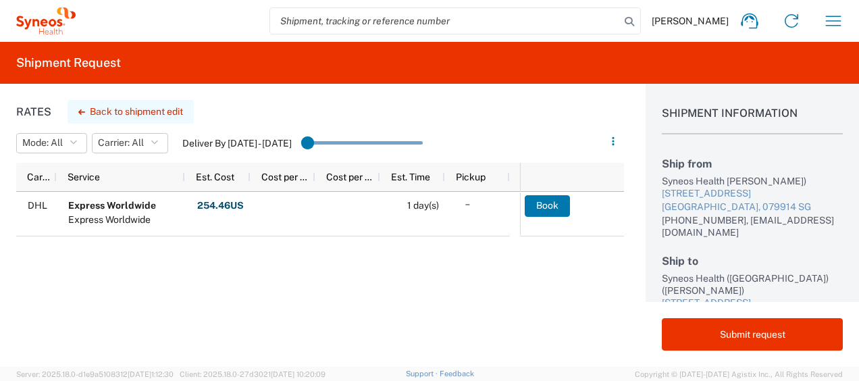
click at [169, 115] on button "Back to shipment edit" at bounding box center [131, 112] width 126 height 24
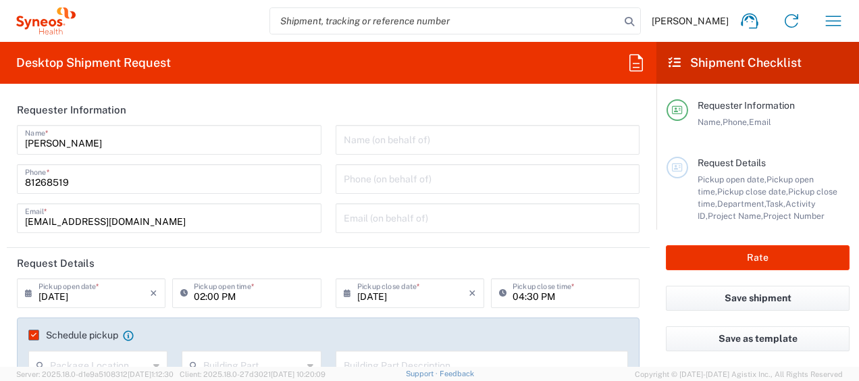
type input "3130 DEPARTMENTAL EXPENSE"
type input "Large Box"
type input "3130"
click at [716, 299] on button "Save shipment" at bounding box center [758, 298] width 184 height 25
